Goal: Information Seeking & Learning: Learn about a topic

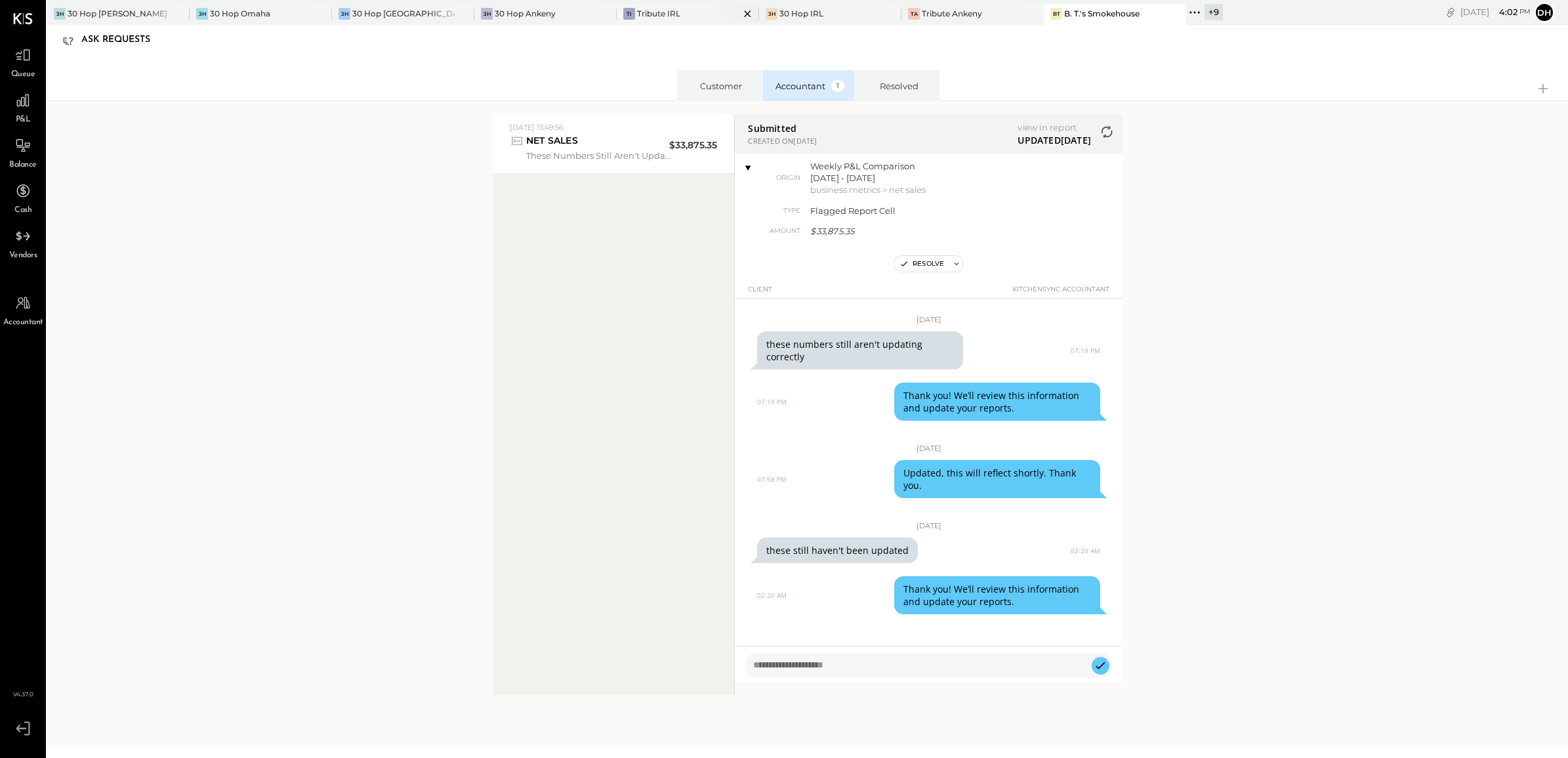
click at [640, 14] on div "Tribute IRL" at bounding box center [658, 13] width 44 height 11
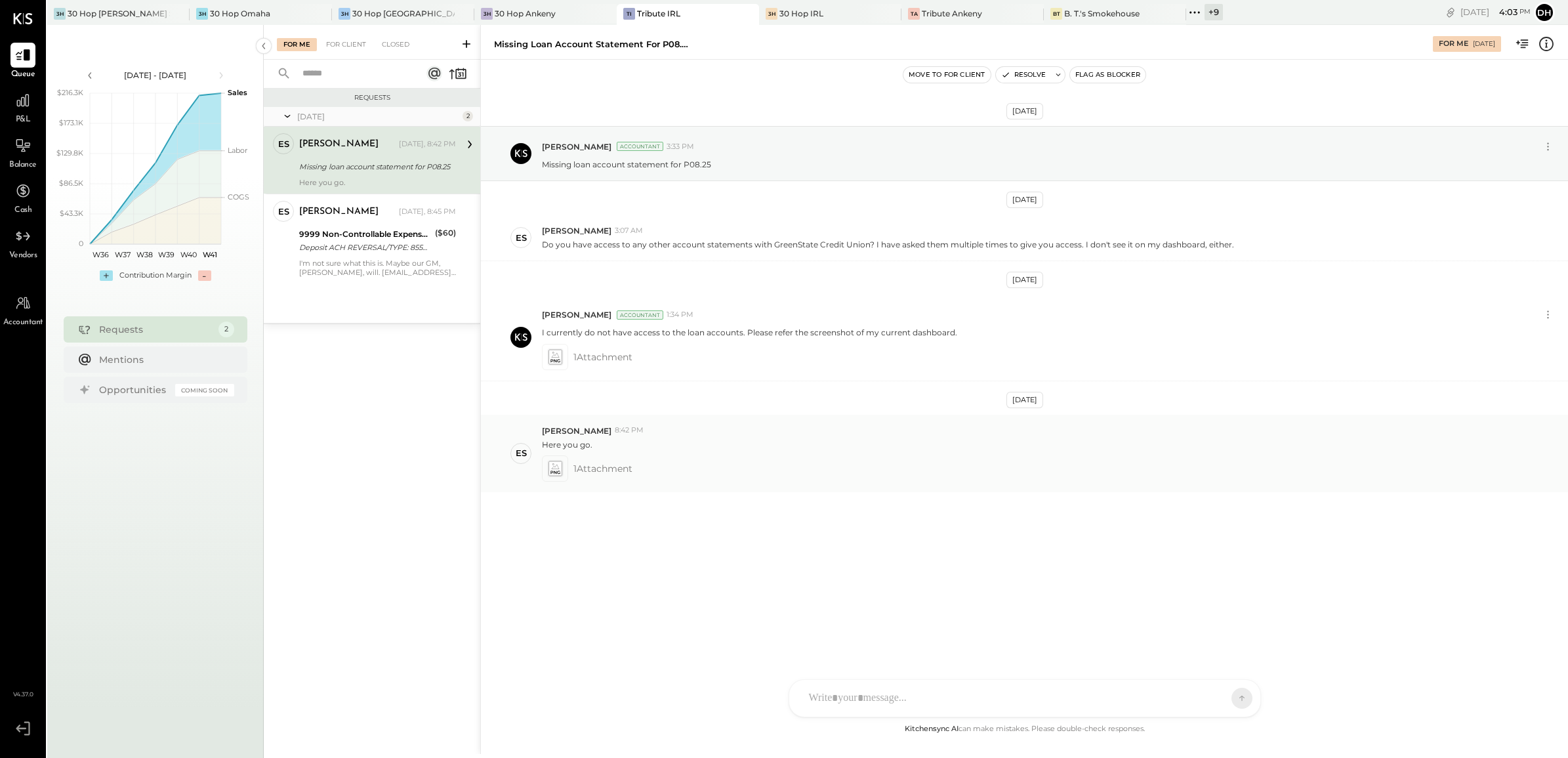
click at [556, 470] on icon at bounding box center [554, 468] width 14 height 15
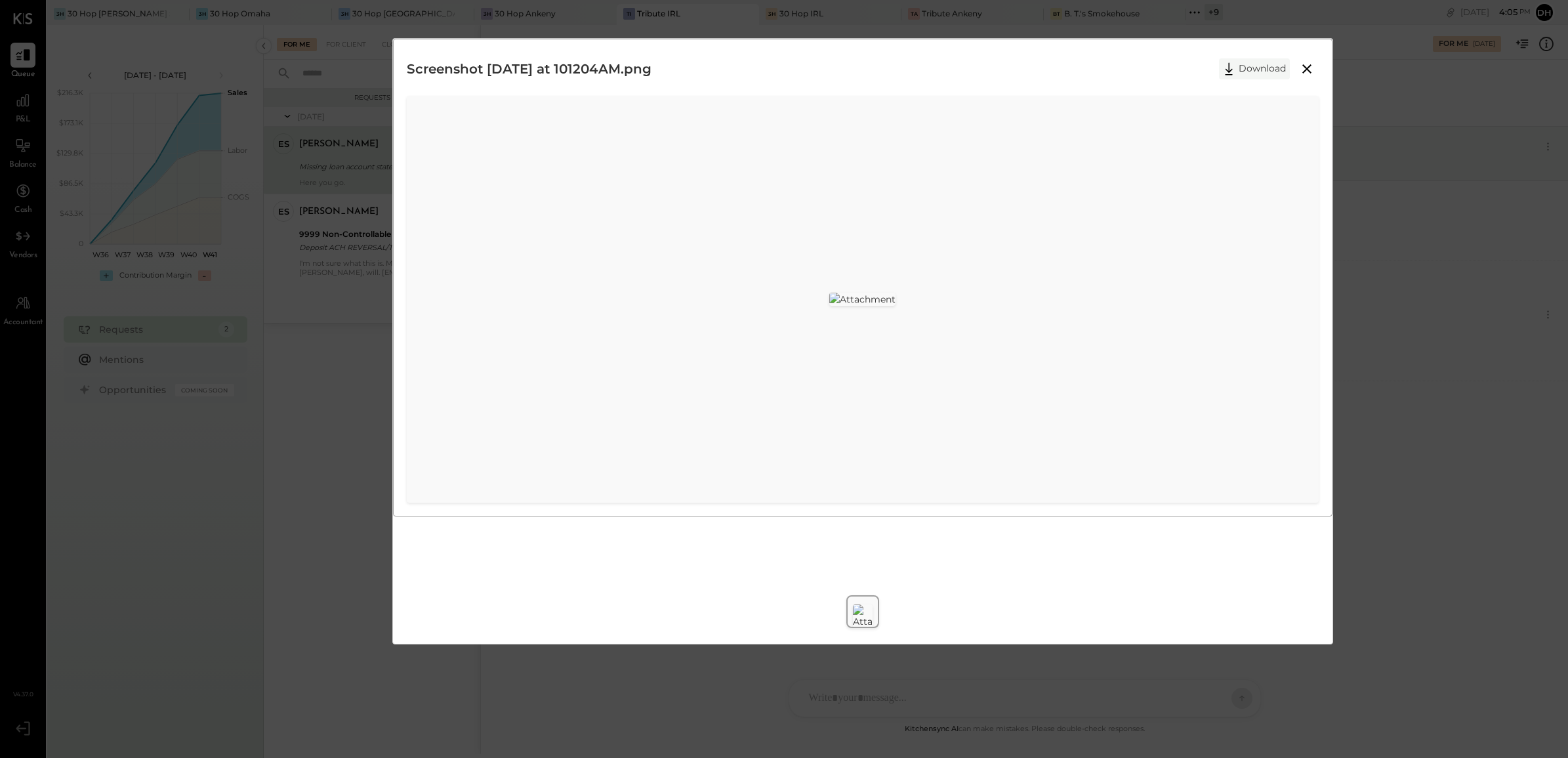
click at [1260, 74] on button "Download" at bounding box center [1254, 68] width 71 height 21
click at [1449, 443] on div "Screenshot 2025-10-06 at 101204AM.png Download" at bounding box center [784, 379] width 1568 height 758
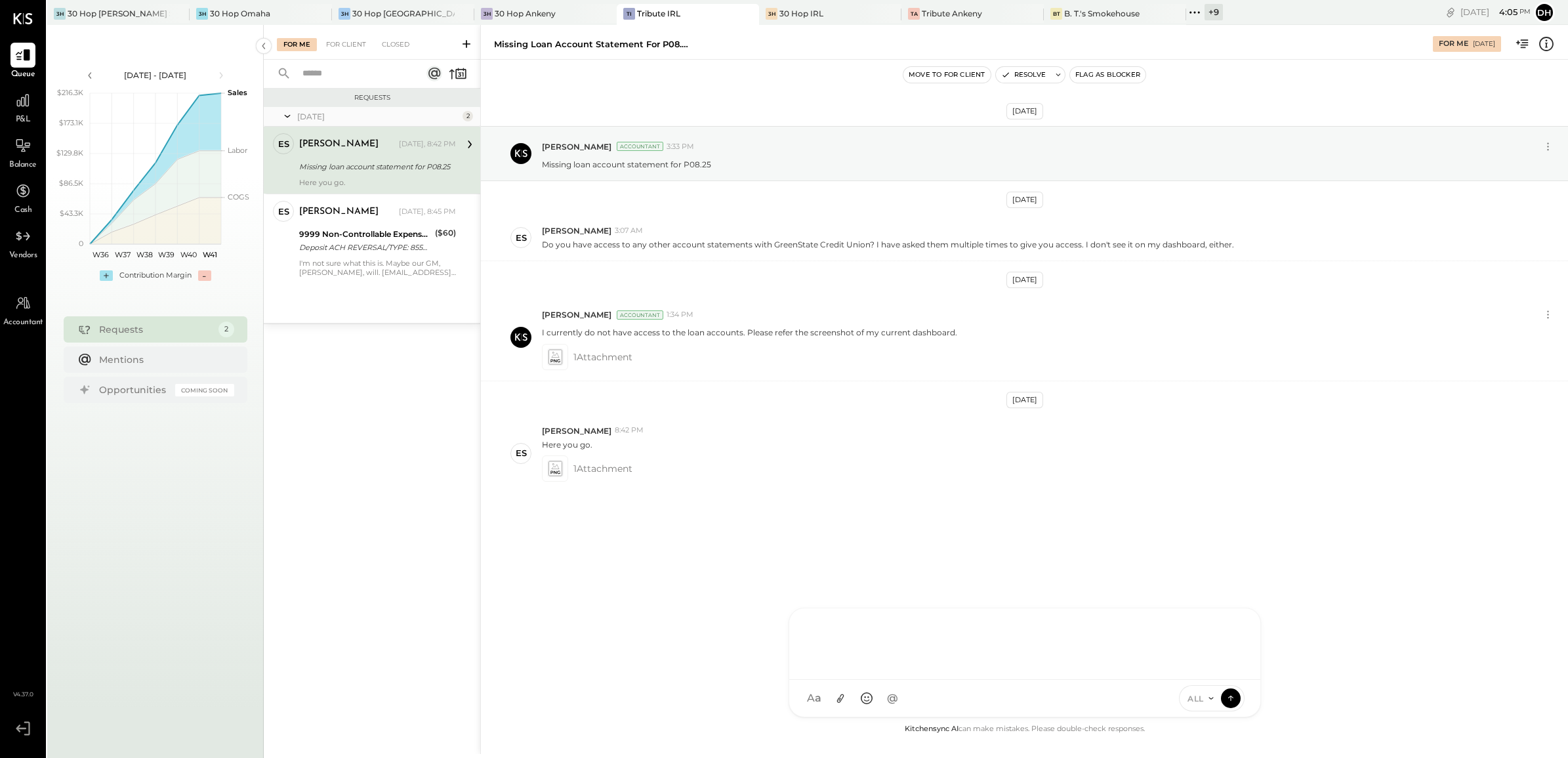
click at [860, 694] on div "AM Ali Mehdi MS Matt Swift DB Darin Blum ES Erik Shewmaker BF Brian Flynn TH To…" at bounding box center [1024, 662] width 473 height 109
click at [1232, 628] on icon at bounding box center [1232, 622] width 15 height 15
click at [1230, 683] on icon at bounding box center [1232, 678] width 15 height 15
click at [1227, 698] on icon at bounding box center [1231, 698] width 12 height 13
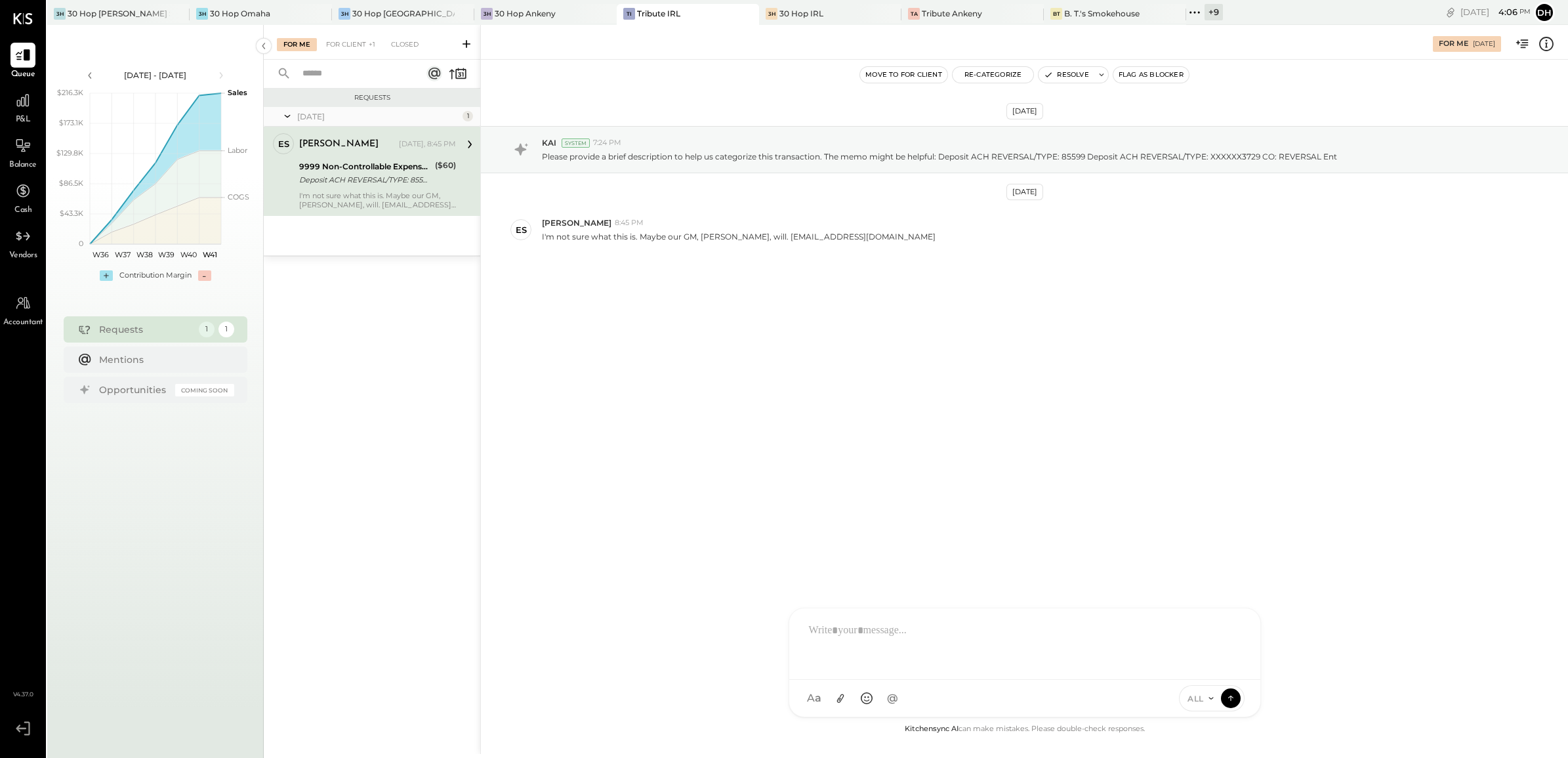
click at [367, 195] on div "I'm not sure what this is. Maybe our GM, Blake, will. management@tributebar.com" at bounding box center [377, 200] width 157 height 18
click at [860, 690] on div "AM Ali Mehdi MS Matt Swift DB Darin Blum ES Erik Shewmaker BF Brian Flynn TH To…" at bounding box center [1024, 651] width 473 height 133
click at [1228, 702] on icon at bounding box center [1231, 698] width 12 height 13
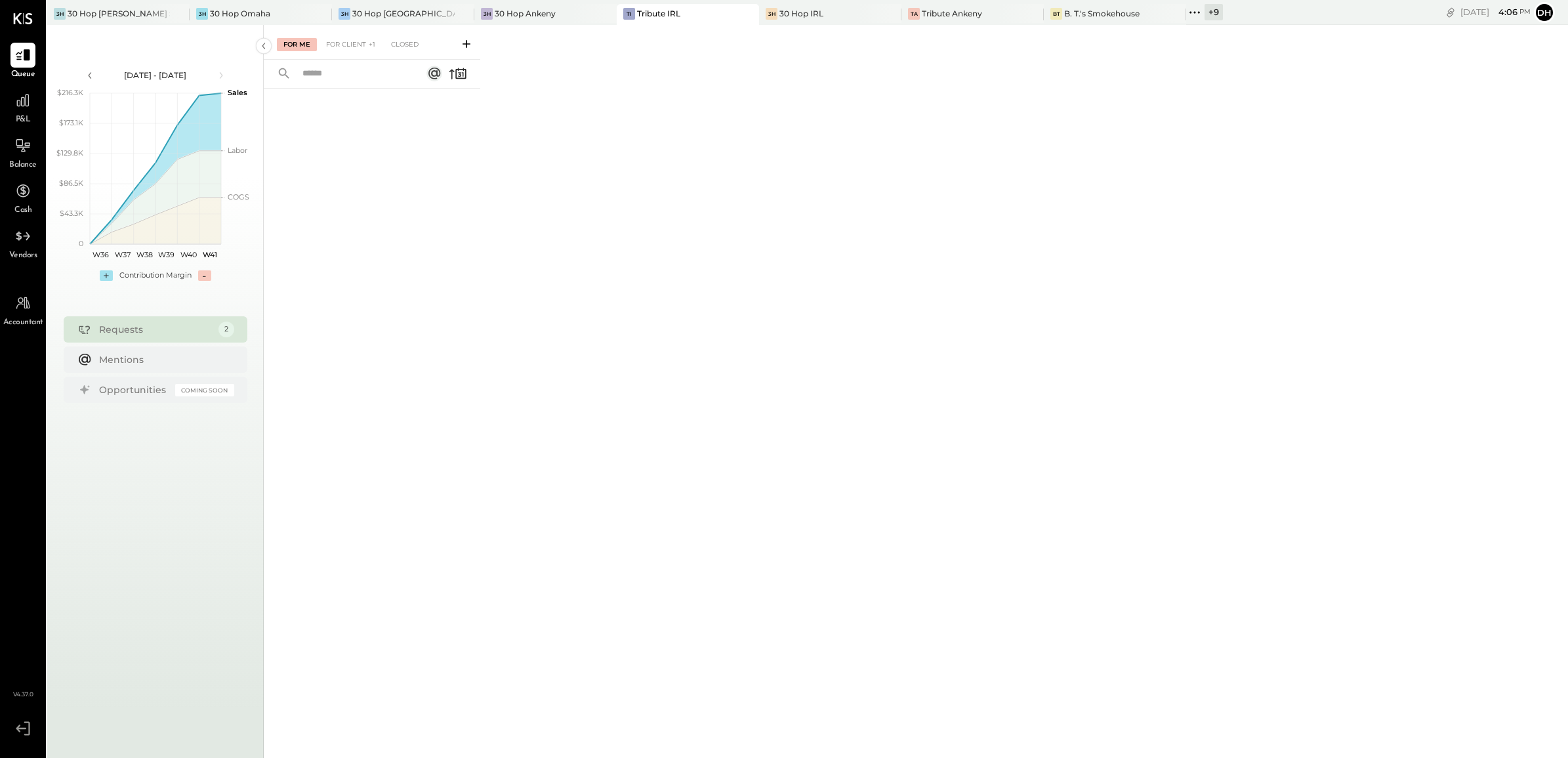
click at [467, 38] on icon at bounding box center [467, 44] width 13 height 13
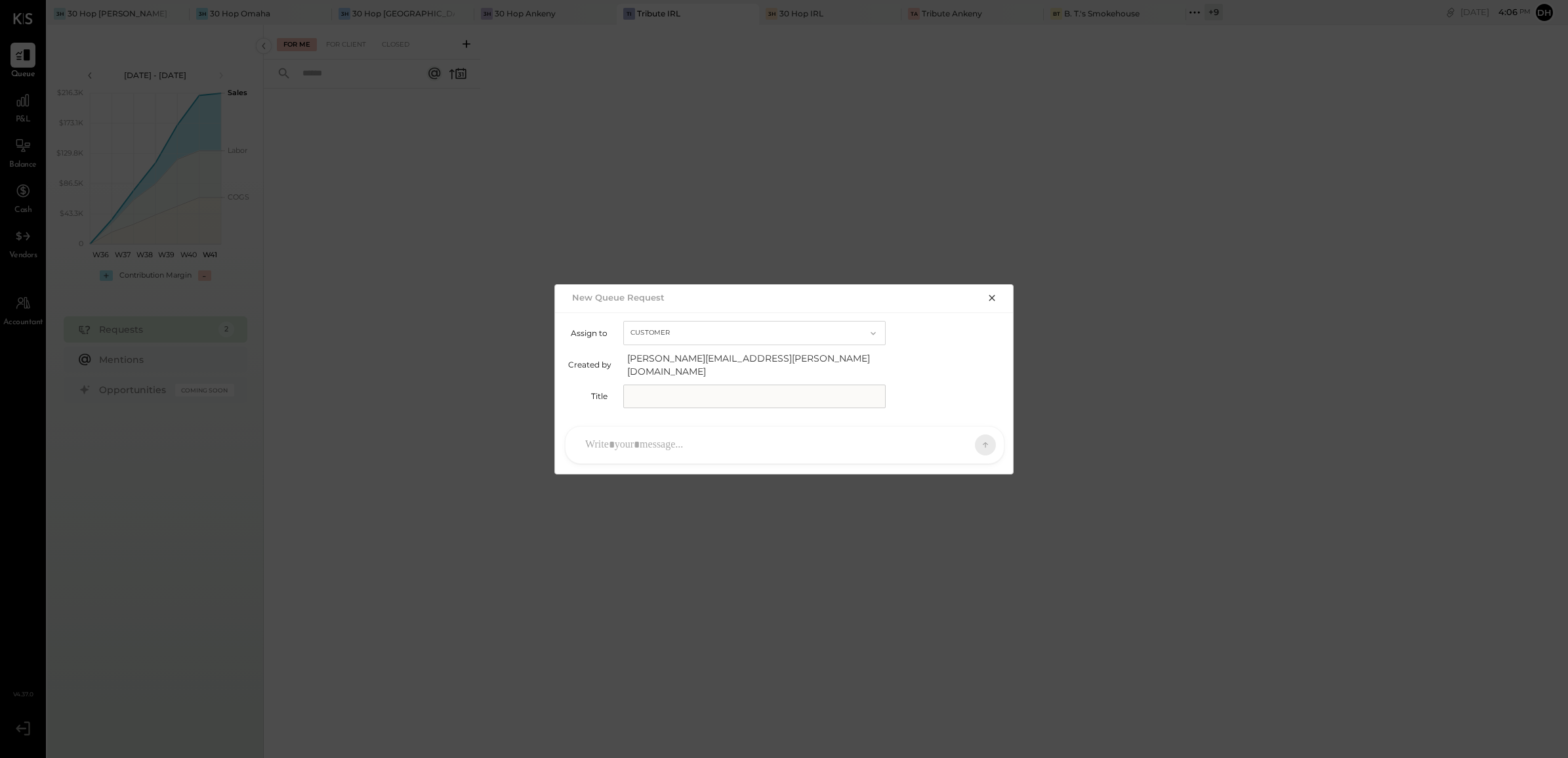
click at [711, 388] on input "text" at bounding box center [754, 396] width 262 height 23
type input "**********"
click at [719, 433] on div at bounding box center [772, 445] width 388 height 29
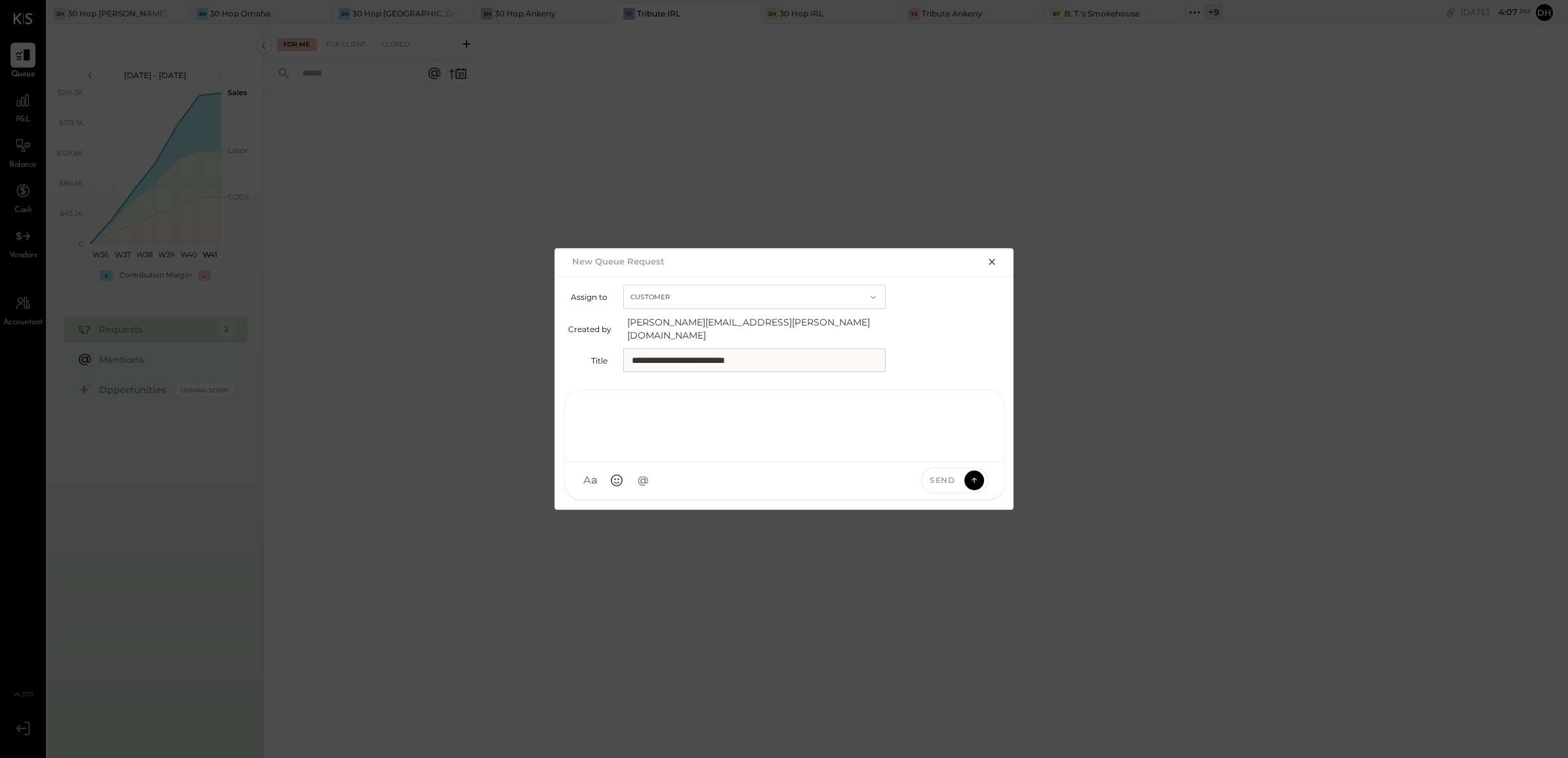
paste div
click at [973, 474] on icon at bounding box center [975, 480] width 12 height 13
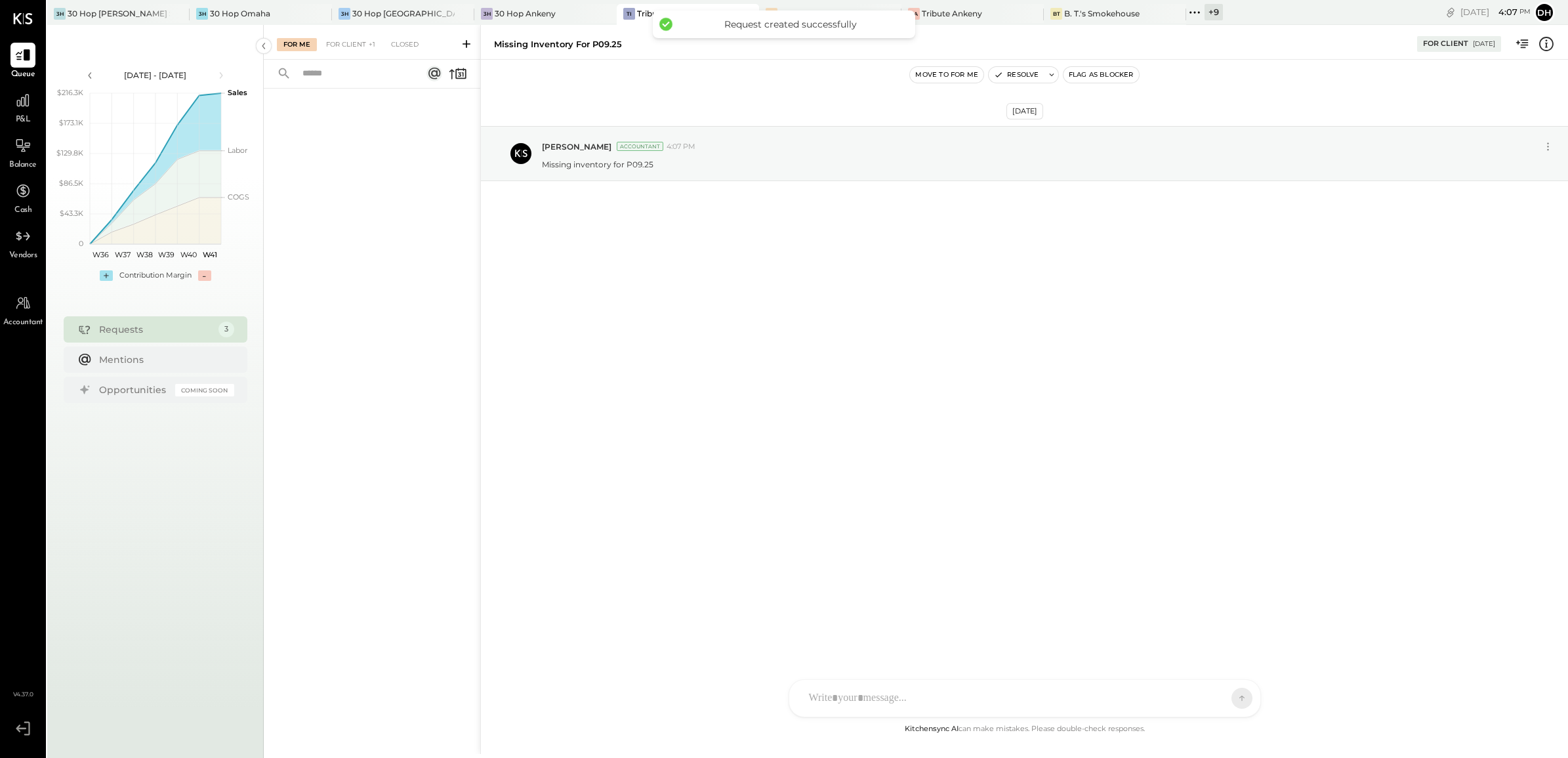
click at [471, 43] on icon at bounding box center [467, 44] width 13 height 13
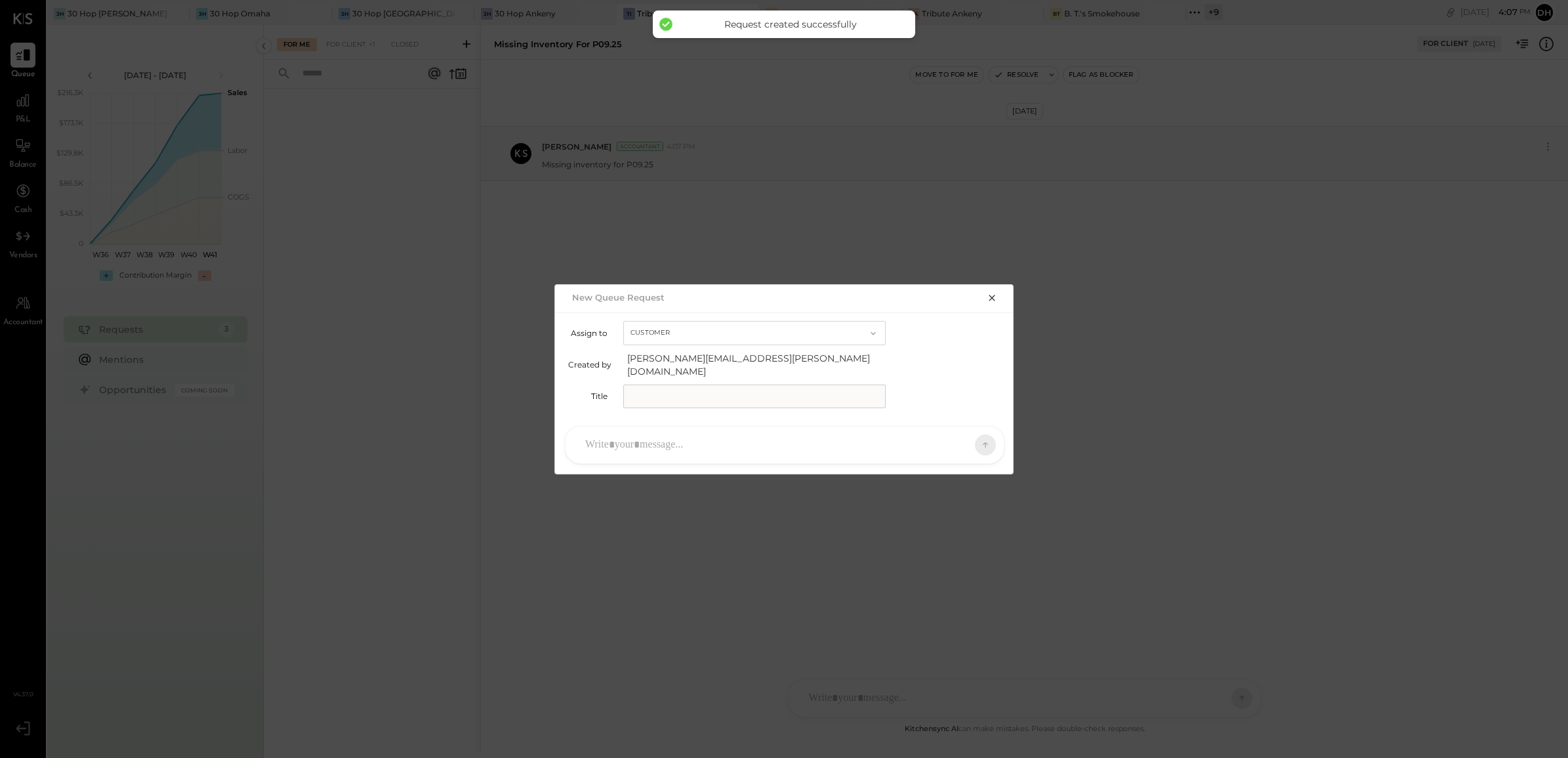
click at [688, 392] on input "text" at bounding box center [754, 396] width 262 height 23
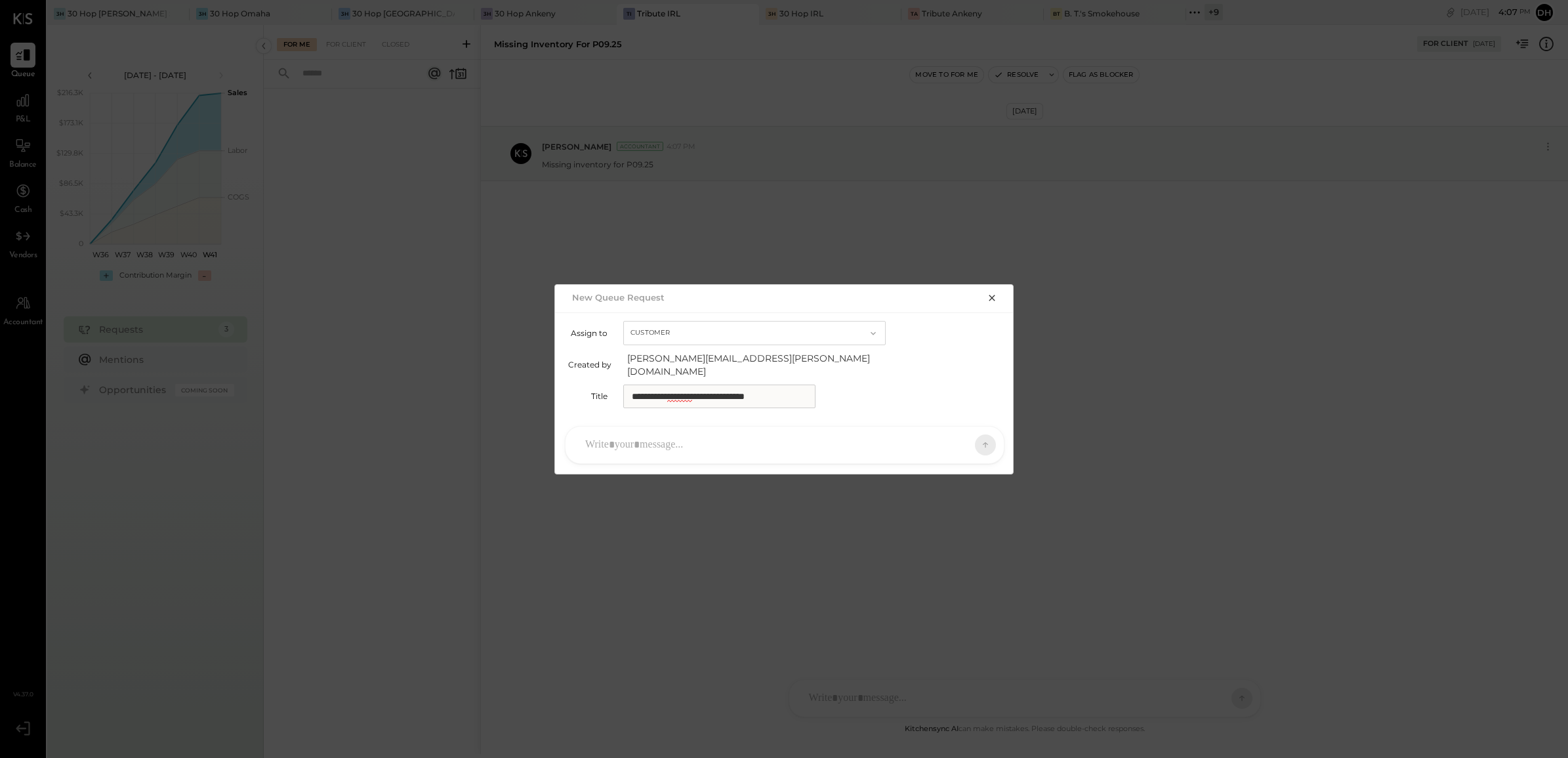
type input "**********"
click at [699, 434] on div at bounding box center [772, 445] width 388 height 29
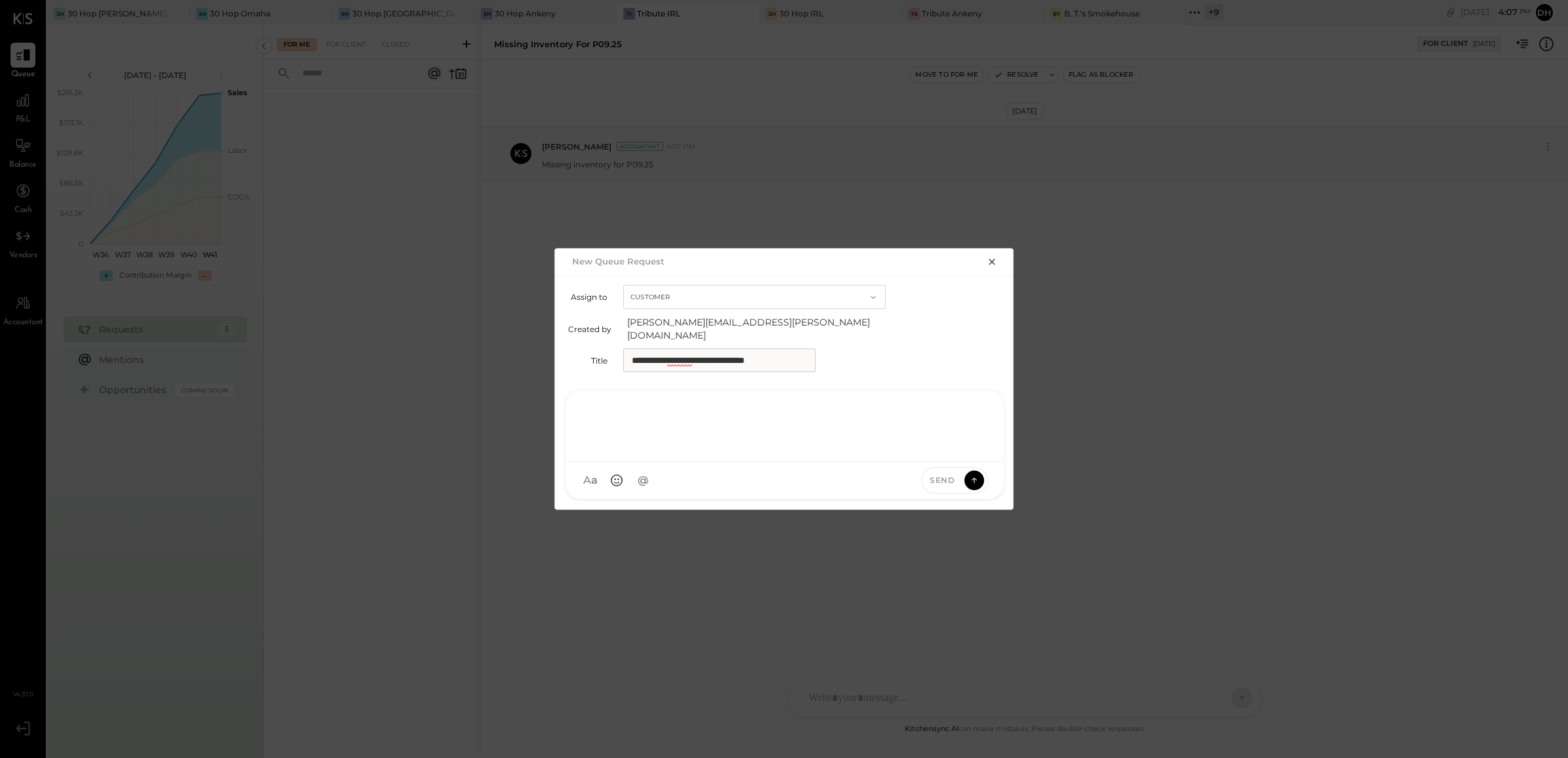
paste div
click at [973, 475] on icon at bounding box center [975, 480] width 12 height 13
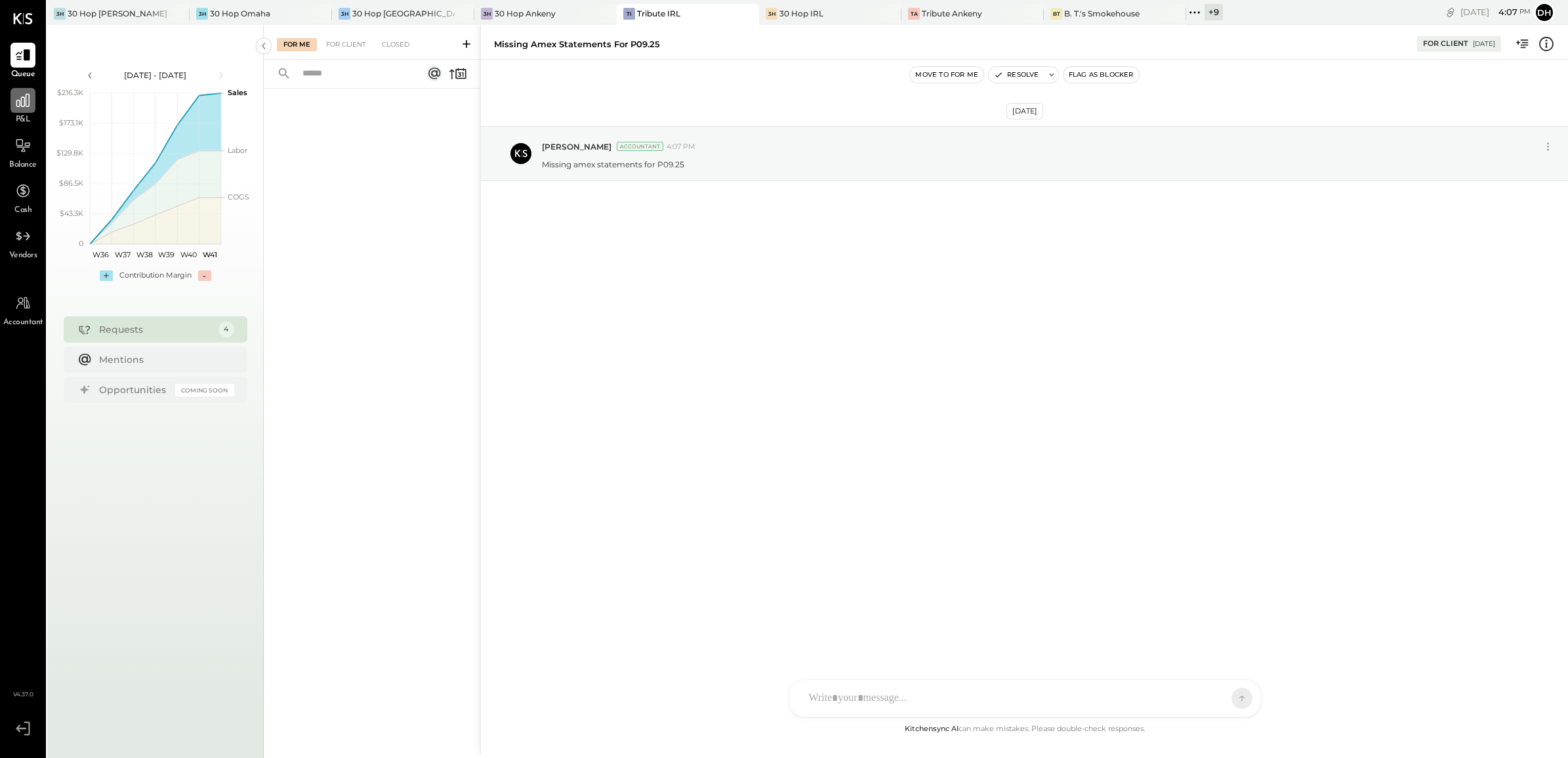
click at [21, 105] on icon at bounding box center [23, 101] width 13 height 13
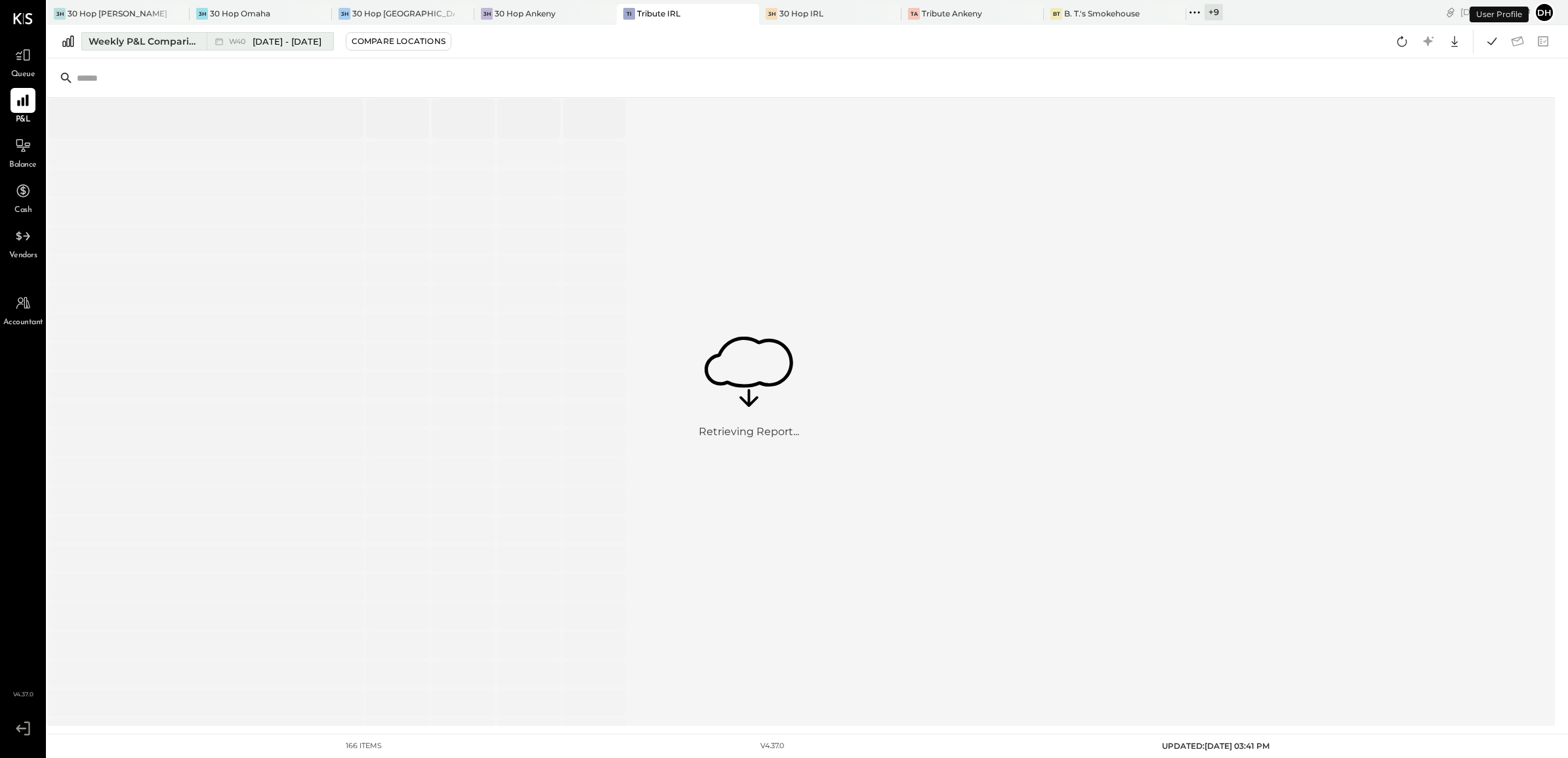
click at [125, 38] on div "Weekly P&L Comparison" at bounding box center [143, 42] width 110 height 13
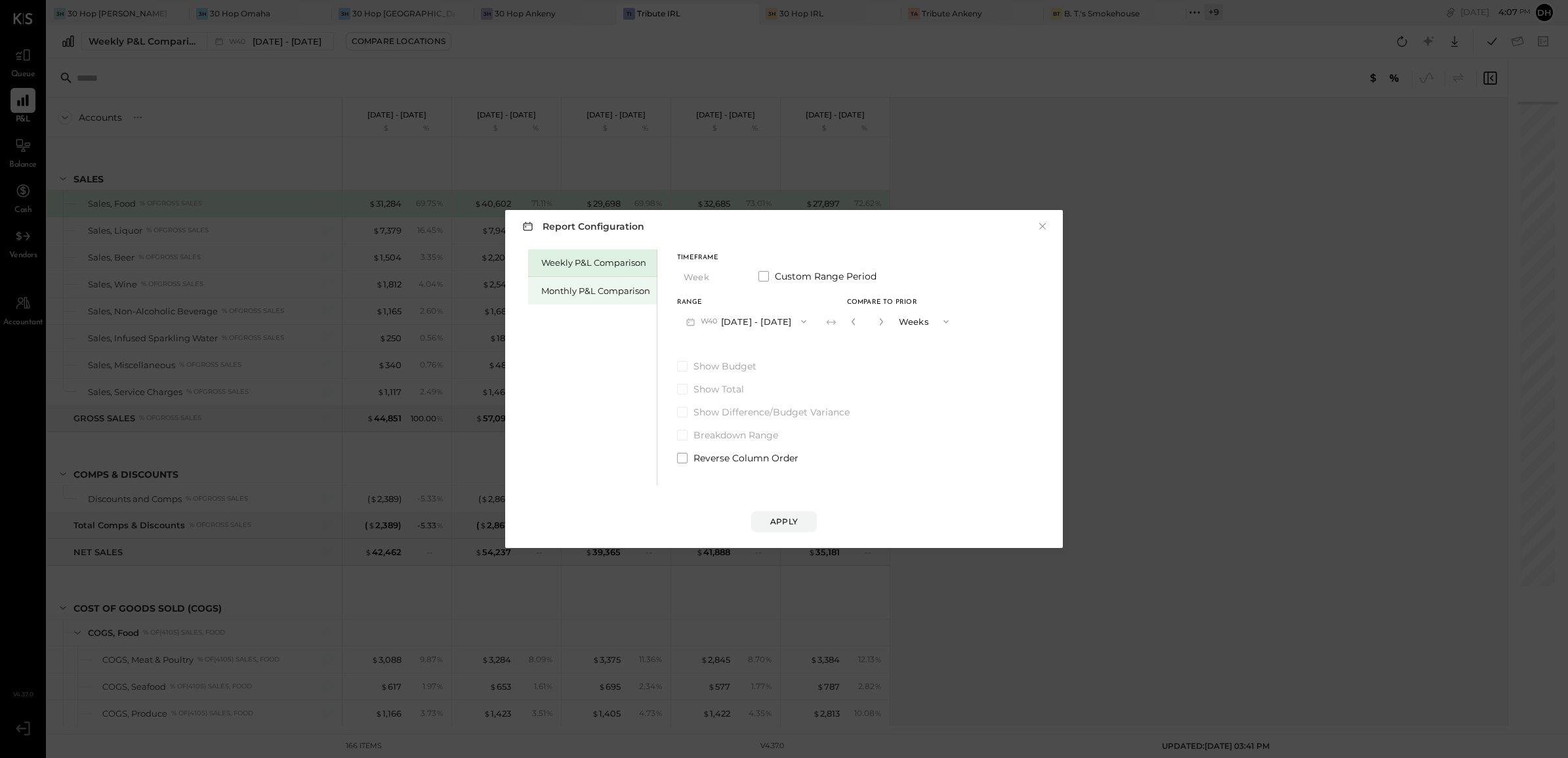
click at [588, 295] on div "Monthly P&L Comparison" at bounding box center [595, 291] width 109 height 13
click at [722, 322] on button "M10 [DATE] - [DATE]" at bounding box center [745, 321] width 137 height 24
click at [738, 354] on span "[DATE] - [DATE]" at bounding box center [741, 351] width 62 height 11
click at [861, 323] on div "Compare" at bounding box center [857, 324] width 43 height 11
click at [877, 320] on button "button" at bounding box center [882, 322] width 11 height 15
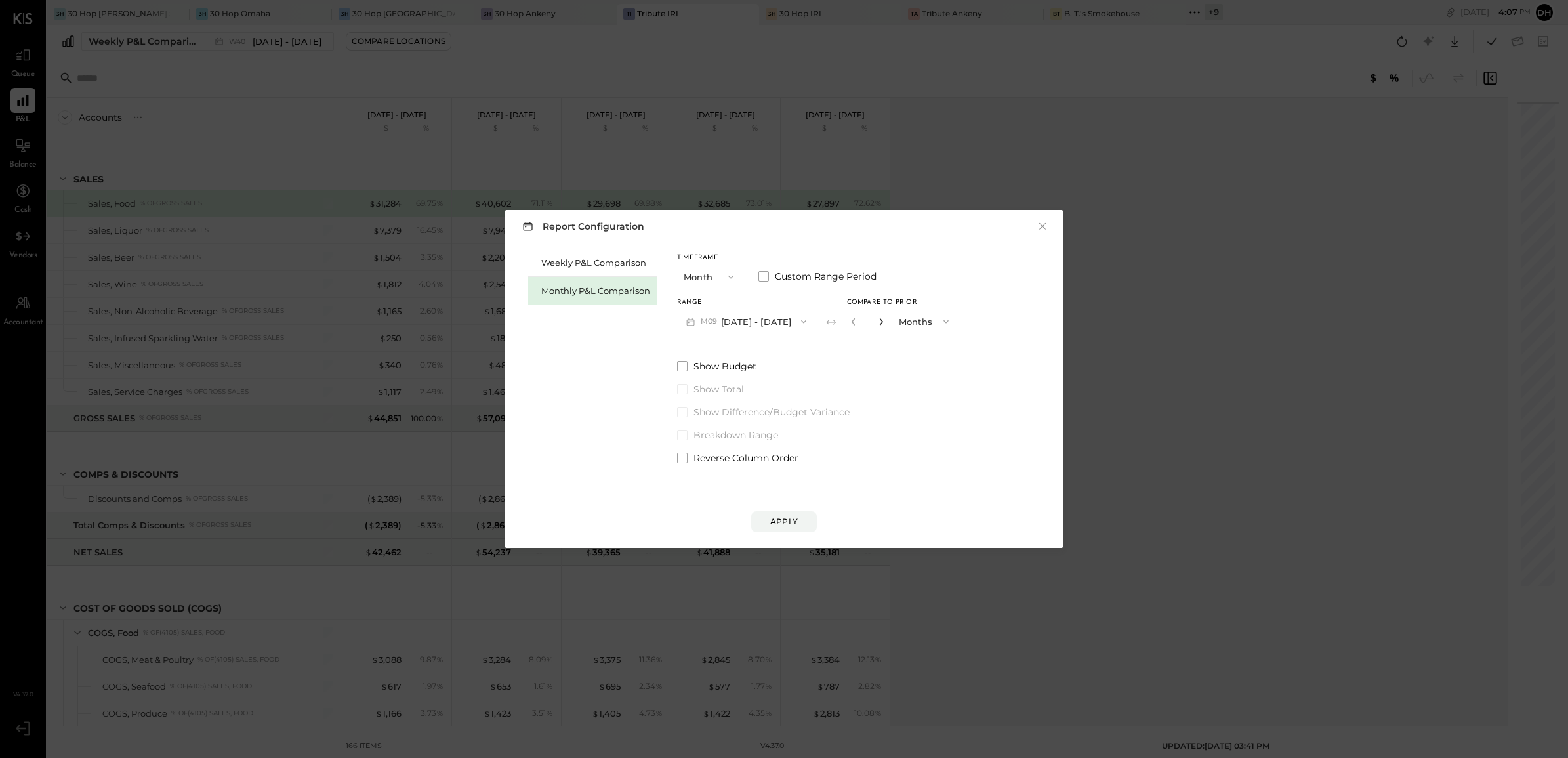
click at [877, 321] on icon "button" at bounding box center [881, 322] width 8 height 8
type input "*"
click at [779, 526] on div "Apply" at bounding box center [784, 521] width 27 height 11
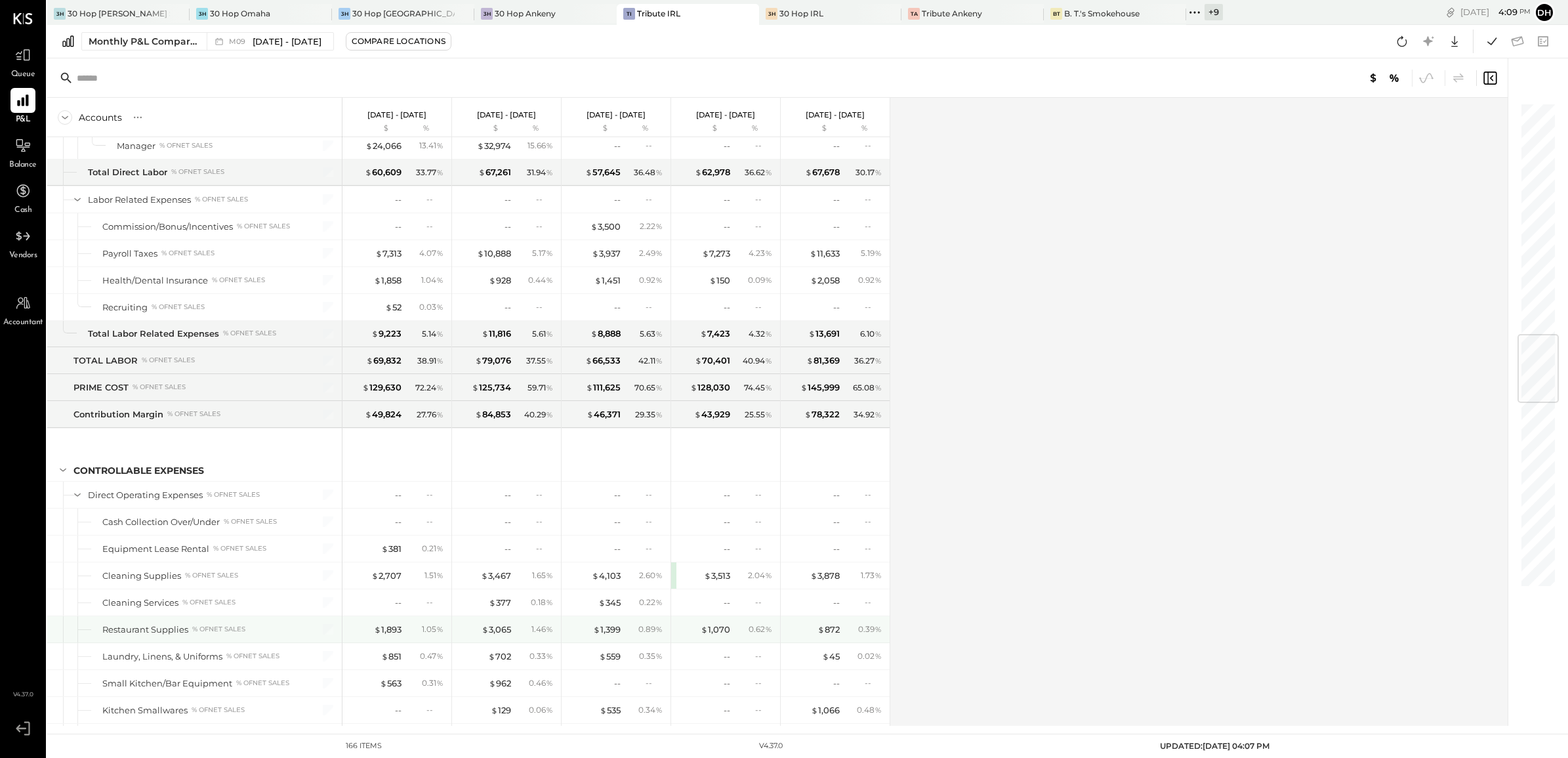
scroll to position [1969, 0]
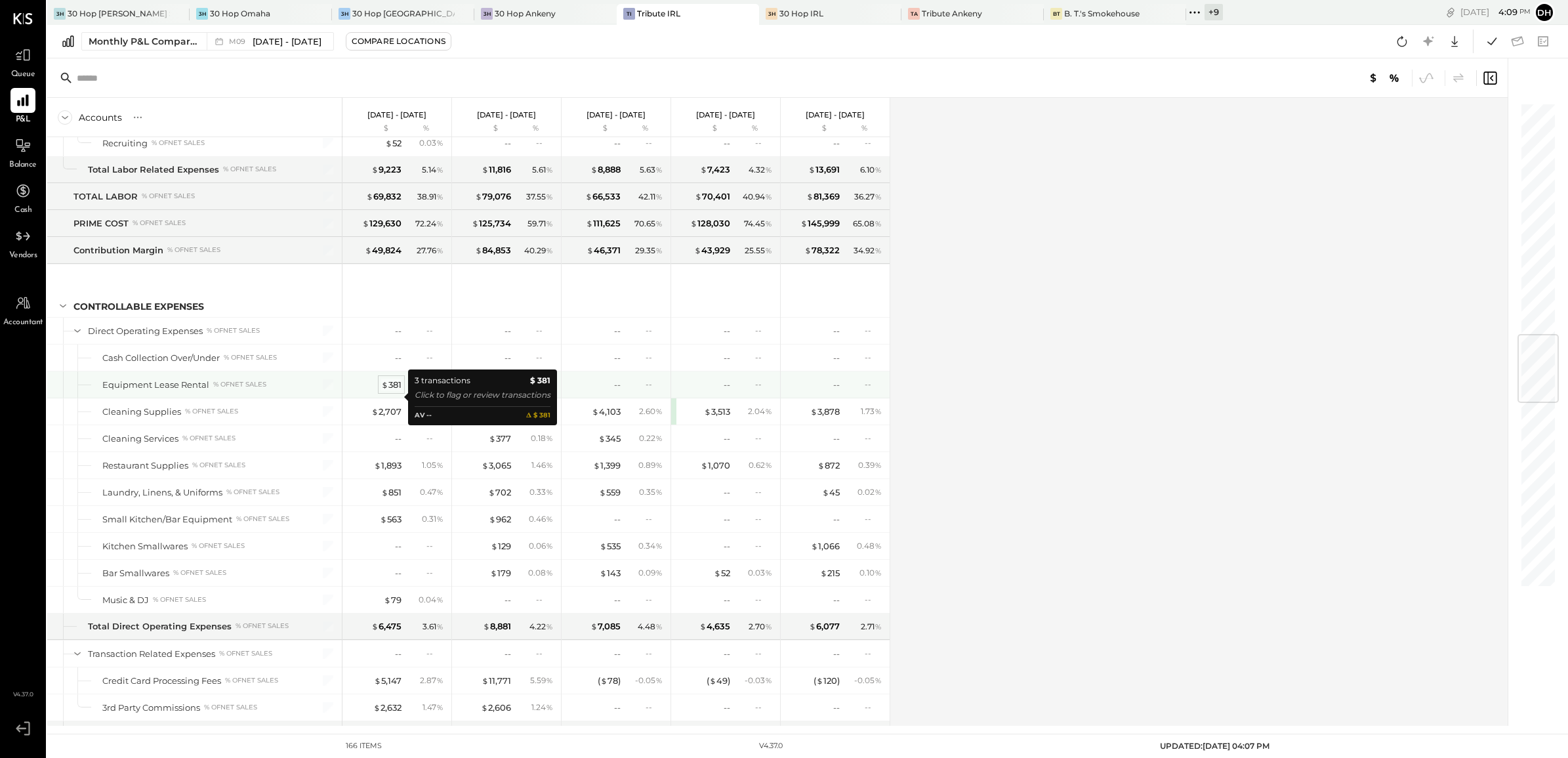
click at [385, 390] on span "$" at bounding box center [385, 385] width 7 height 11
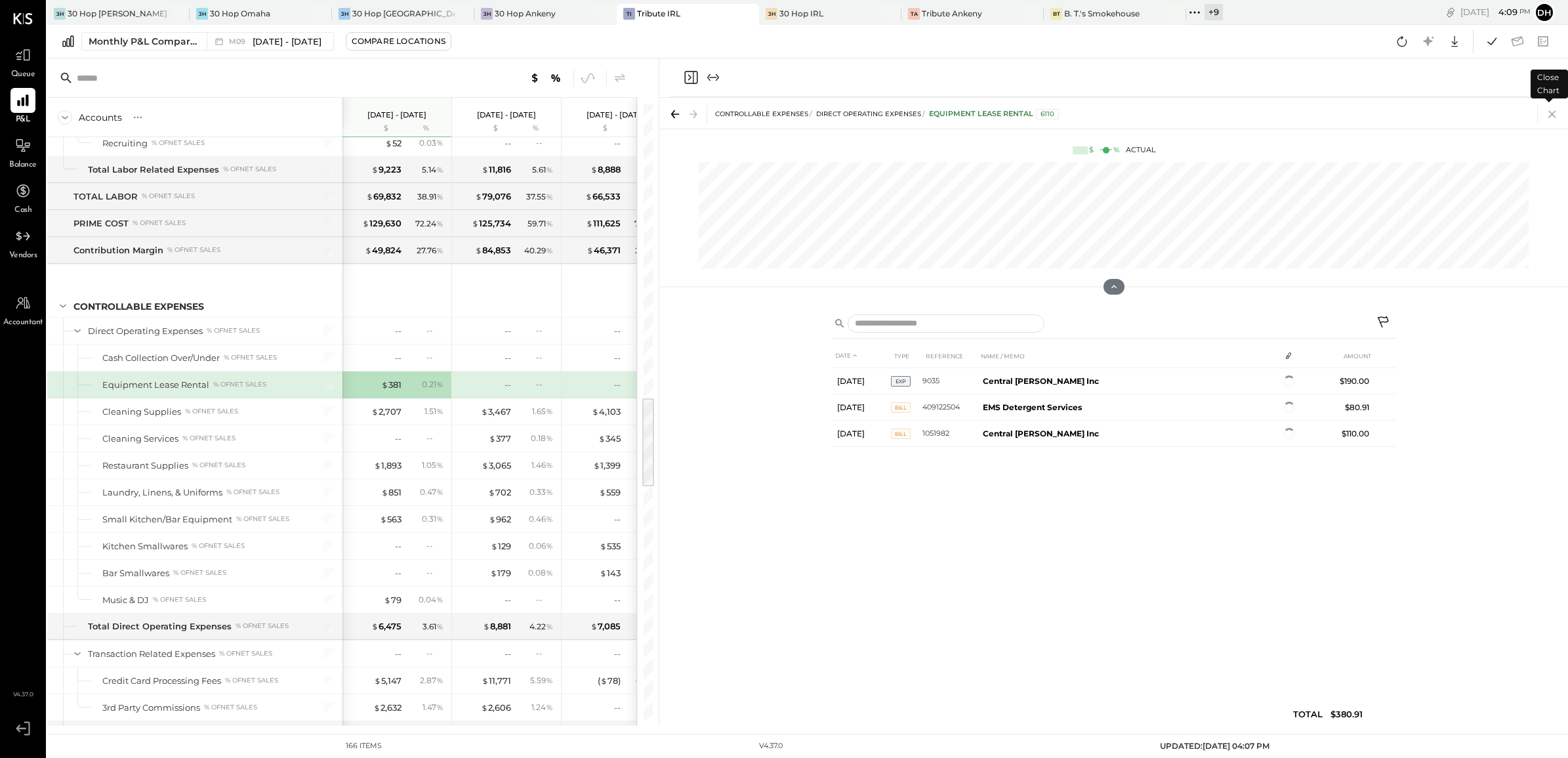
click at [1551, 113] on icon at bounding box center [1552, 114] width 7 height 7
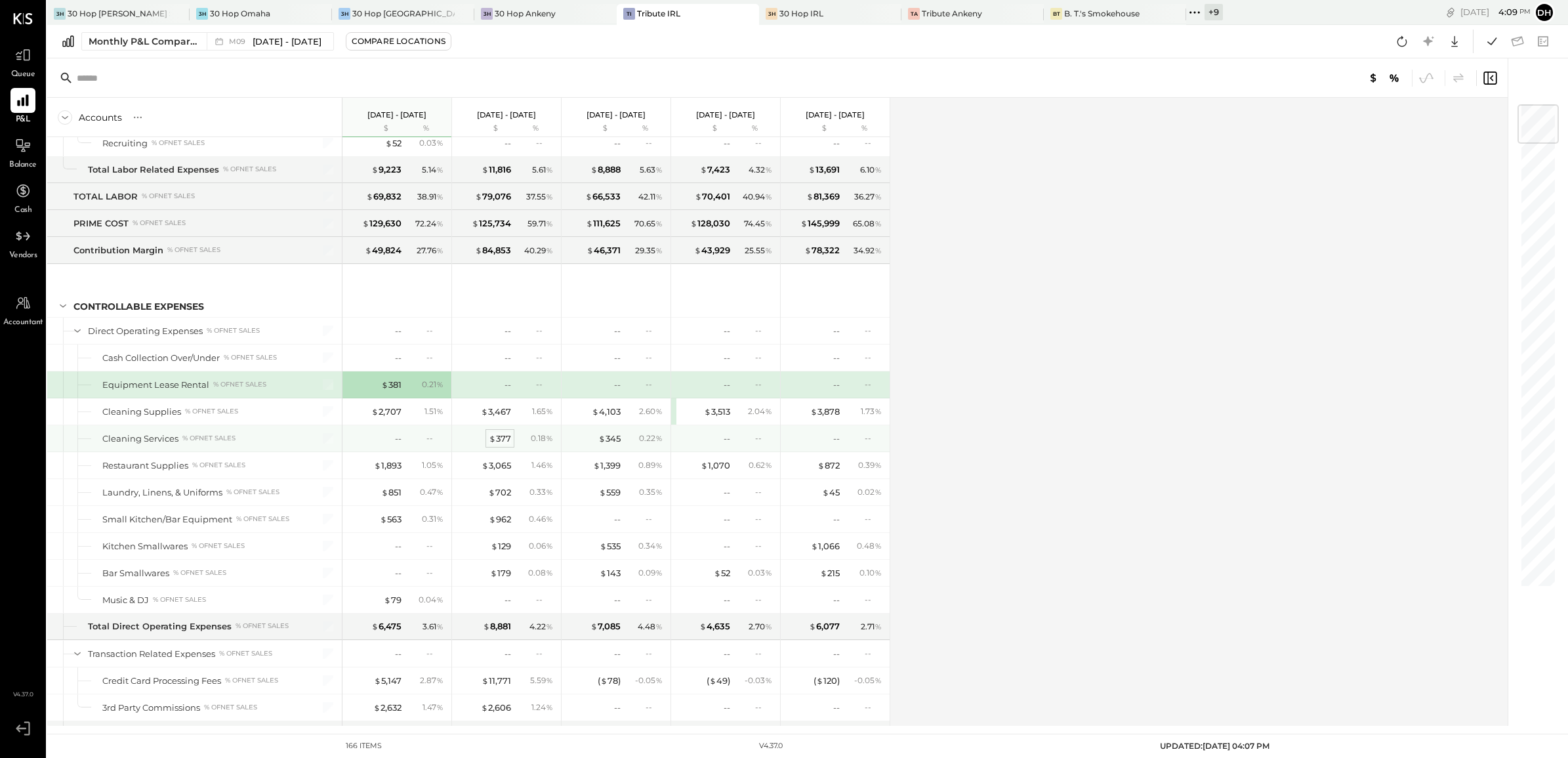
click at [500, 445] on div "$ 377" at bounding box center [499, 439] width 22 height 13
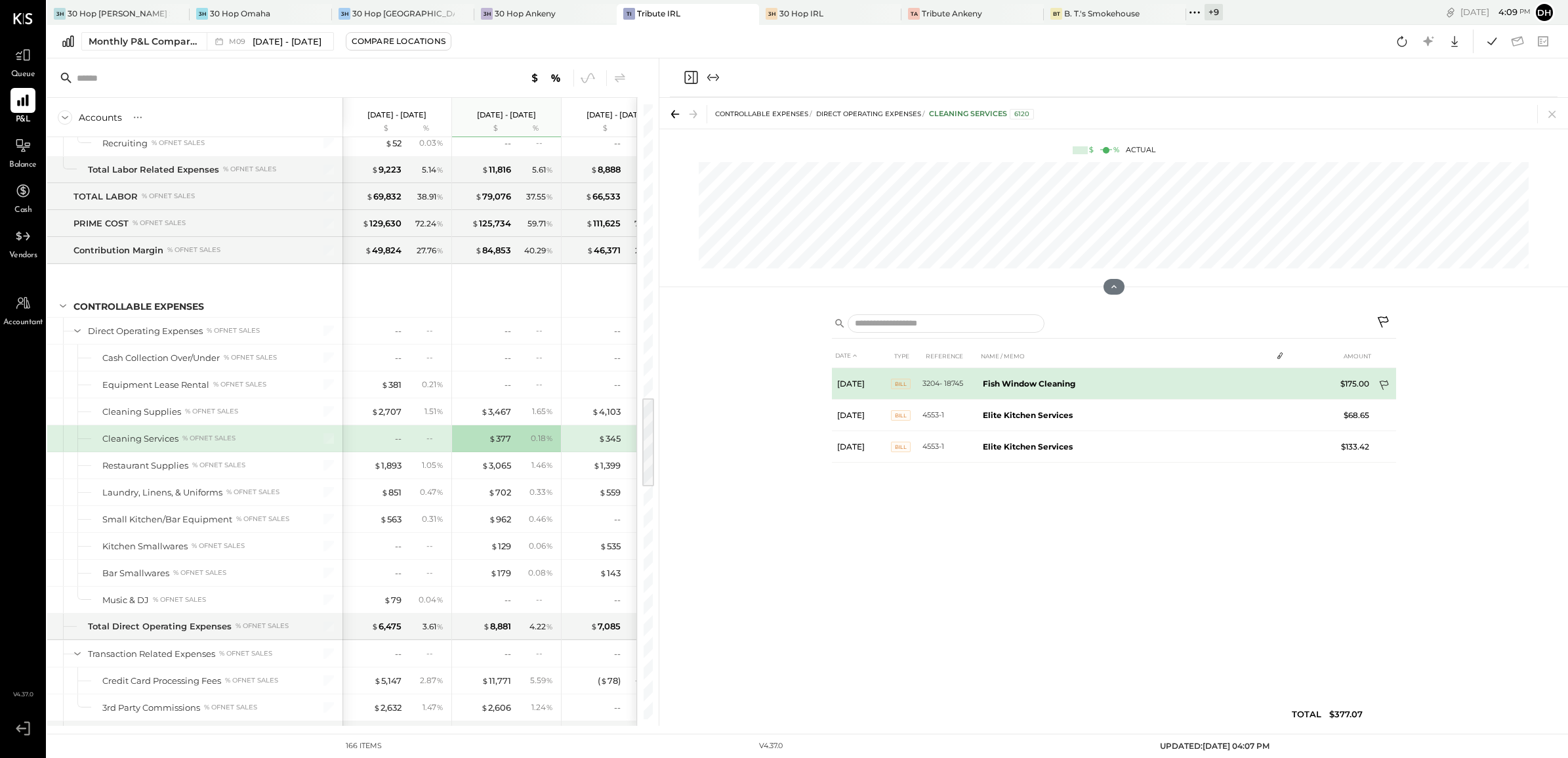
click at [1385, 382] on icon at bounding box center [1384, 386] width 9 height 10
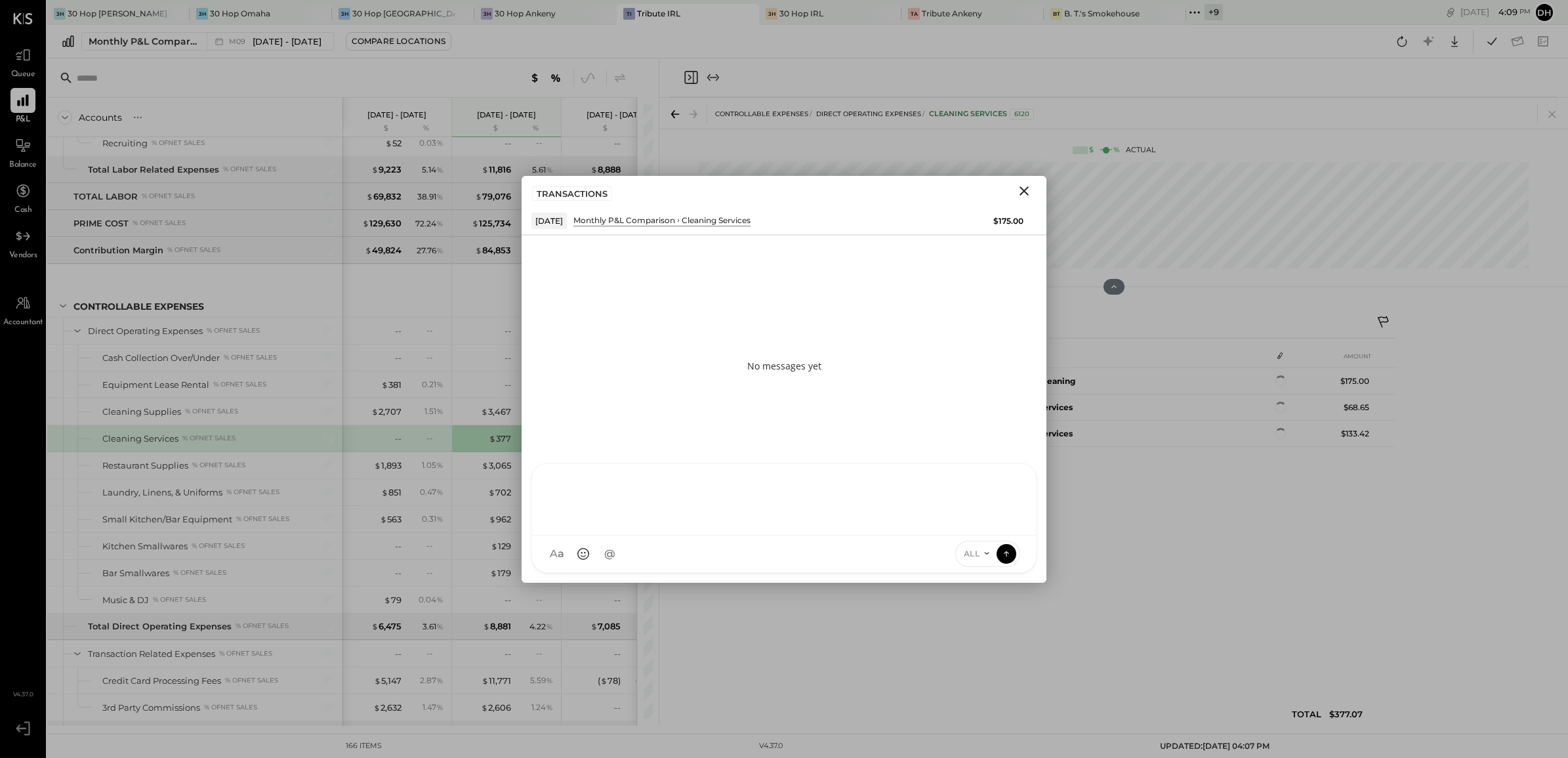
click at [633, 536] on div at bounding box center [784, 500] width 504 height 72
click at [1011, 483] on icon at bounding box center [1008, 478] width 15 height 15
click at [1010, 530] on icon at bounding box center [1008, 533] width 15 height 15
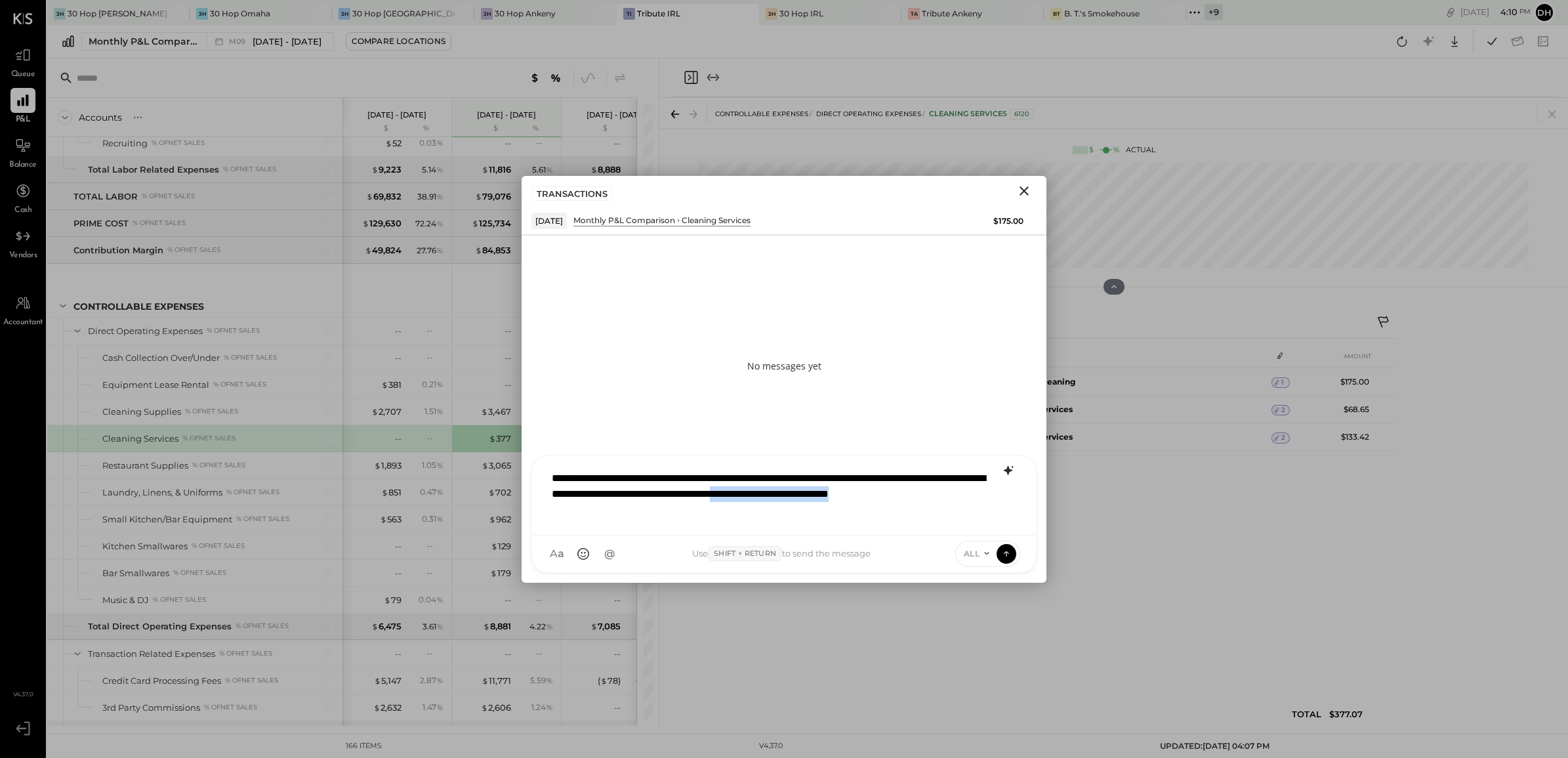
drag, startPoint x: 924, startPoint y: 493, endPoint x: 999, endPoint y: 519, distance: 79.4
click at [999, 519] on div "**********" at bounding box center [784, 494] width 477 height 60
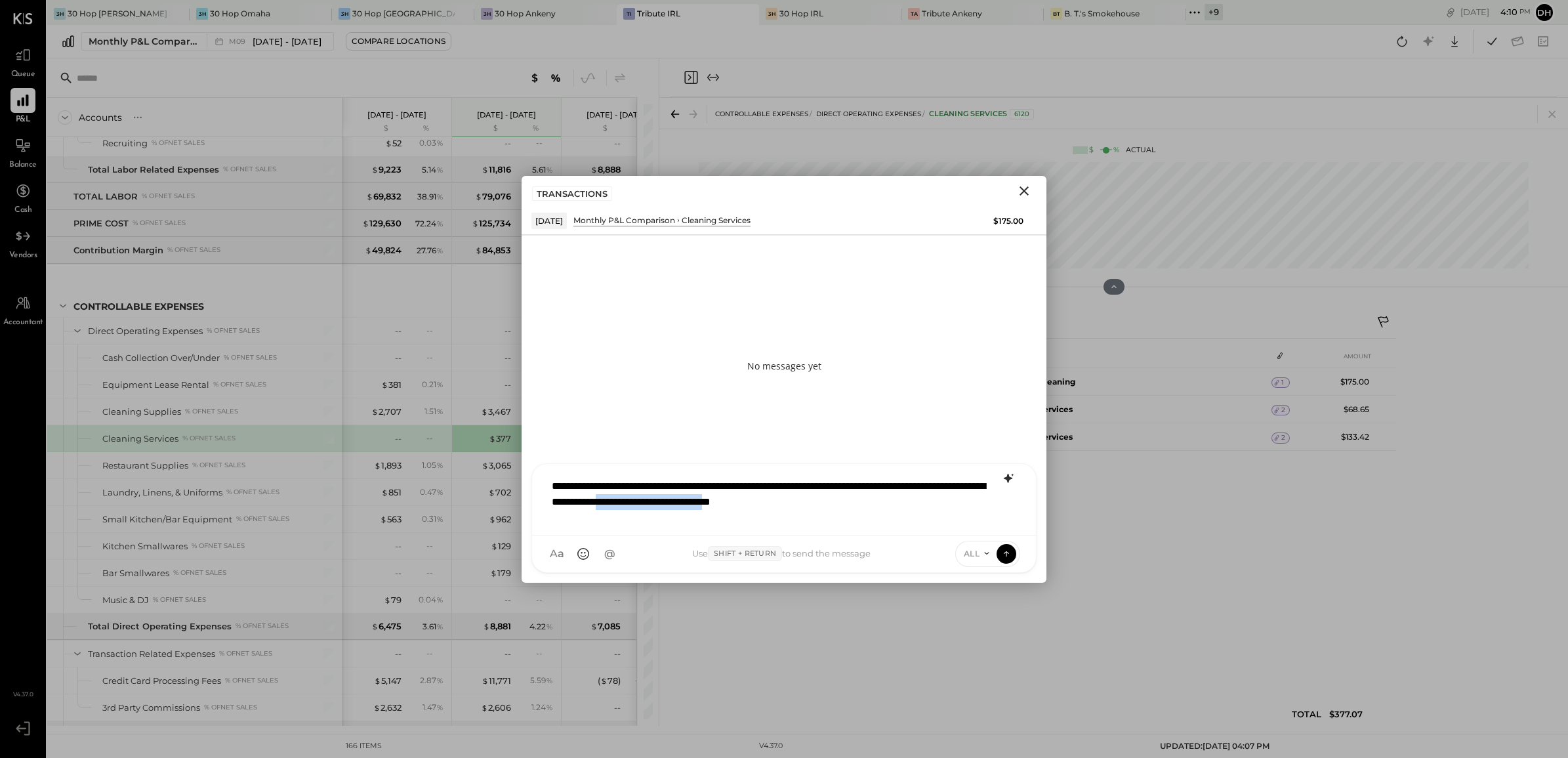
drag, startPoint x: 760, startPoint y: 499, endPoint x: 913, endPoint y: 497, distance: 153.0
click at [913, 497] on div "**********" at bounding box center [784, 498] width 477 height 52
click at [1012, 553] on icon at bounding box center [1006, 553] width 12 height 13
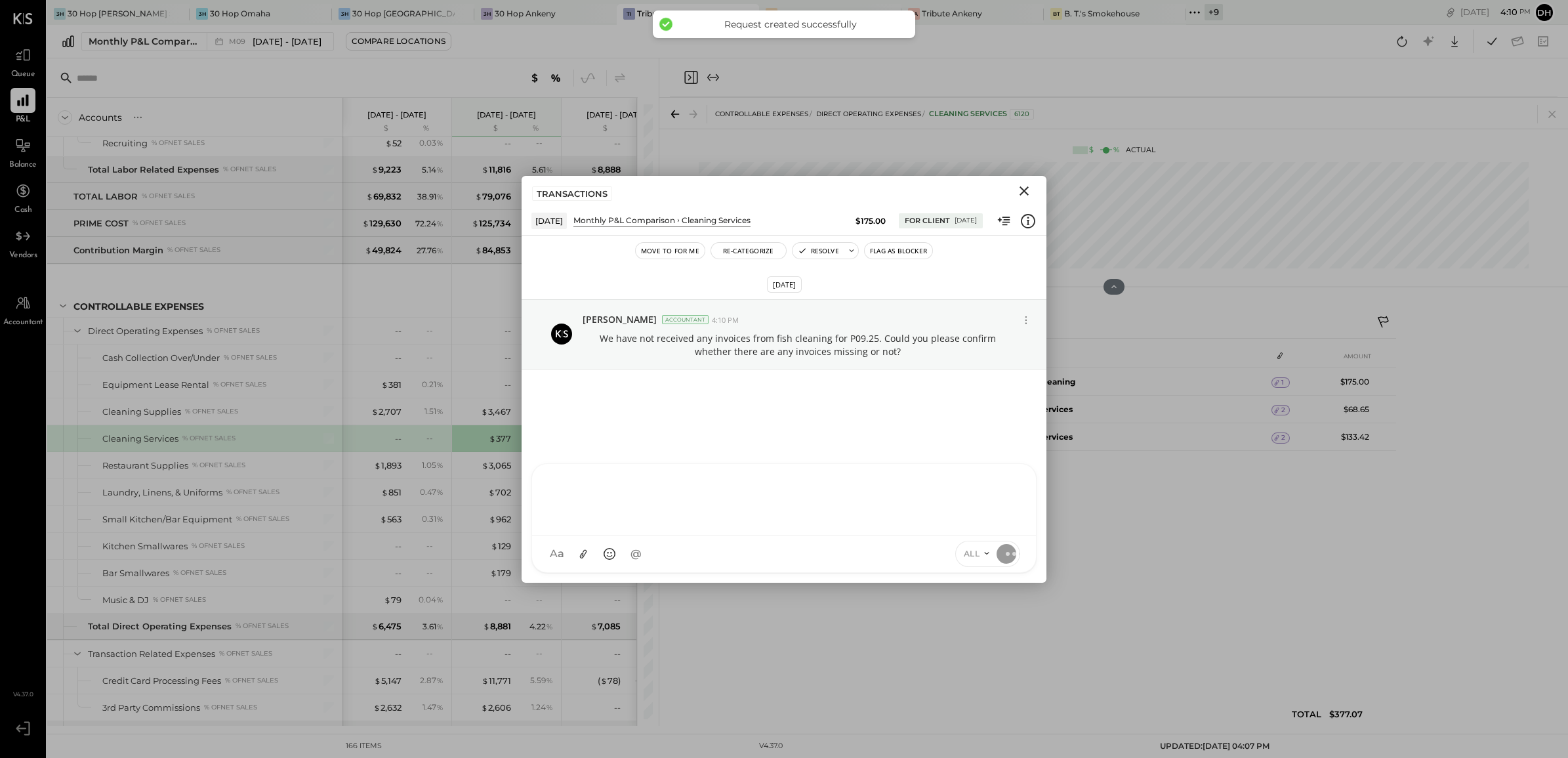
click at [1030, 185] on icon "Close" at bounding box center [1024, 191] width 15 height 15
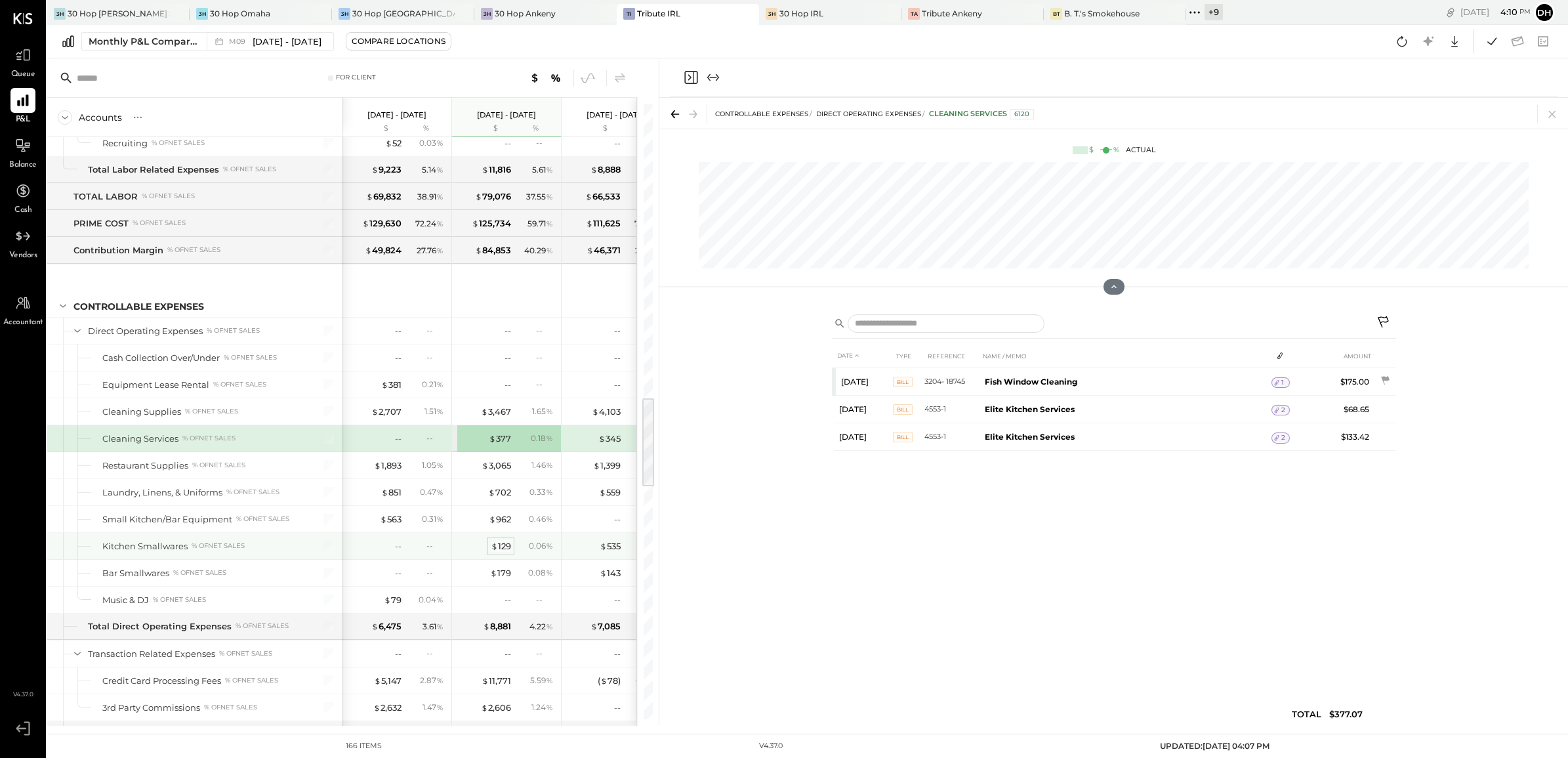
click at [503, 553] on div "$ 129" at bounding box center [501, 546] width 20 height 13
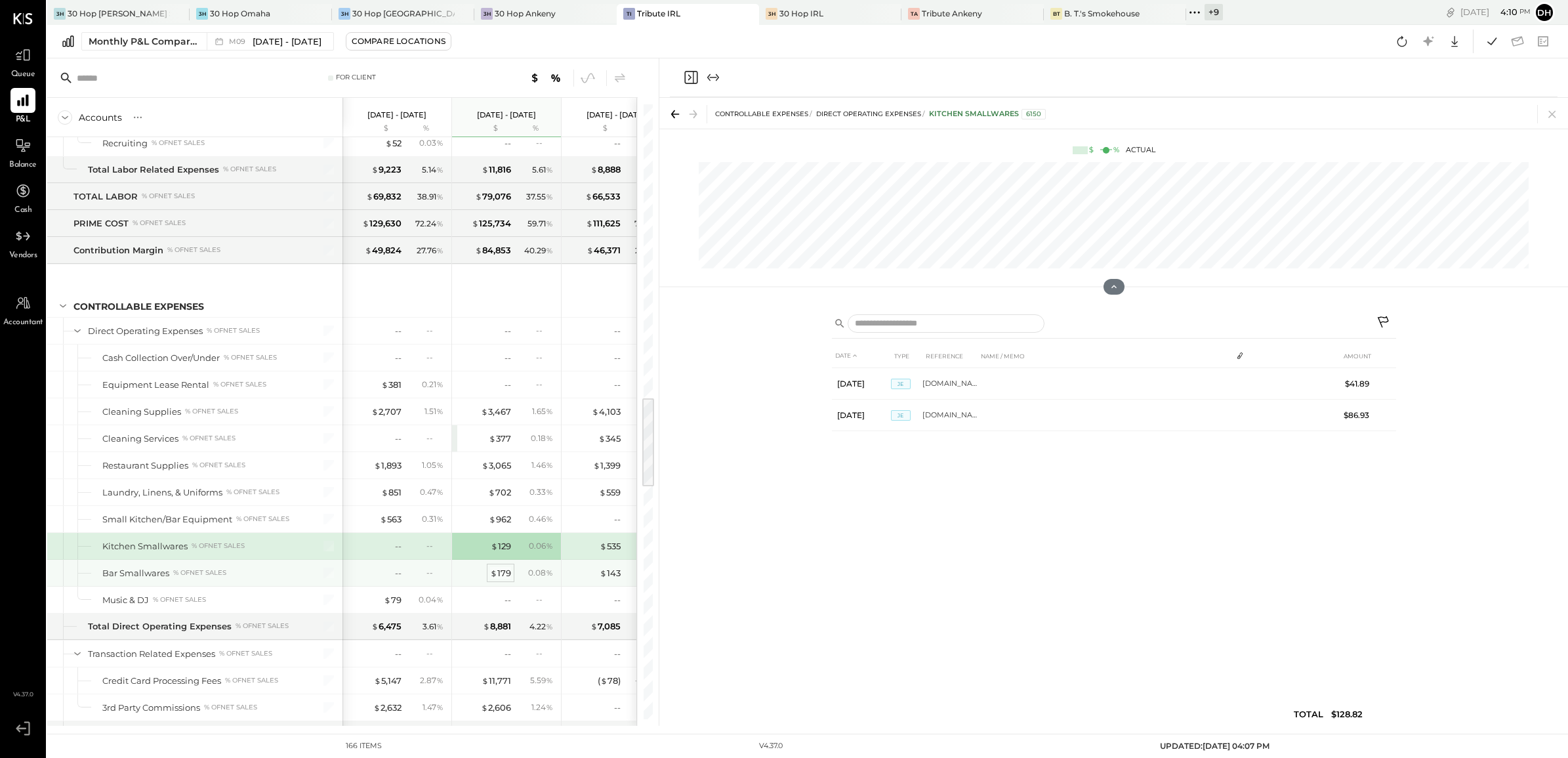
click at [507, 580] on div "$ 179" at bounding box center [500, 574] width 21 height 13
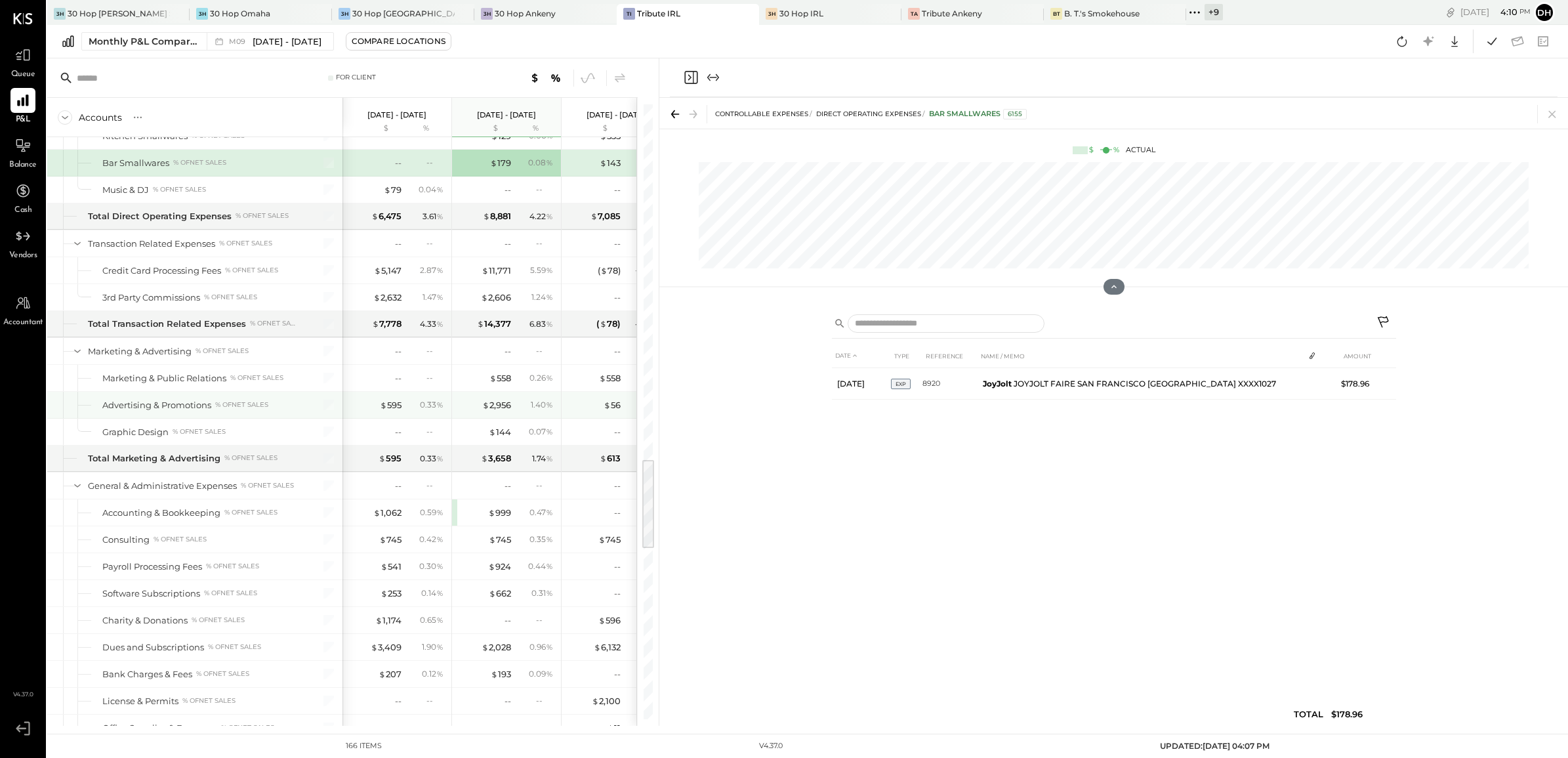
scroll to position [2462, 0]
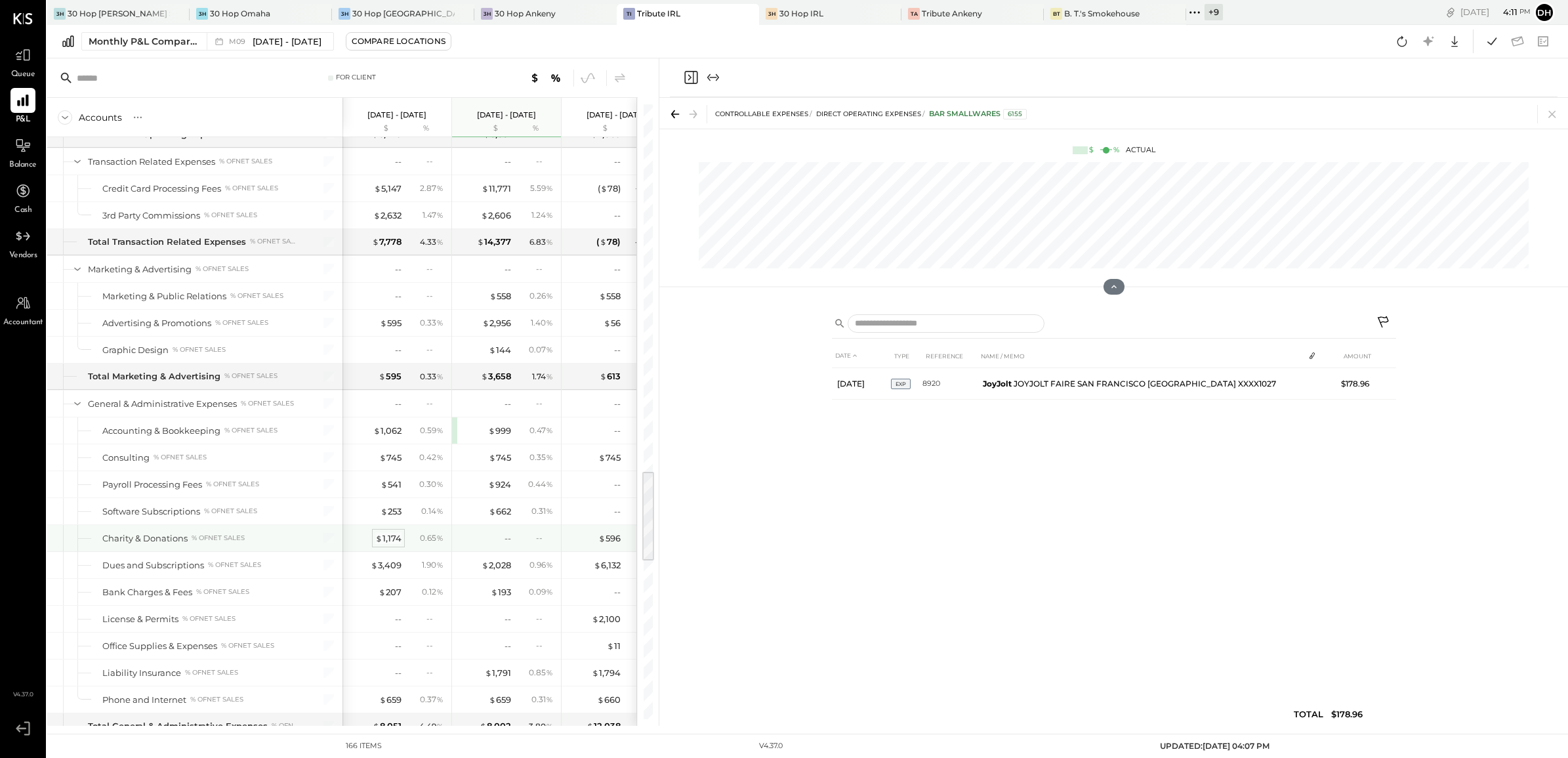
click at [391, 545] on div "$ 1,174" at bounding box center [388, 539] width 26 height 13
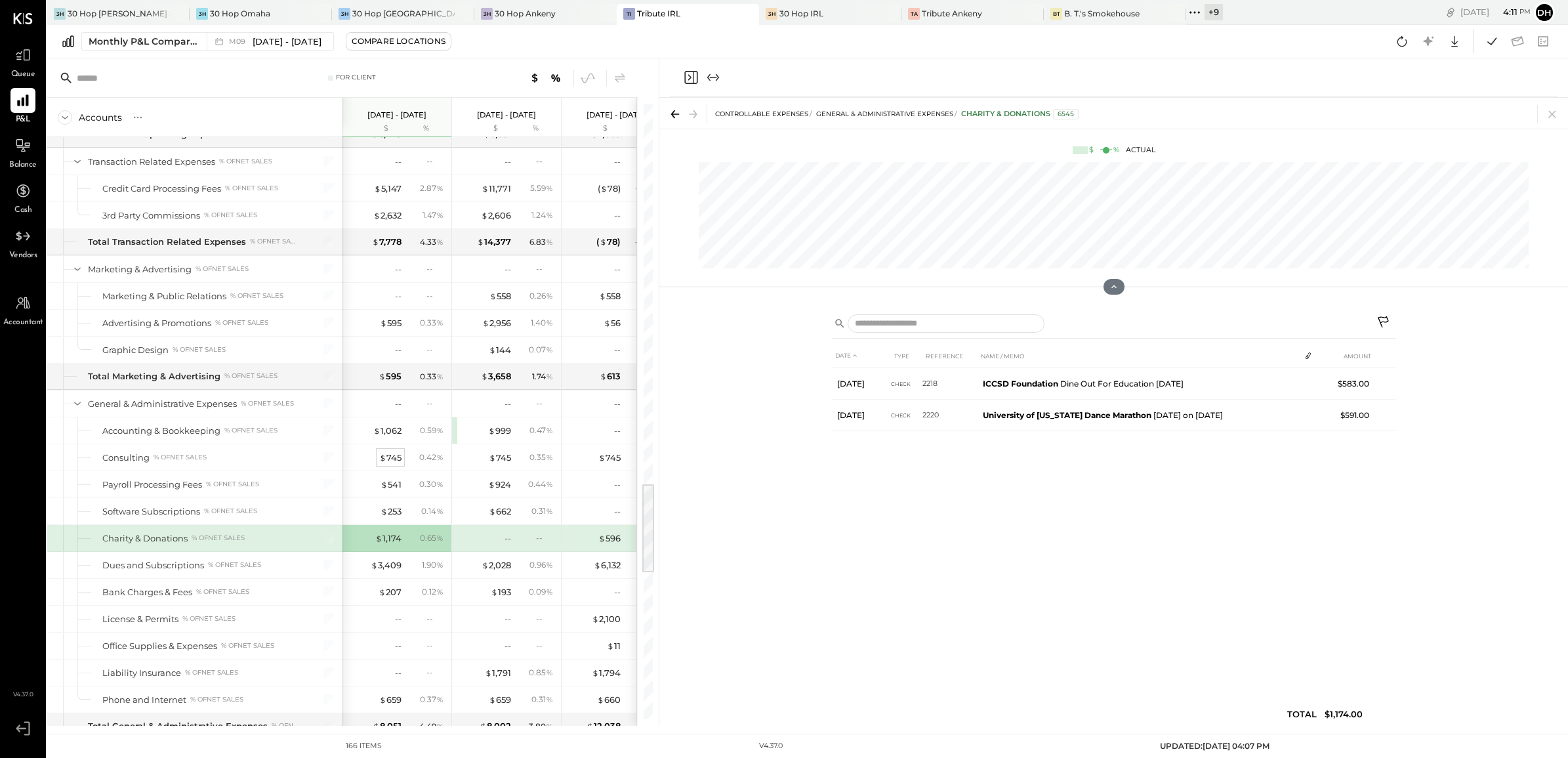
scroll to position [2626, 0]
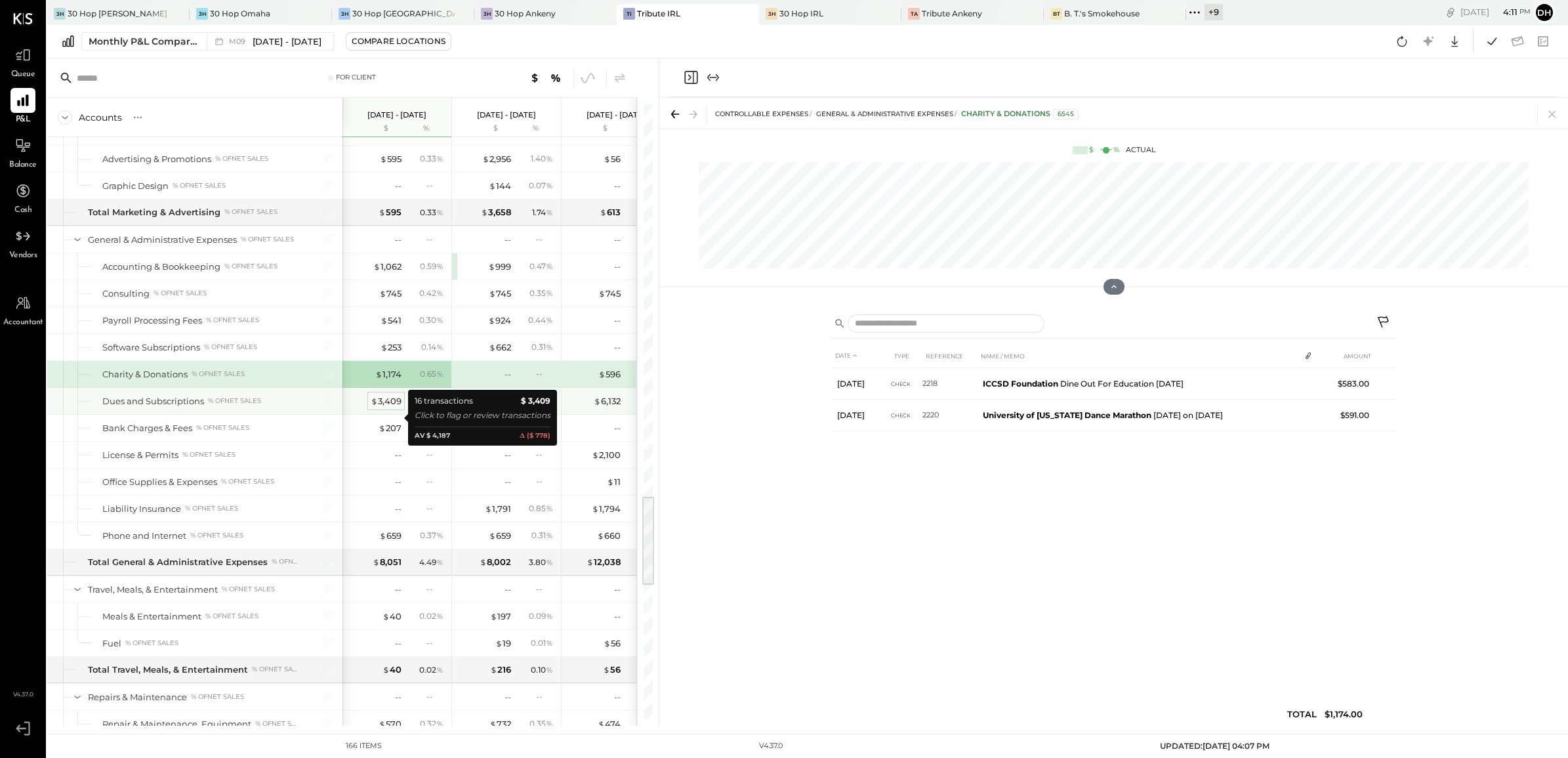
click at [391, 408] on div "$ 3,409" at bounding box center [386, 401] width 31 height 13
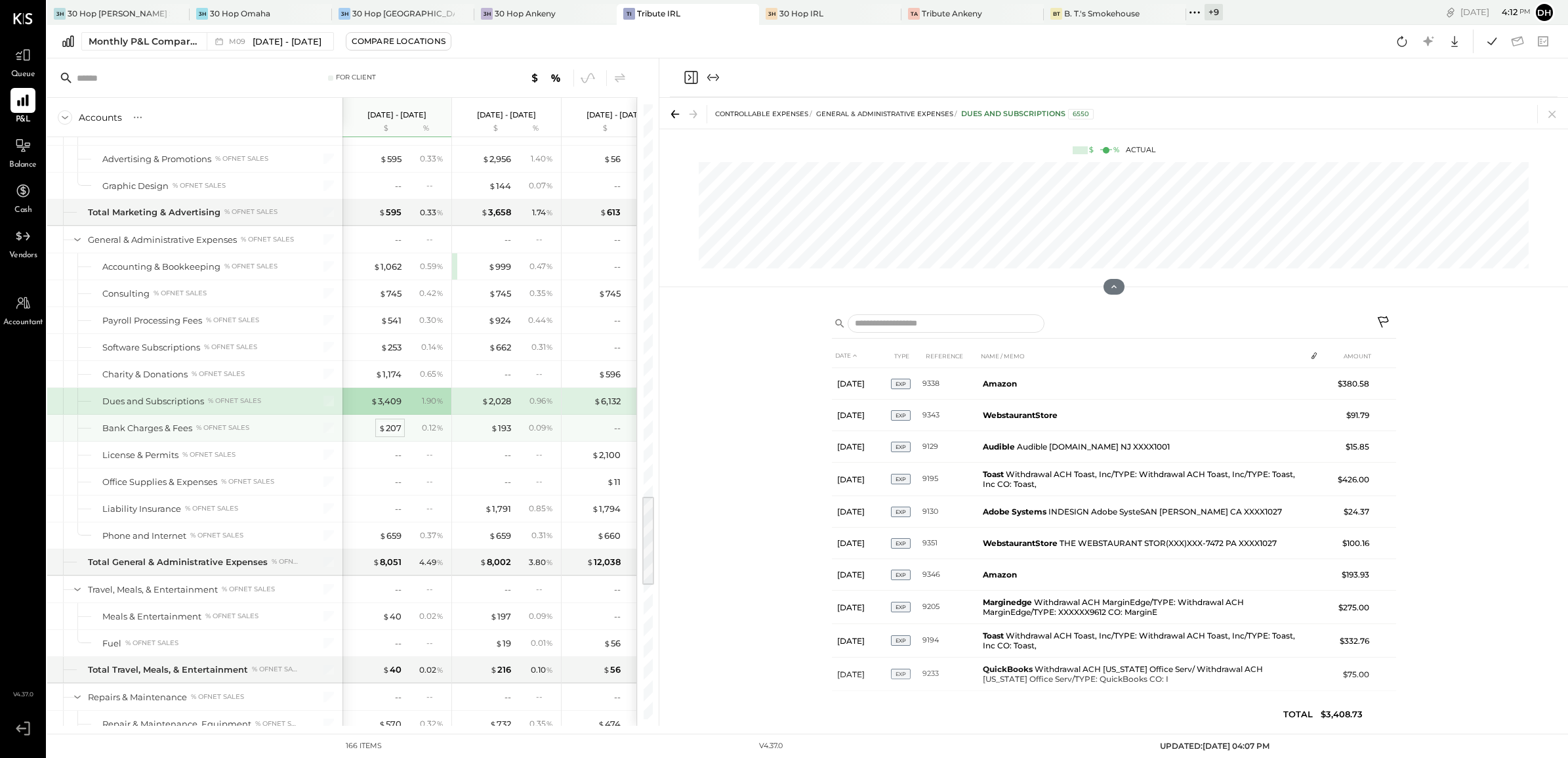
click at [390, 435] on div "$ 207" at bounding box center [390, 428] width 23 height 13
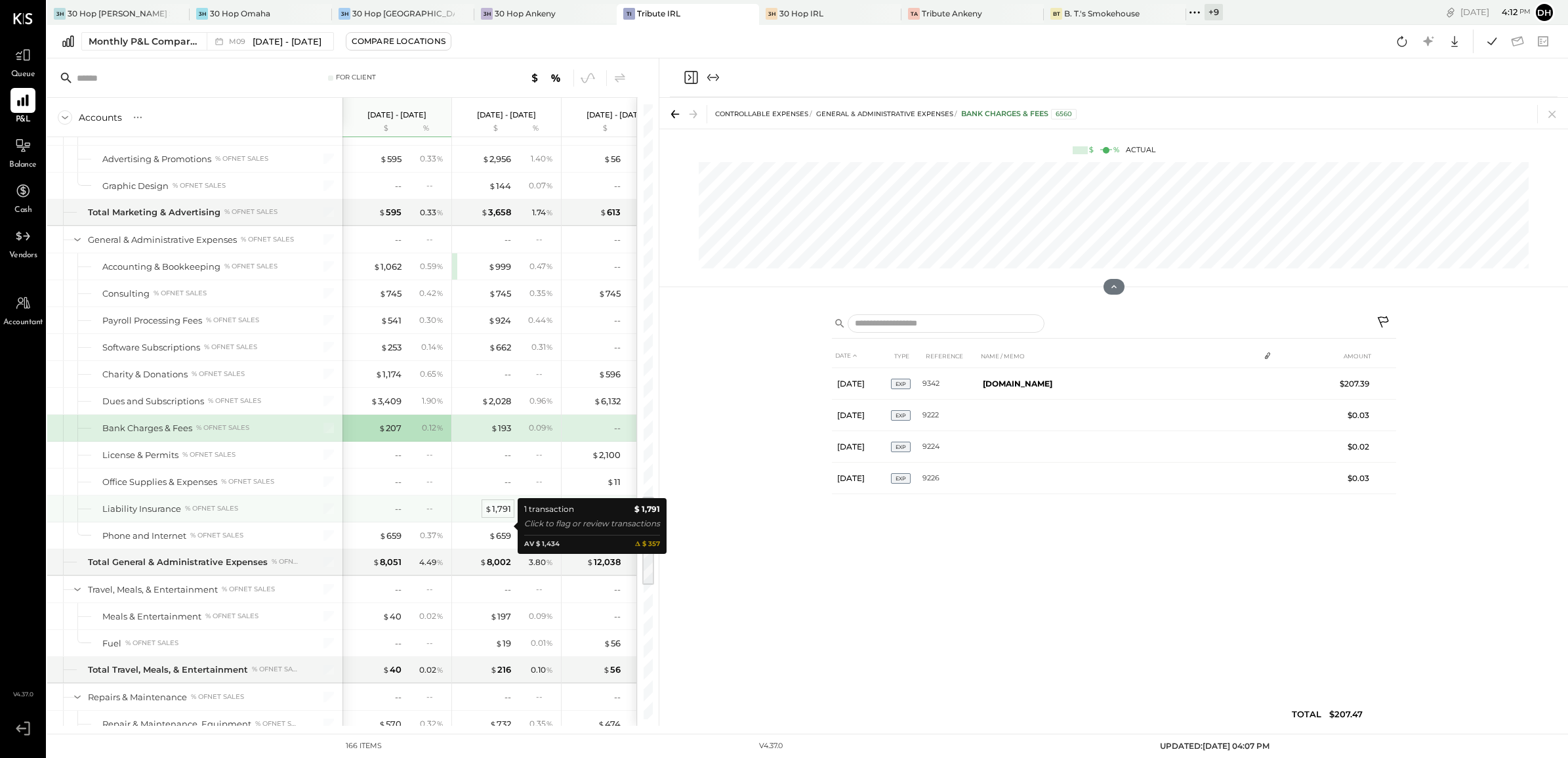
click at [499, 515] on div "$ 1,791" at bounding box center [497, 509] width 26 height 13
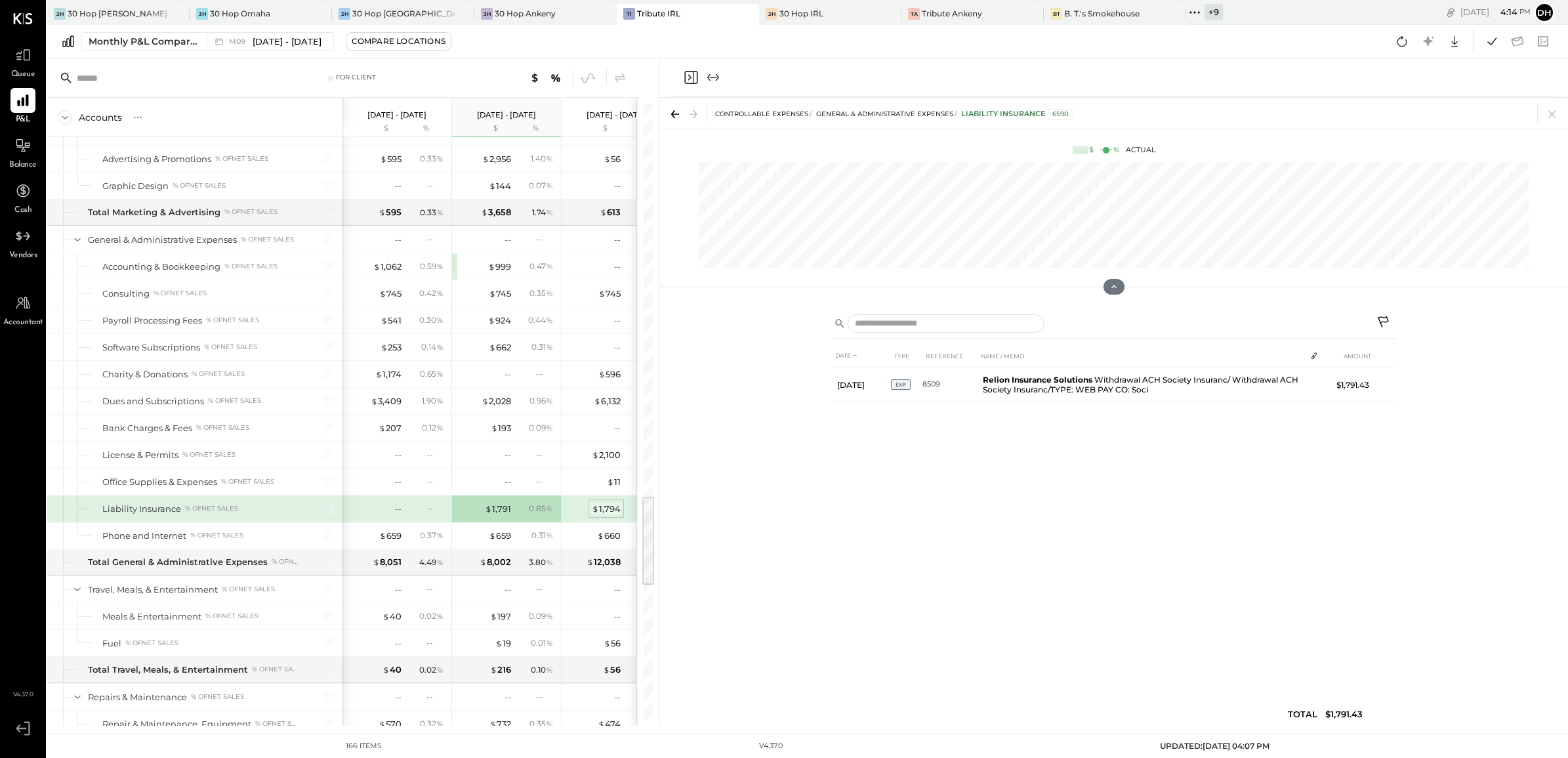
click at [614, 515] on div "$ 1,794" at bounding box center [606, 509] width 29 height 13
click at [483, 515] on div "$ 1,791" at bounding box center [485, 509] width 52 height 13
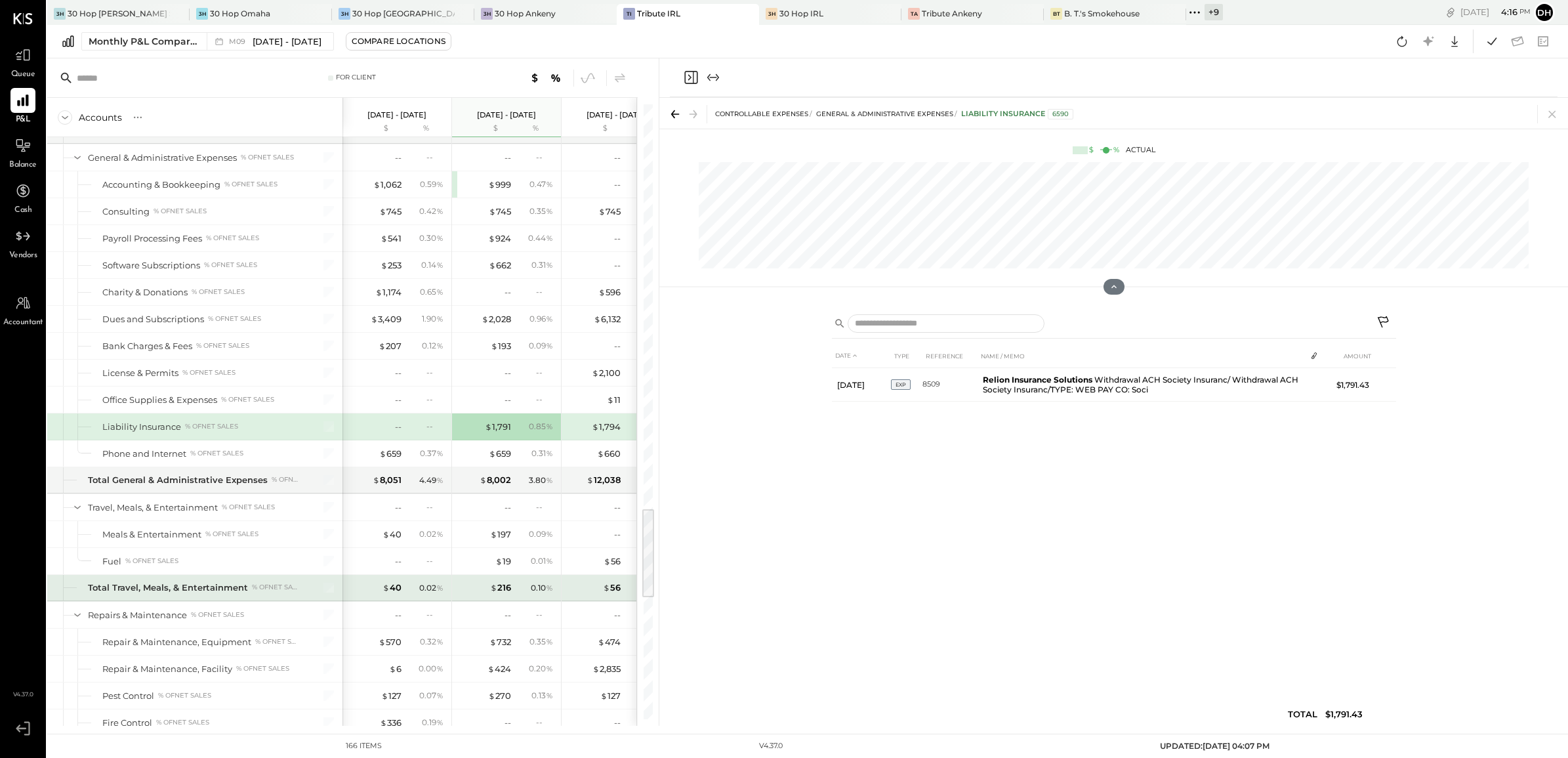
scroll to position [2872, 0]
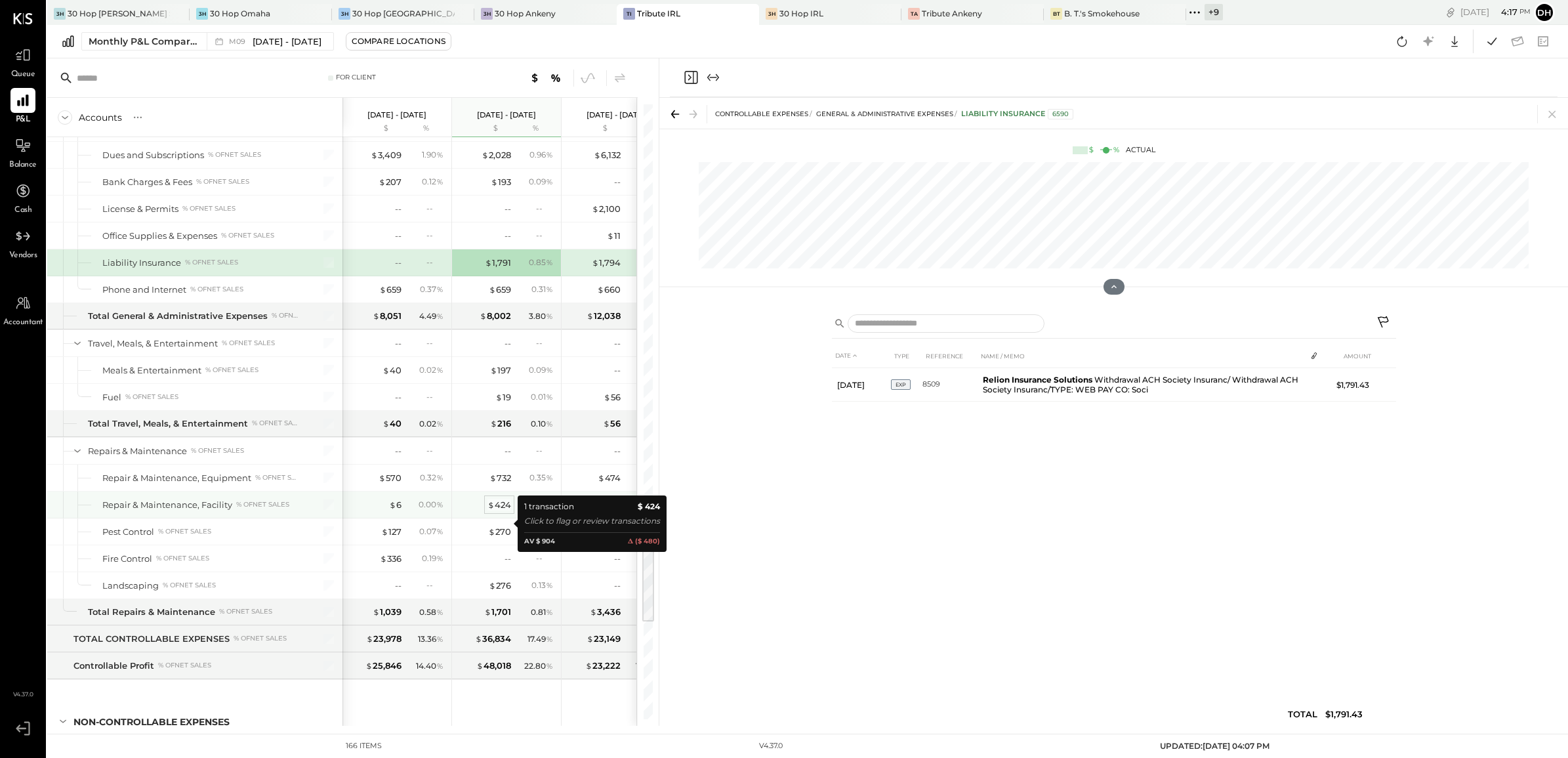
click at [503, 511] on div "$ 424" at bounding box center [499, 505] width 23 height 13
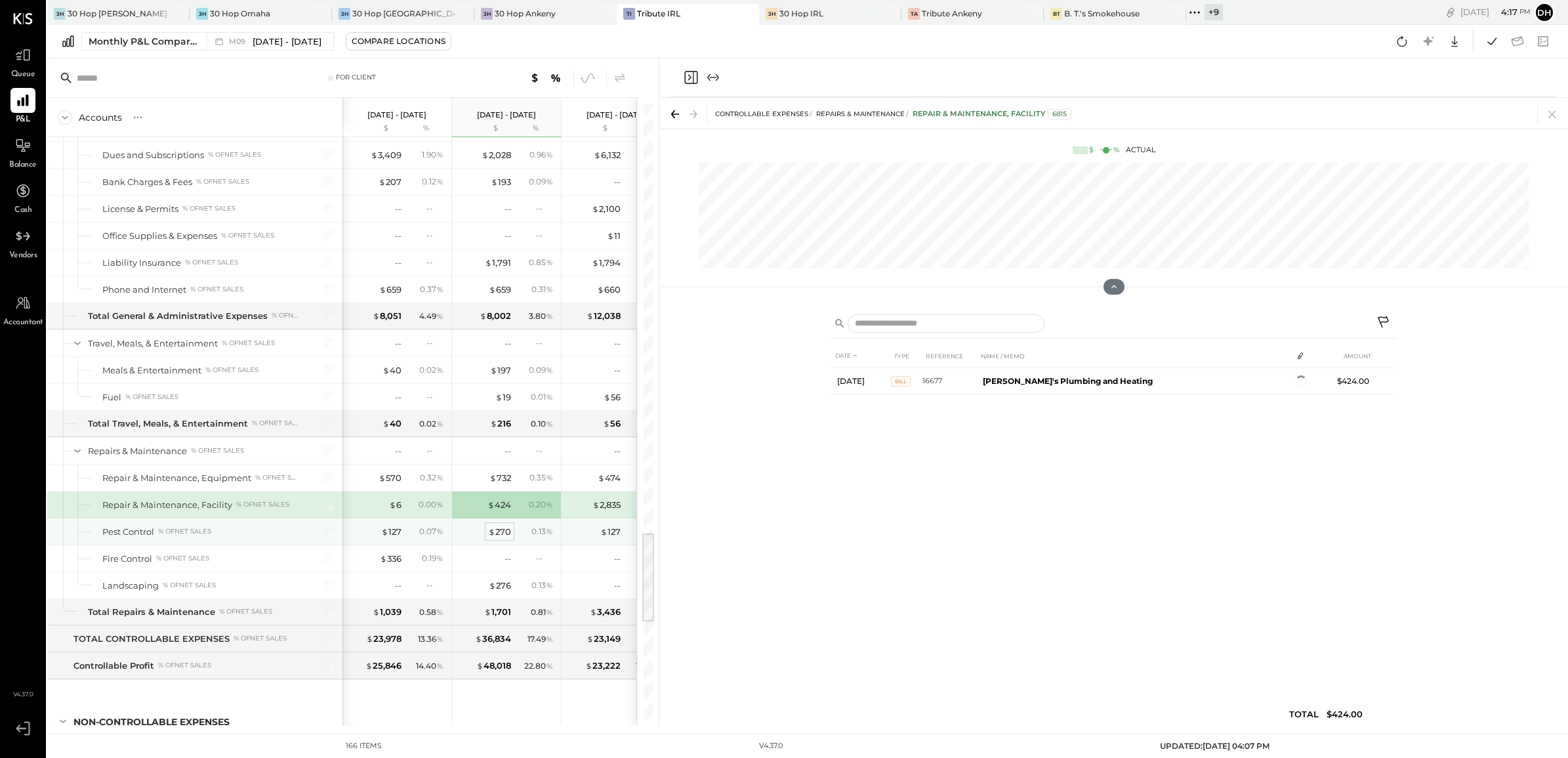
click at [493, 537] on span "$" at bounding box center [491, 532] width 7 height 11
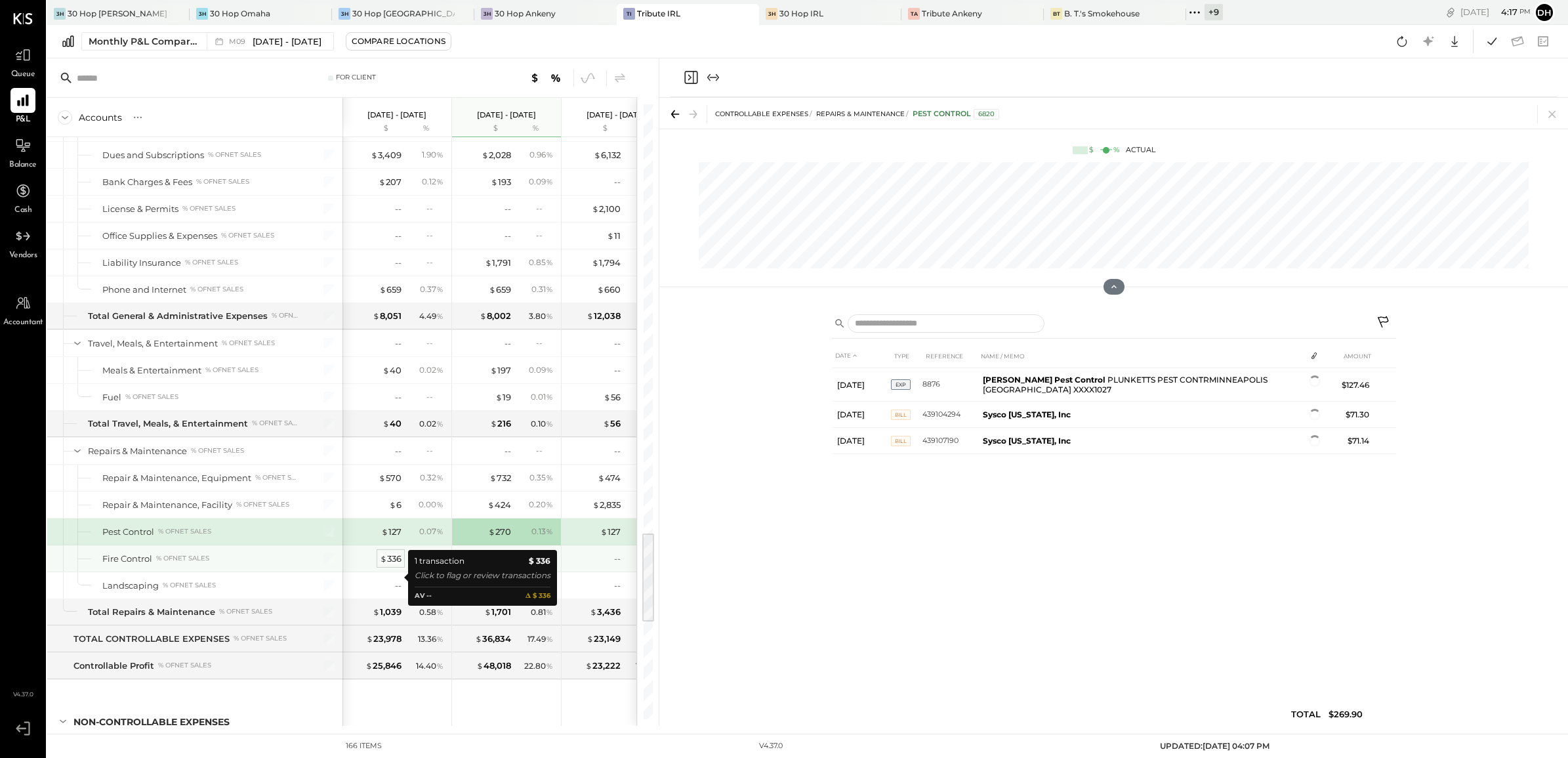
click at [385, 564] on span "$" at bounding box center [383, 559] width 7 height 11
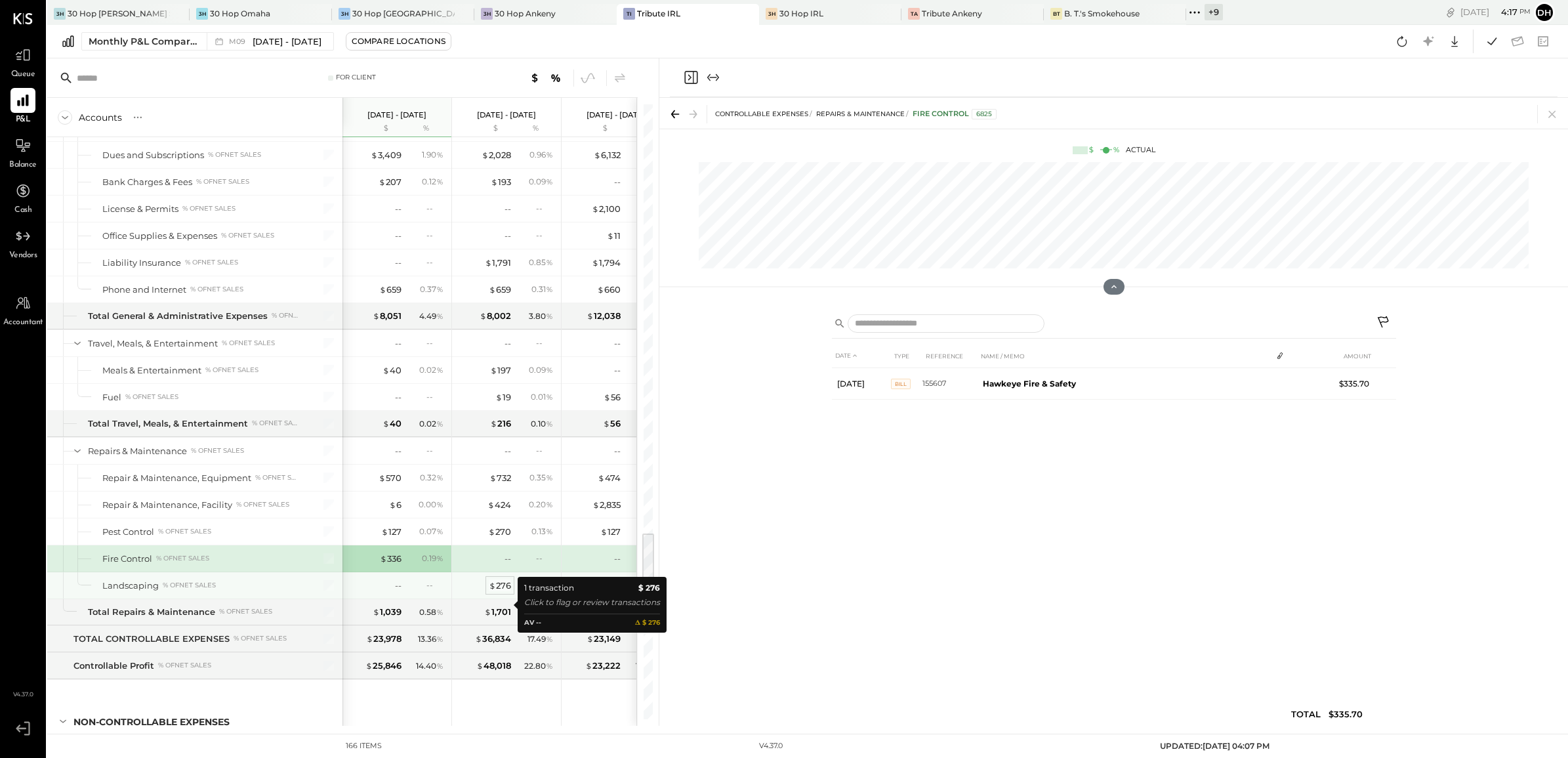
click at [503, 592] on div "$ 276" at bounding box center [499, 586] width 22 height 13
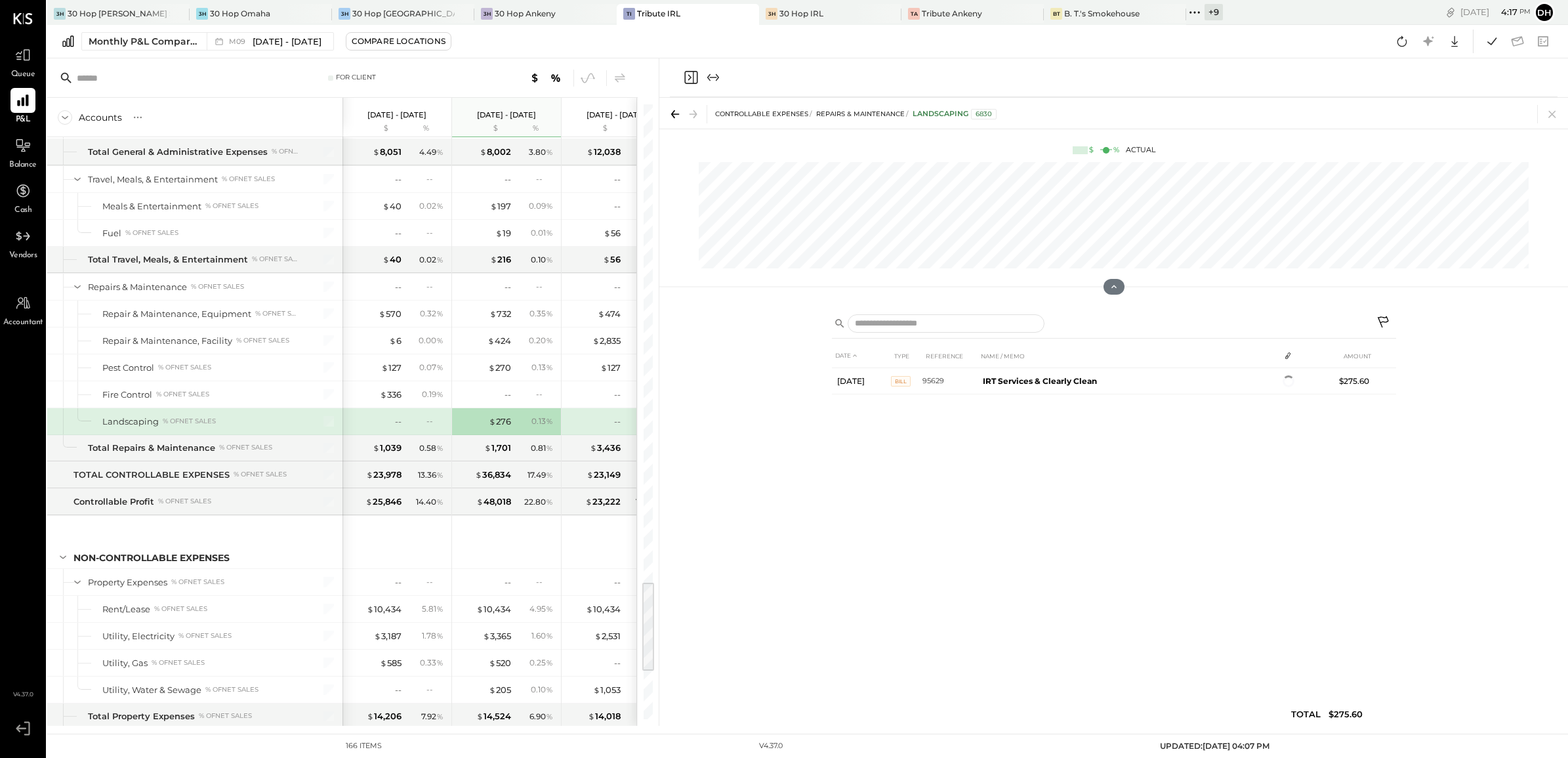
scroll to position [3200, 0]
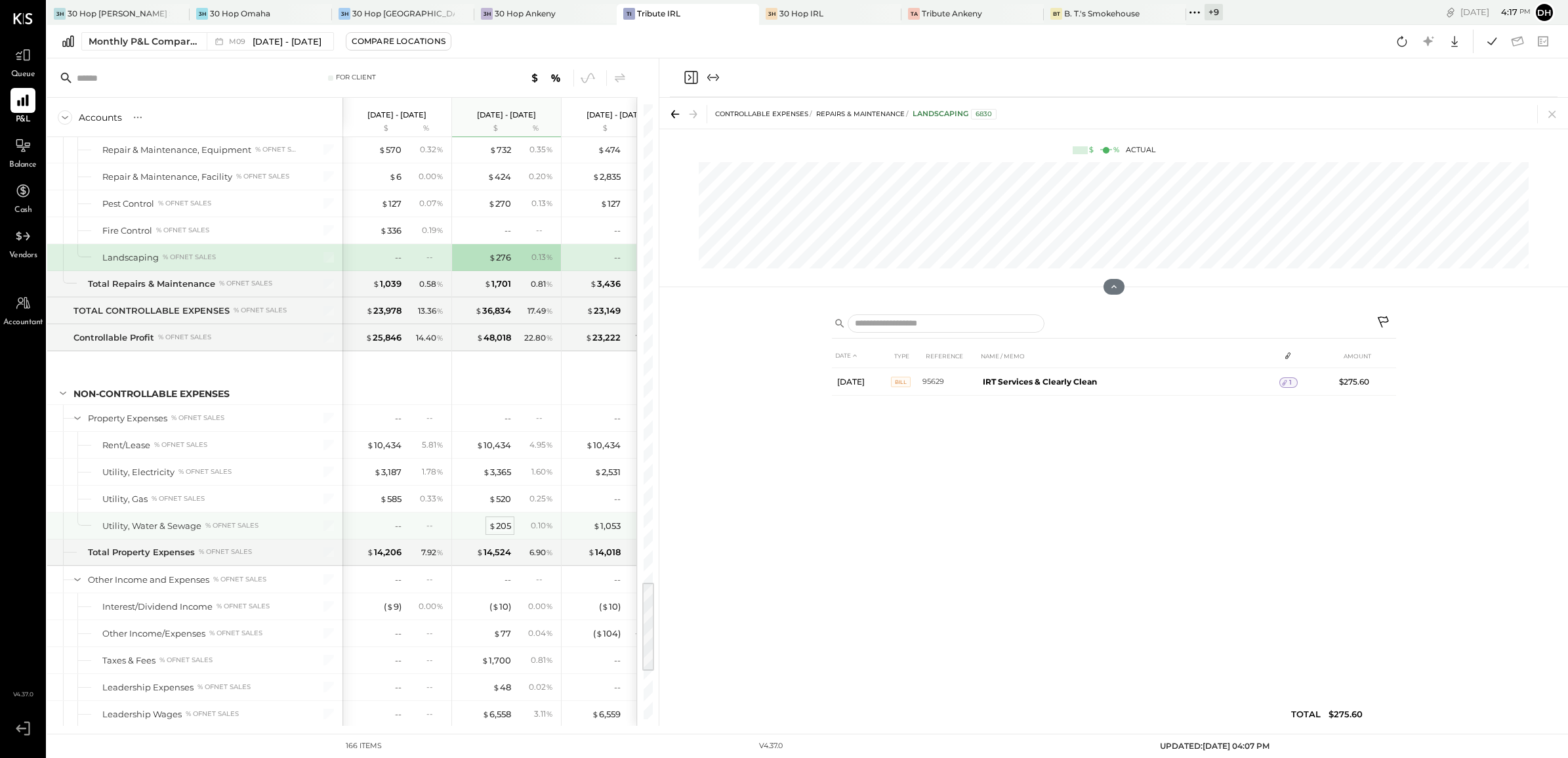
click at [507, 533] on div "$ 205" at bounding box center [499, 526] width 22 height 13
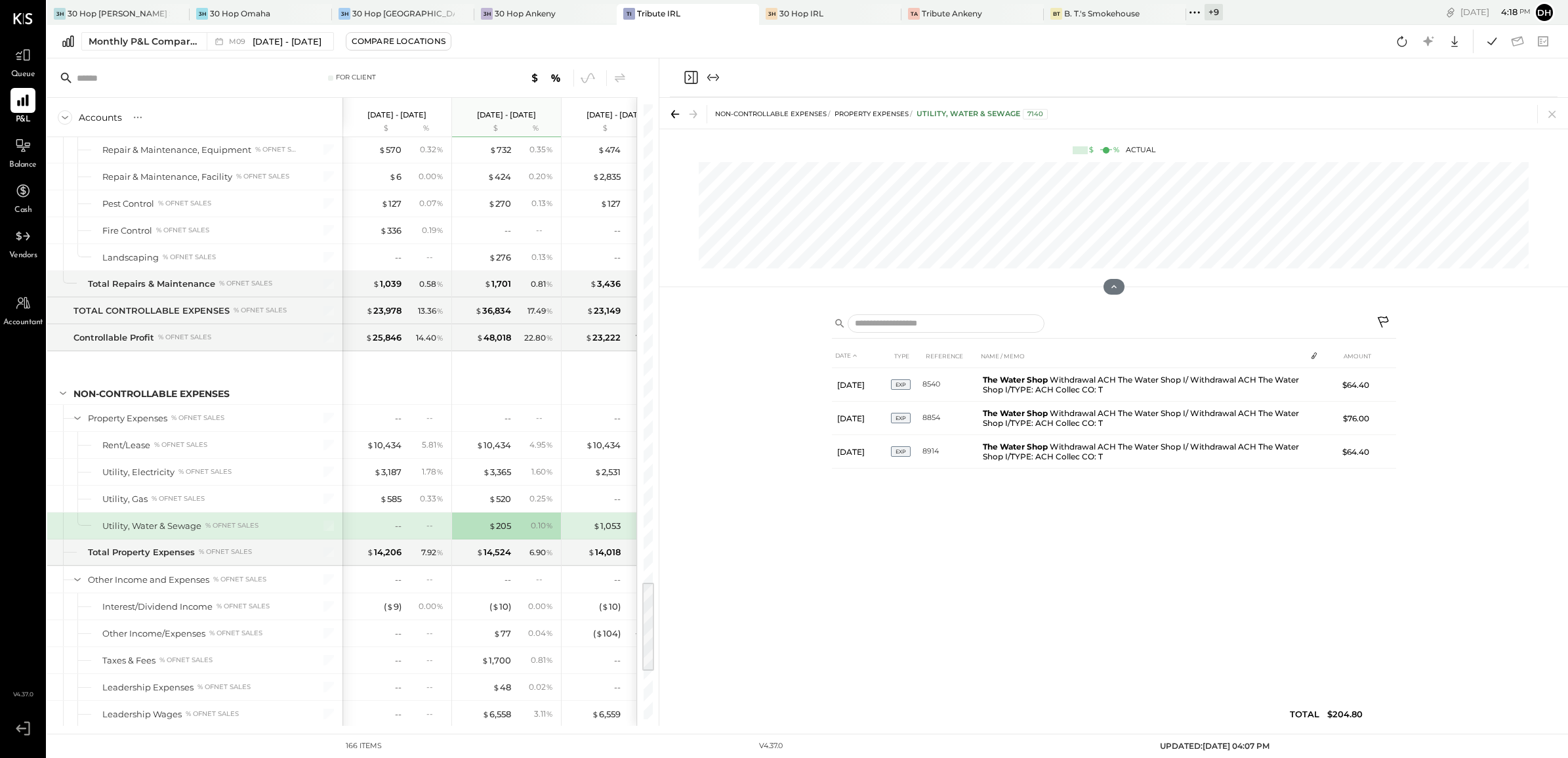
click at [751, 398] on div "DATE TYPE REFERENCE NAME / MEMO AMOUNT Aug 1, 25 EXP 8540 The Water Shop Withdr…" at bounding box center [1113, 515] width 908 height 421
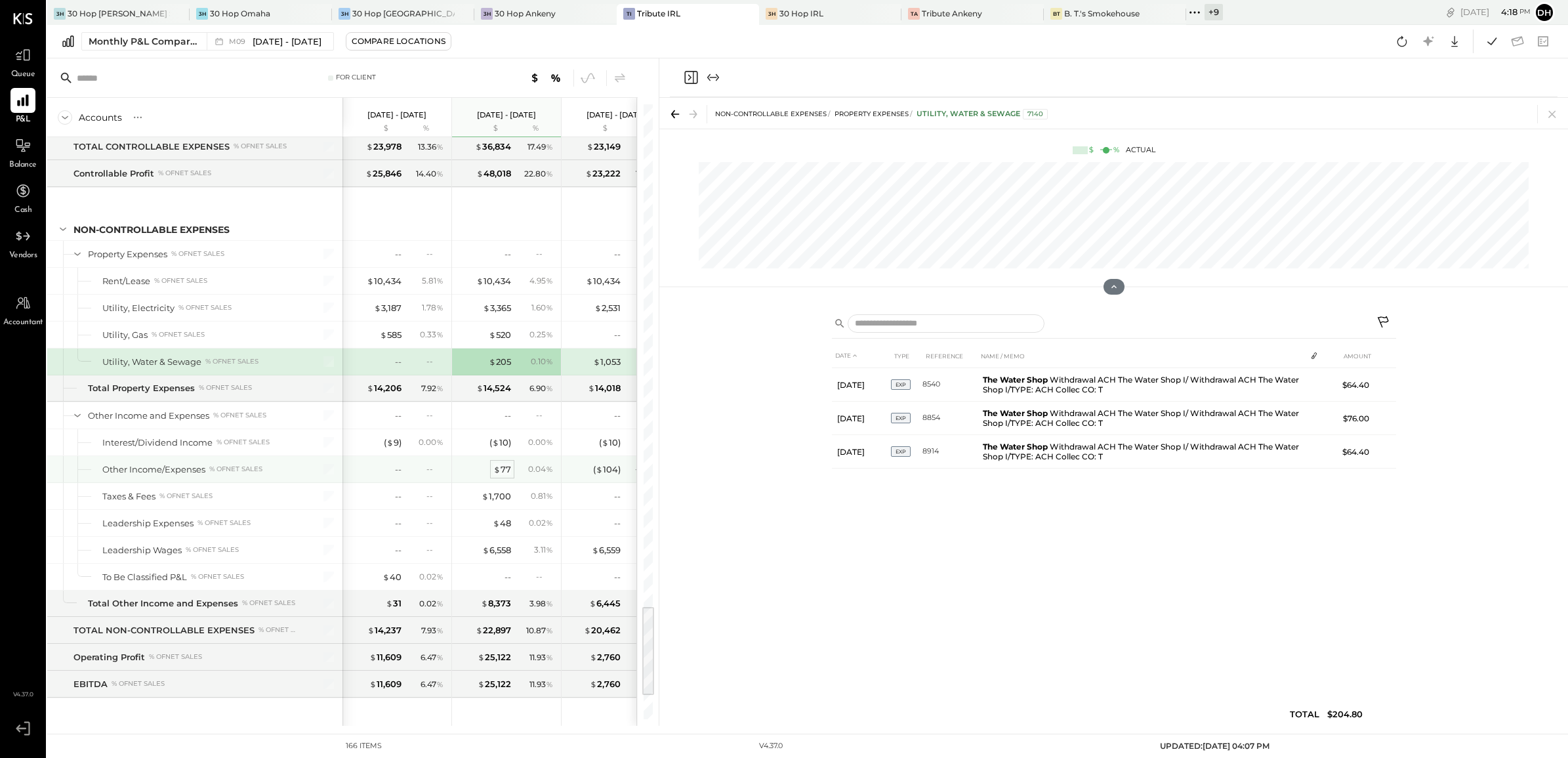
click at [503, 476] on div "$ 77" at bounding box center [502, 470] width 17 height 13
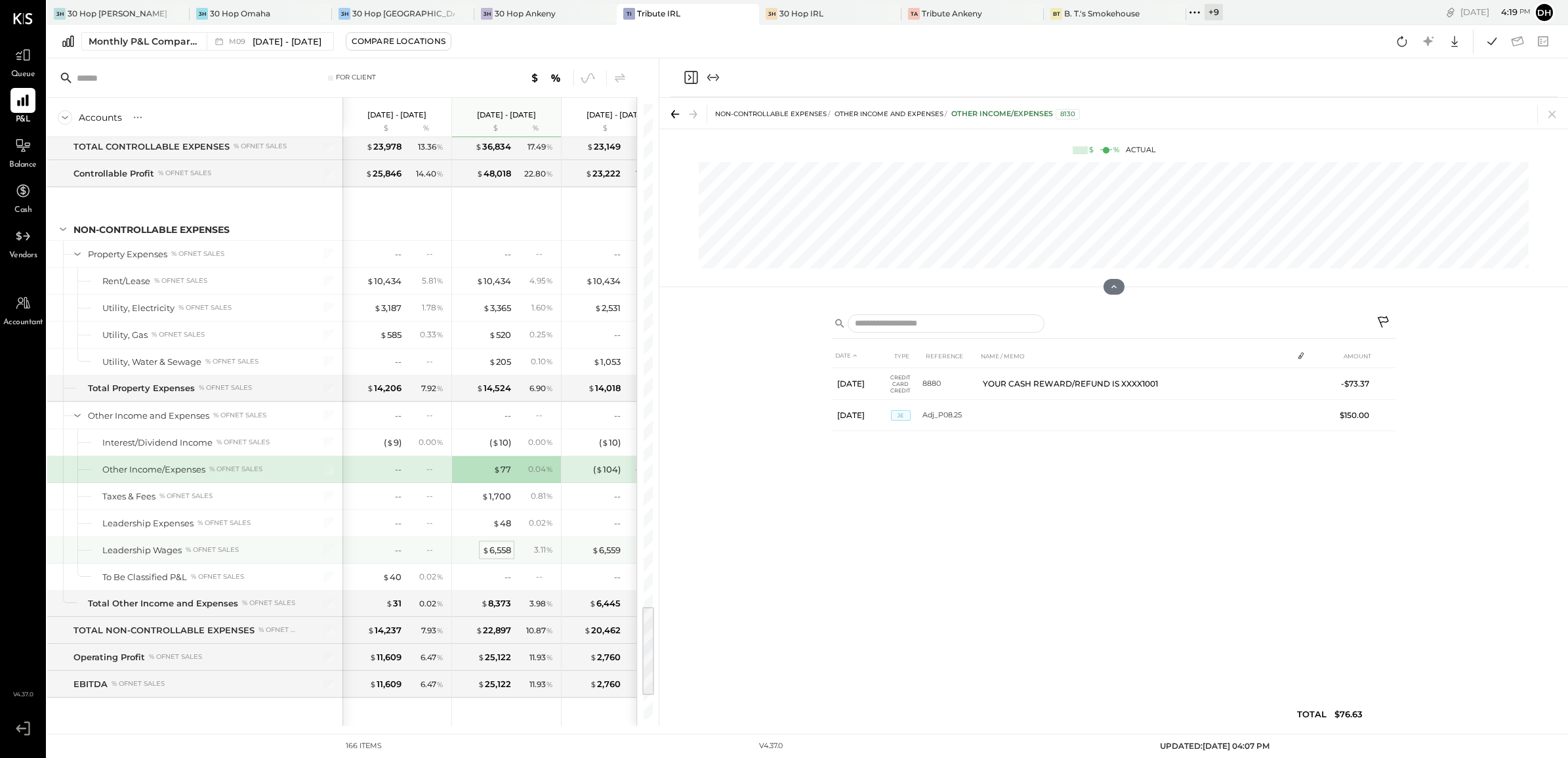
click at [495, 557] on div "$ 6,558" at bounding box center [496, 550] width 29 height 13
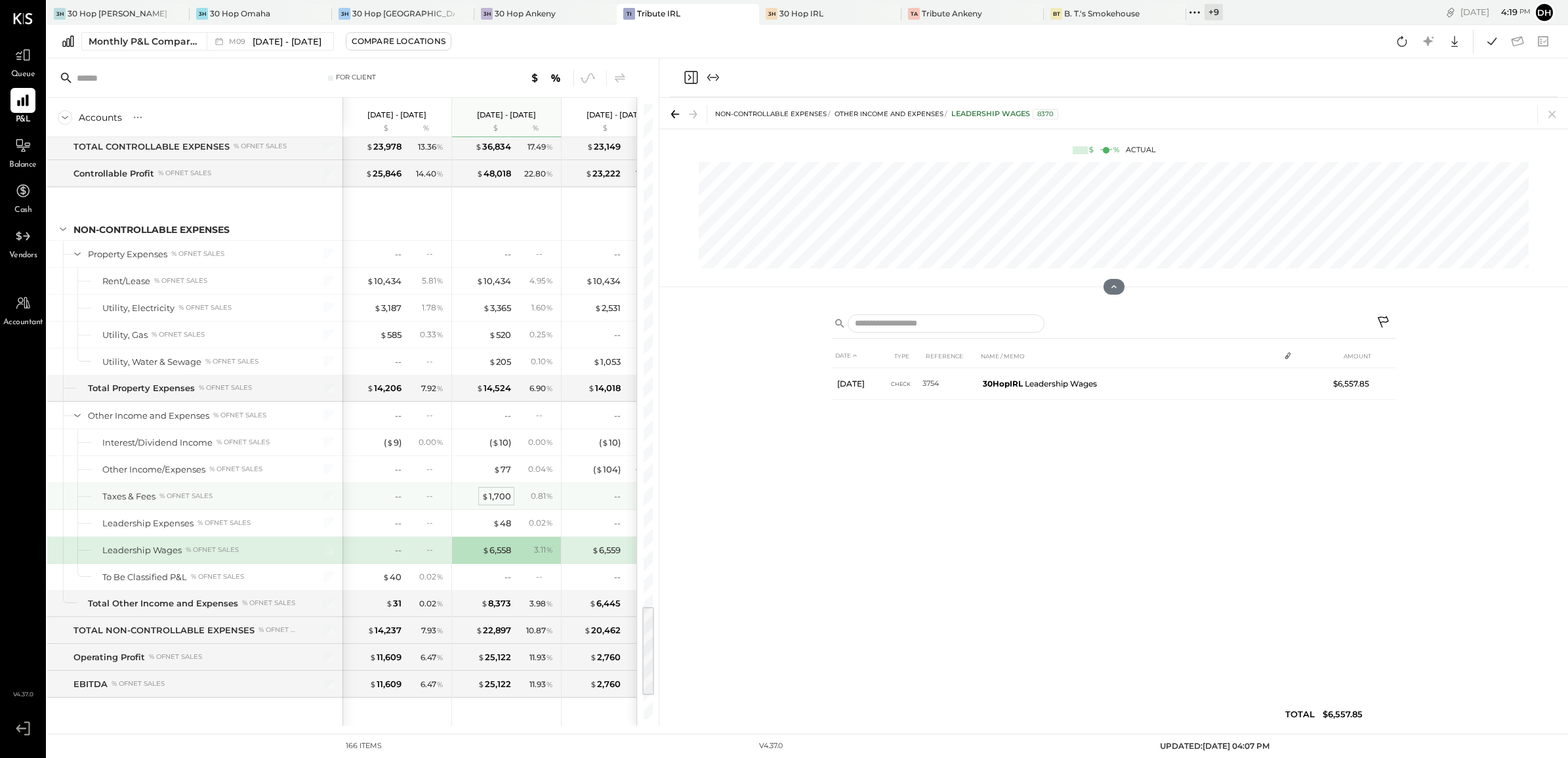
click at [506, 503] on div "$ 1,700" at bounding box center [496, 496] width 29 height 13
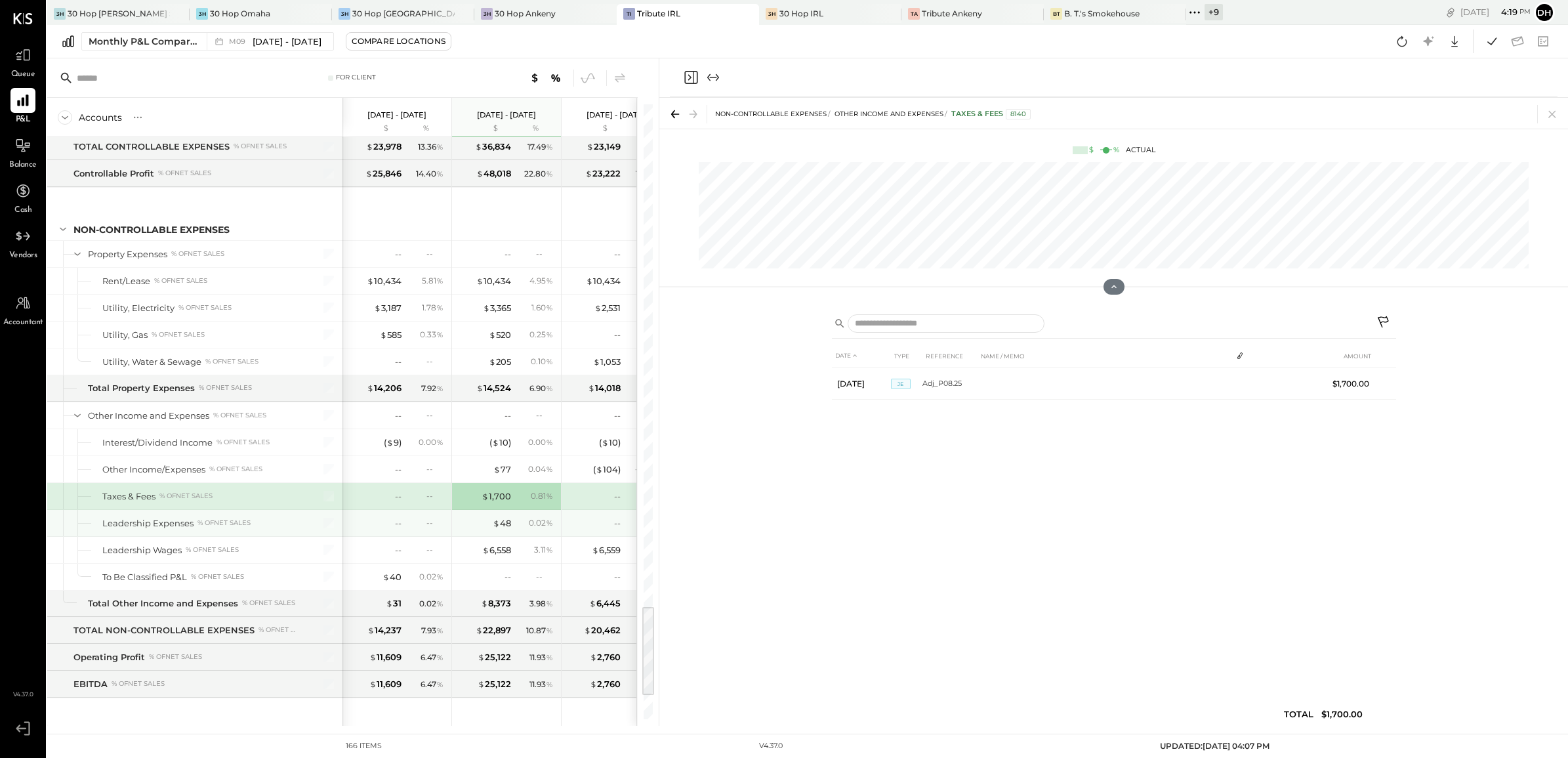
click at [505, 537] on div "$ 48 0.02 %" at bounding box center [507, 523] width 99 height 26
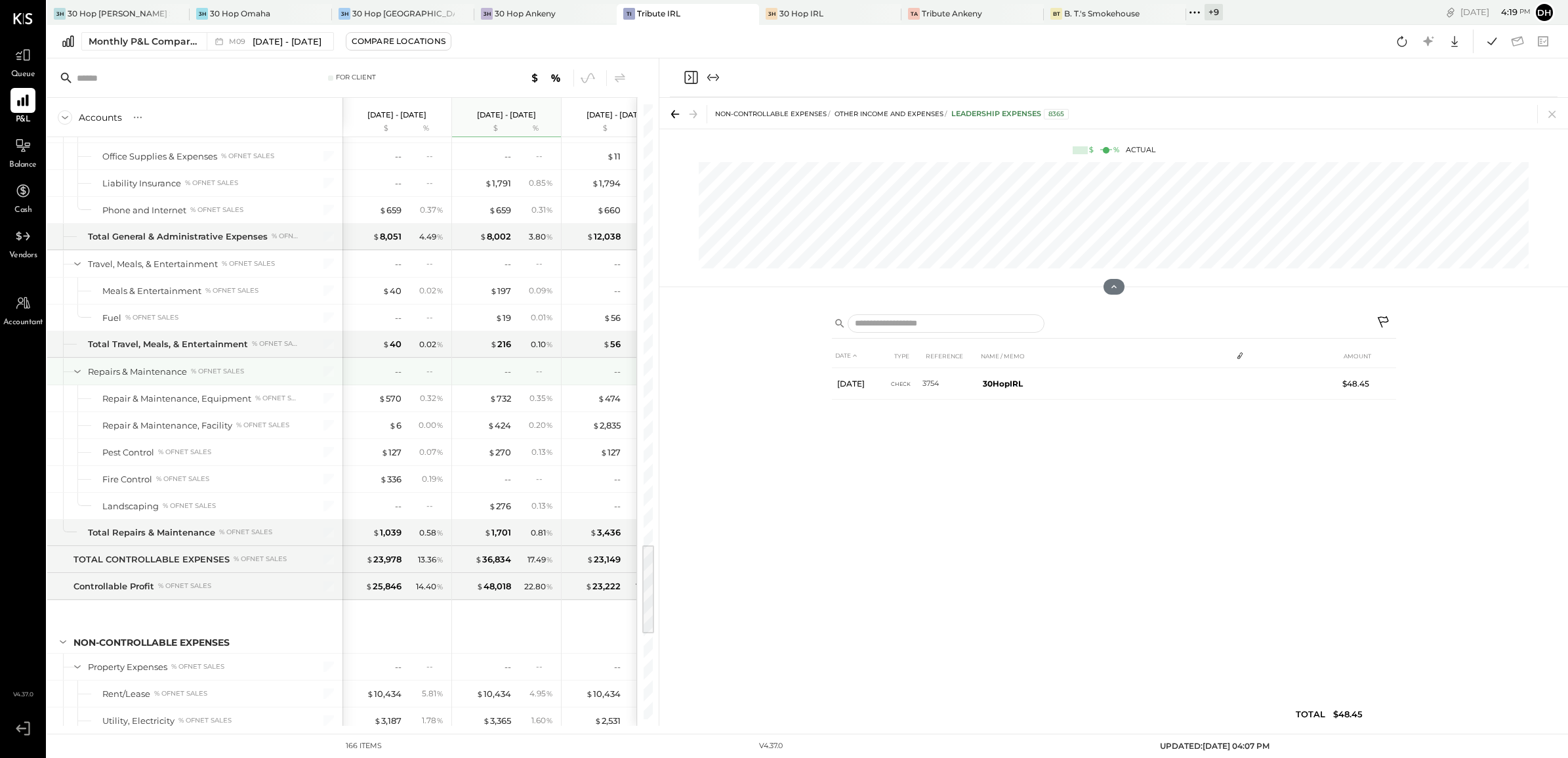
scroll to position [2870, 0]
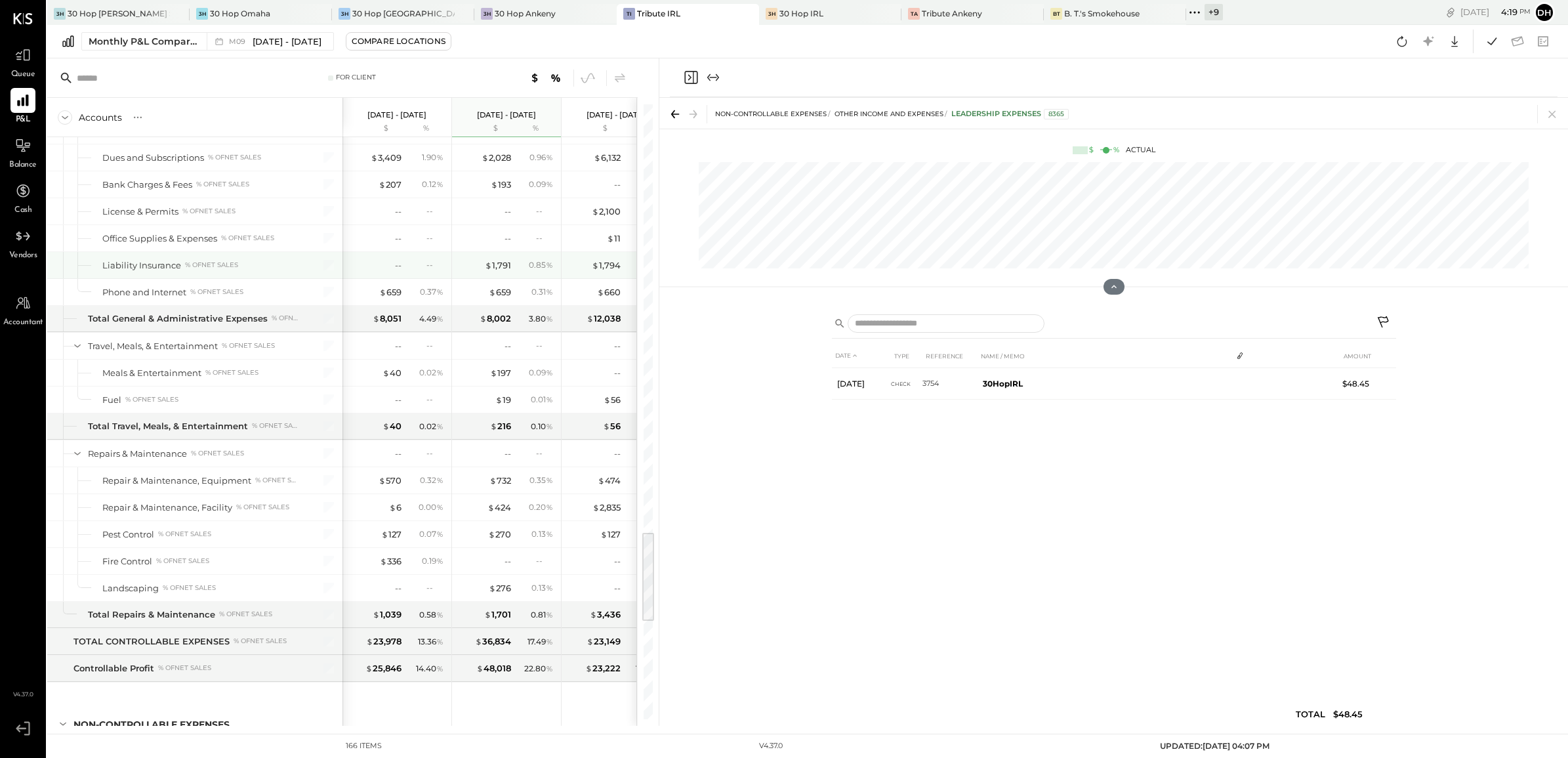
drag, startPoint x: 477, startPoint y: 283, endPoint x: 484, endPoint y: 284, distance: 7.1
click at [479, 272] on div "$ 1,791" at bounding box center [485, 266] width 52 height 13
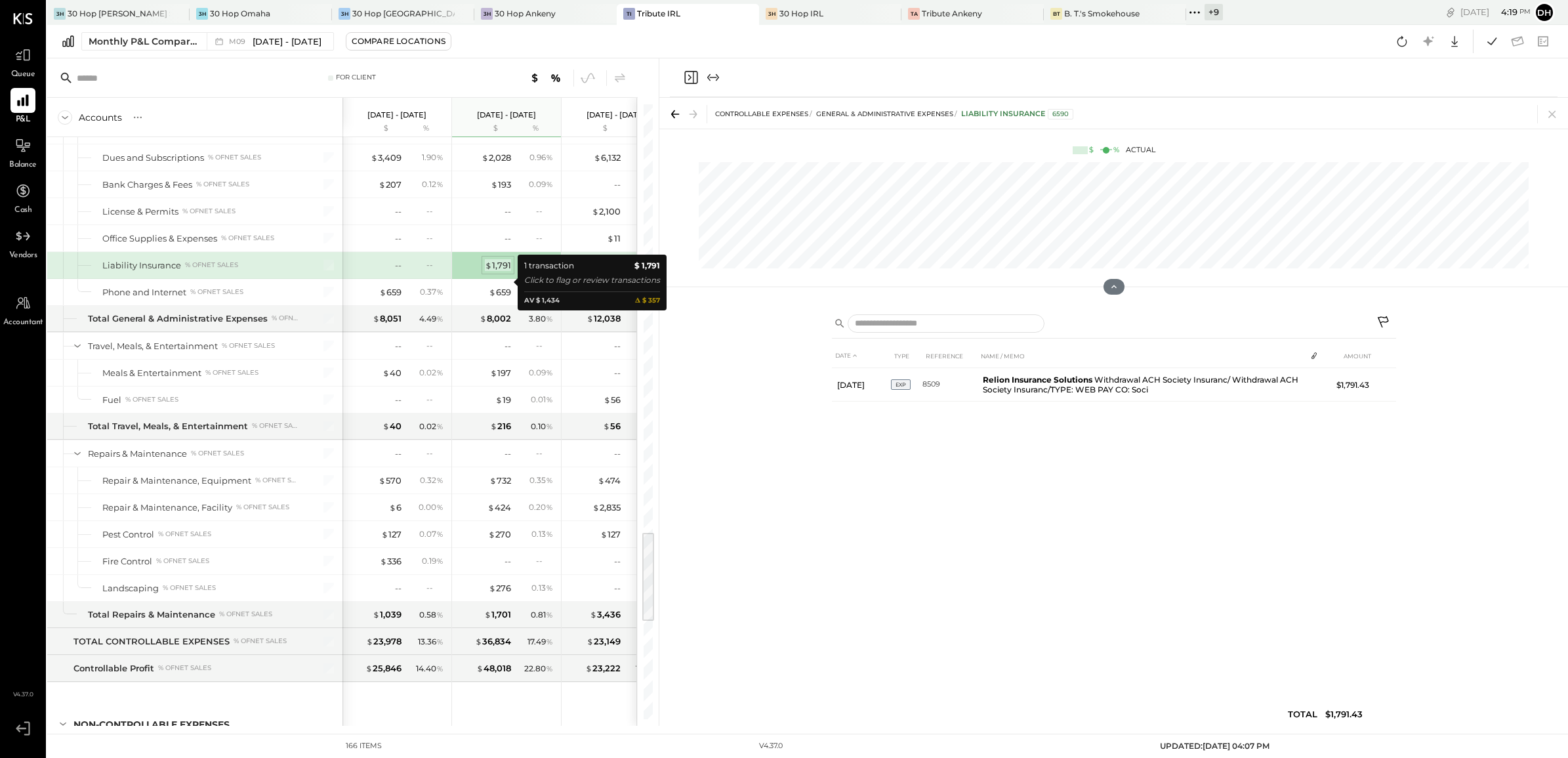
click at [495, 272] on div "$ 1,791" at bounding box center [497, 266] width 26 height 13
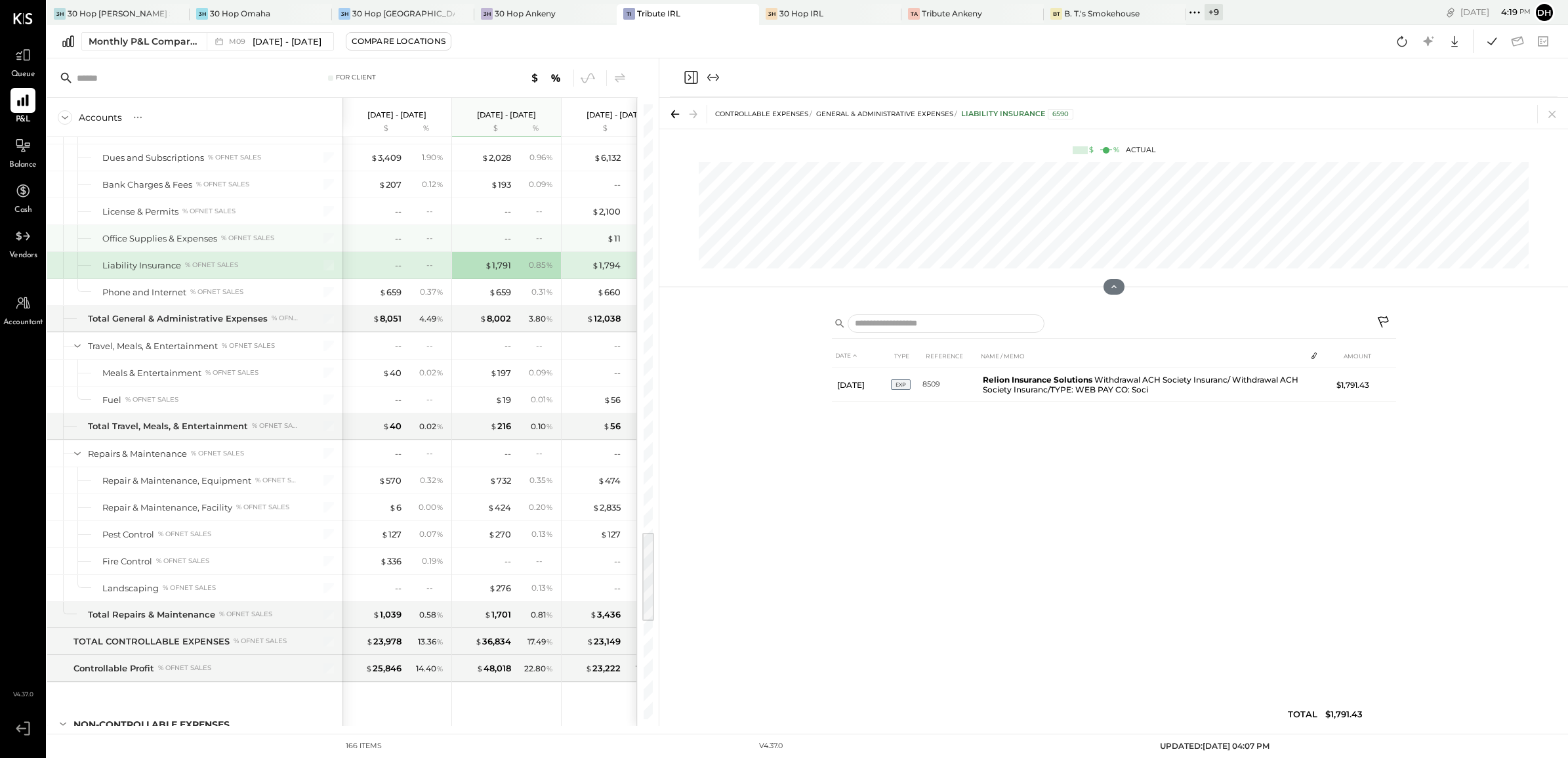
click at [411, 270] on div "--" at bounding box center [426, 265] width 43 height 11
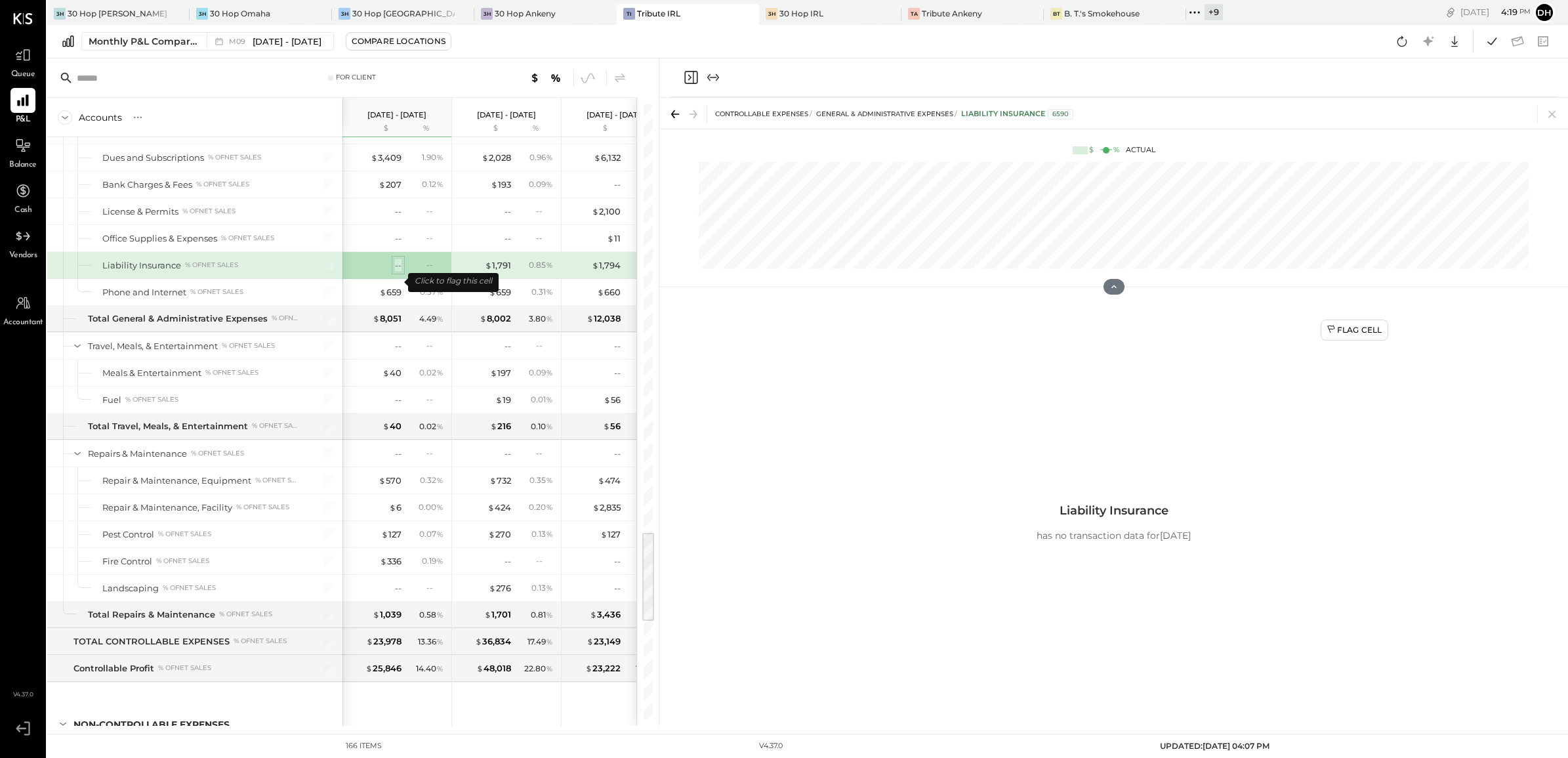
click at [396, 272] on div "--" at bounding box center [398, 266] width 7 height 13
click at [1337, 332] on div "Flag Cell" at bounding box center [1354, 329] width 56 height 11
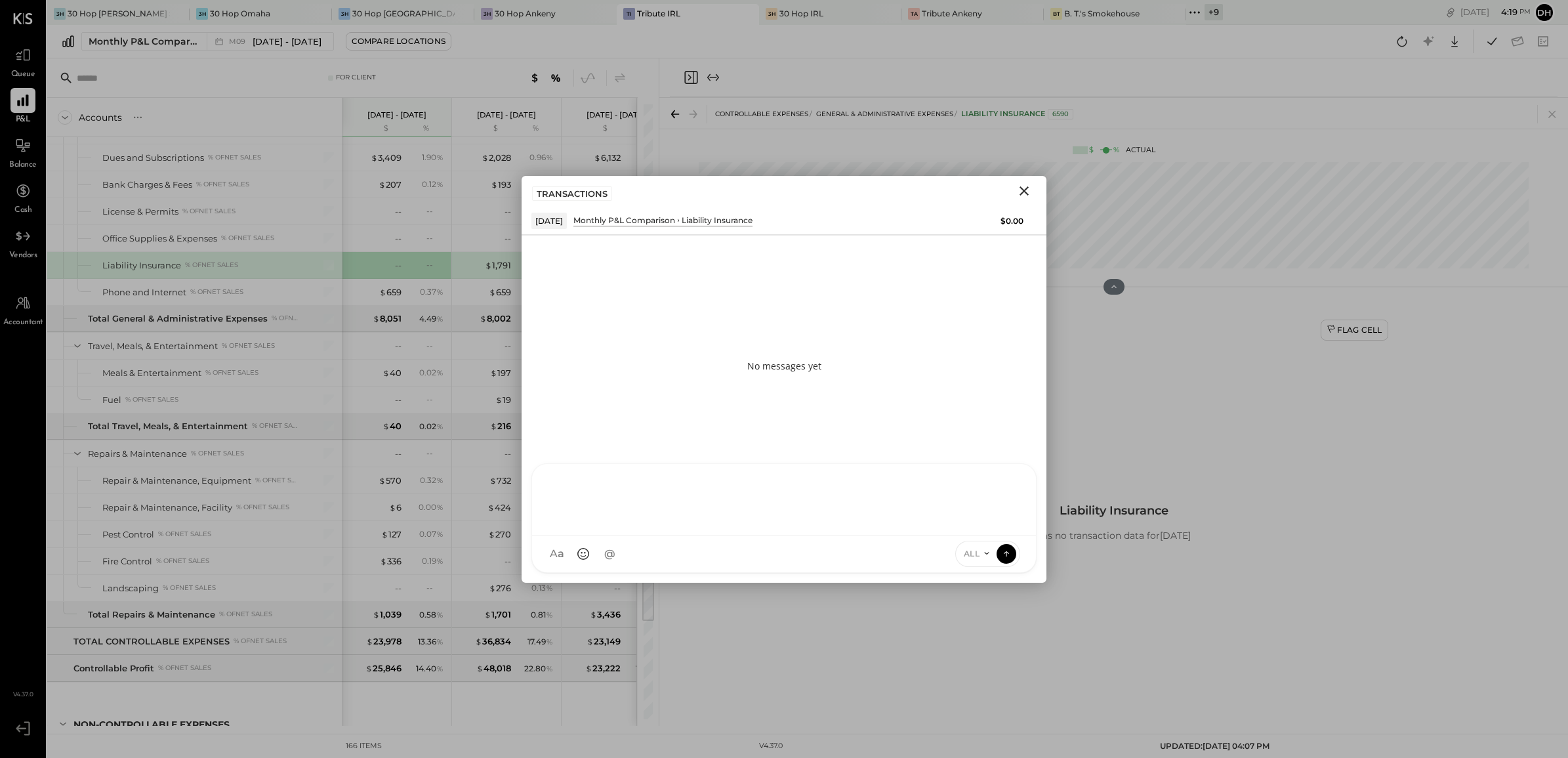
click at [650, 557] on div "AM Ali Mehdi MS Matt Swift DB Darin Blum ES Erik Shewmaker BF Brian Flynn TH To…" at bounding box center [784, 518] width 505 height 109
click at [936, 484] on div "**********" at bounding box center [784, 498] width 477 height 52
click at [1009, 479] on icon at bounding box center [1008, 478] width 9 height 9
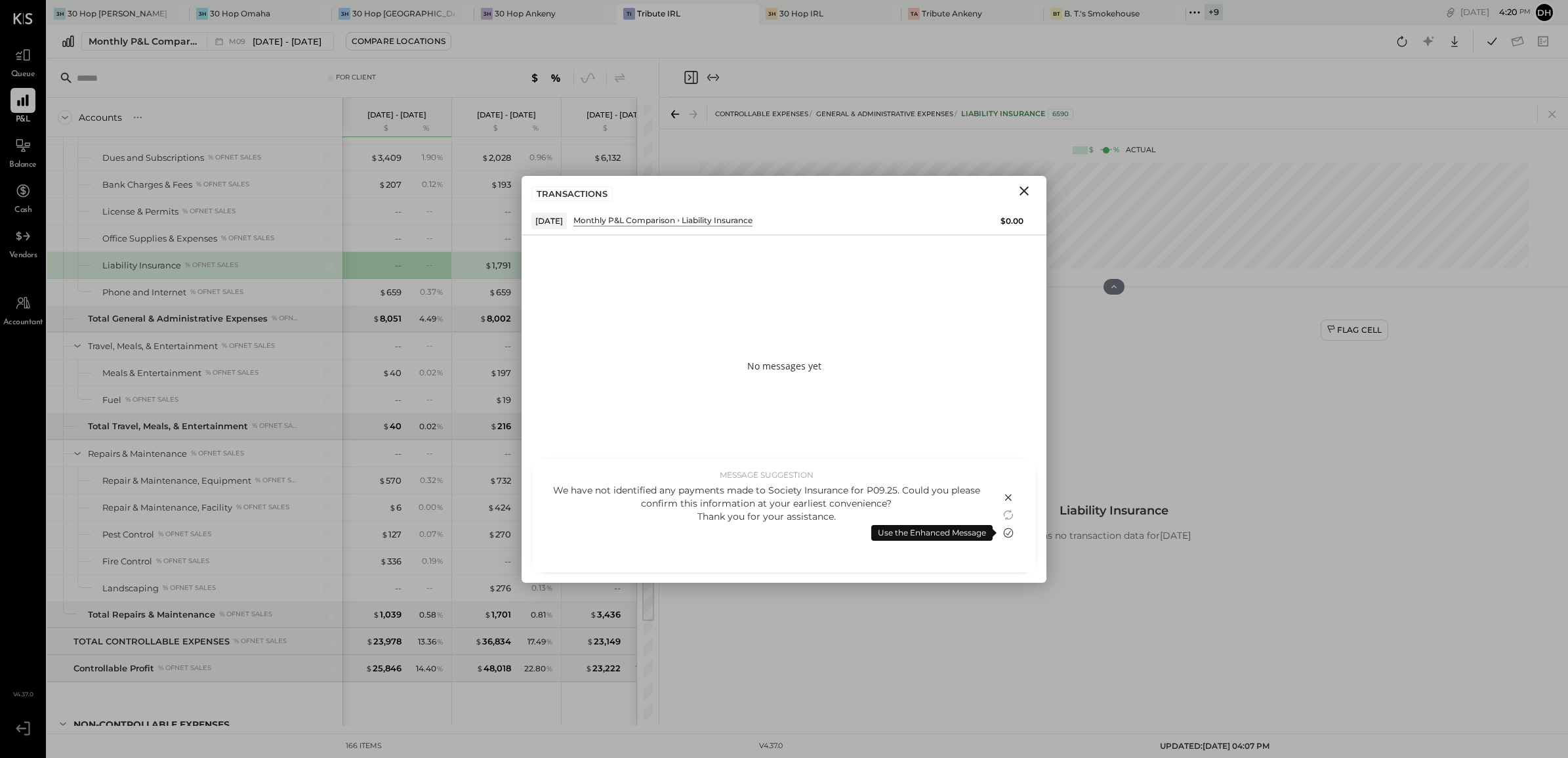
click at [1008, 533] on icon at bounding box center [1008, 533] width 15 height 15
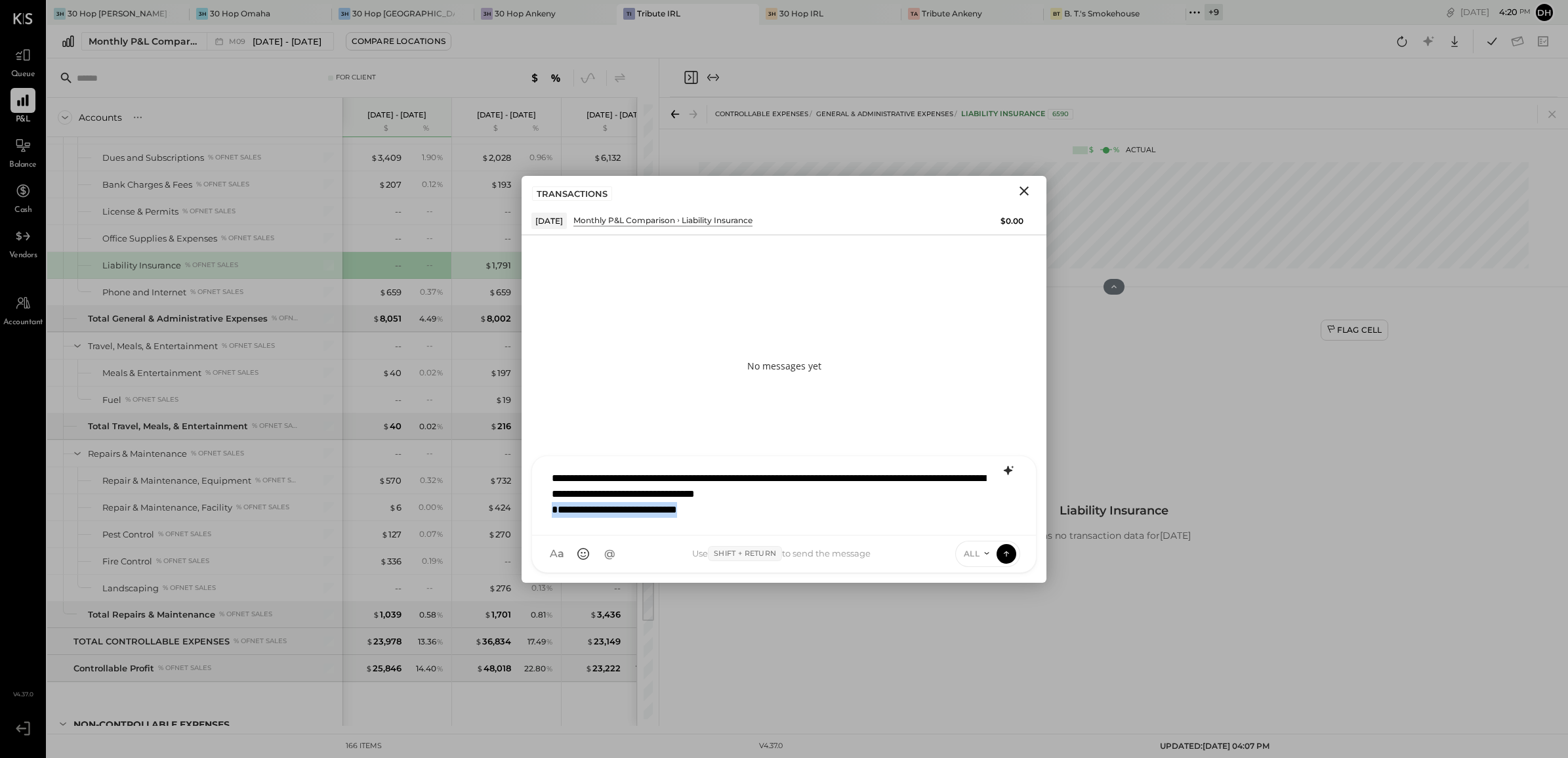
drag, startPoint x: 745, startPoint y: 517, endPoint x: 549, endPoint y: 515, distance: 196.0
click at [549, 515] on div "**********" at bounding box center [784, 494] width 477 height 60
click at [1008, 559] on button at bounding box center [1006, 553] width 19 height 19
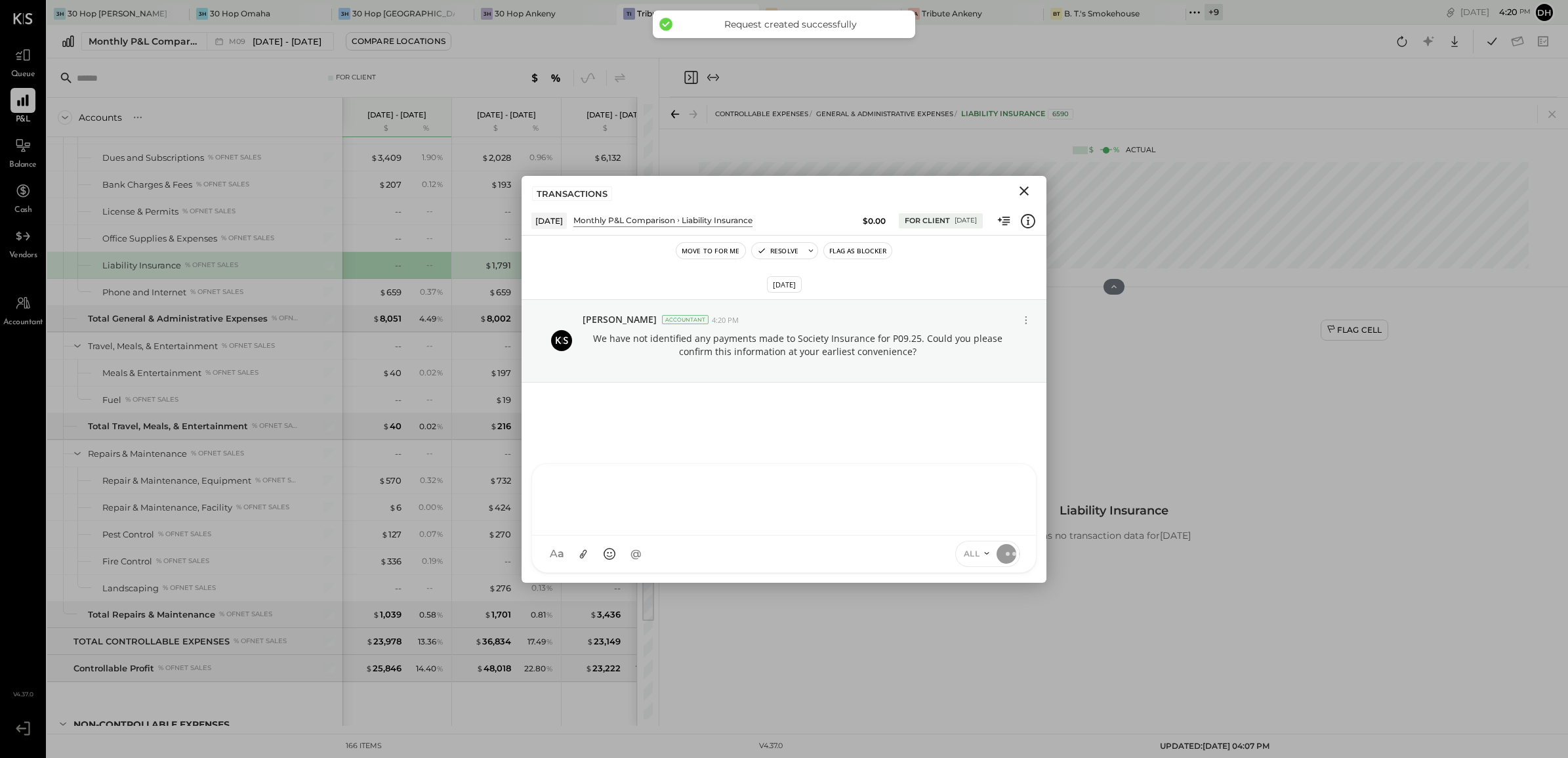
click at [1018, 198] on icon "Close" at bounding box center [1024, 191] width 15 height 15
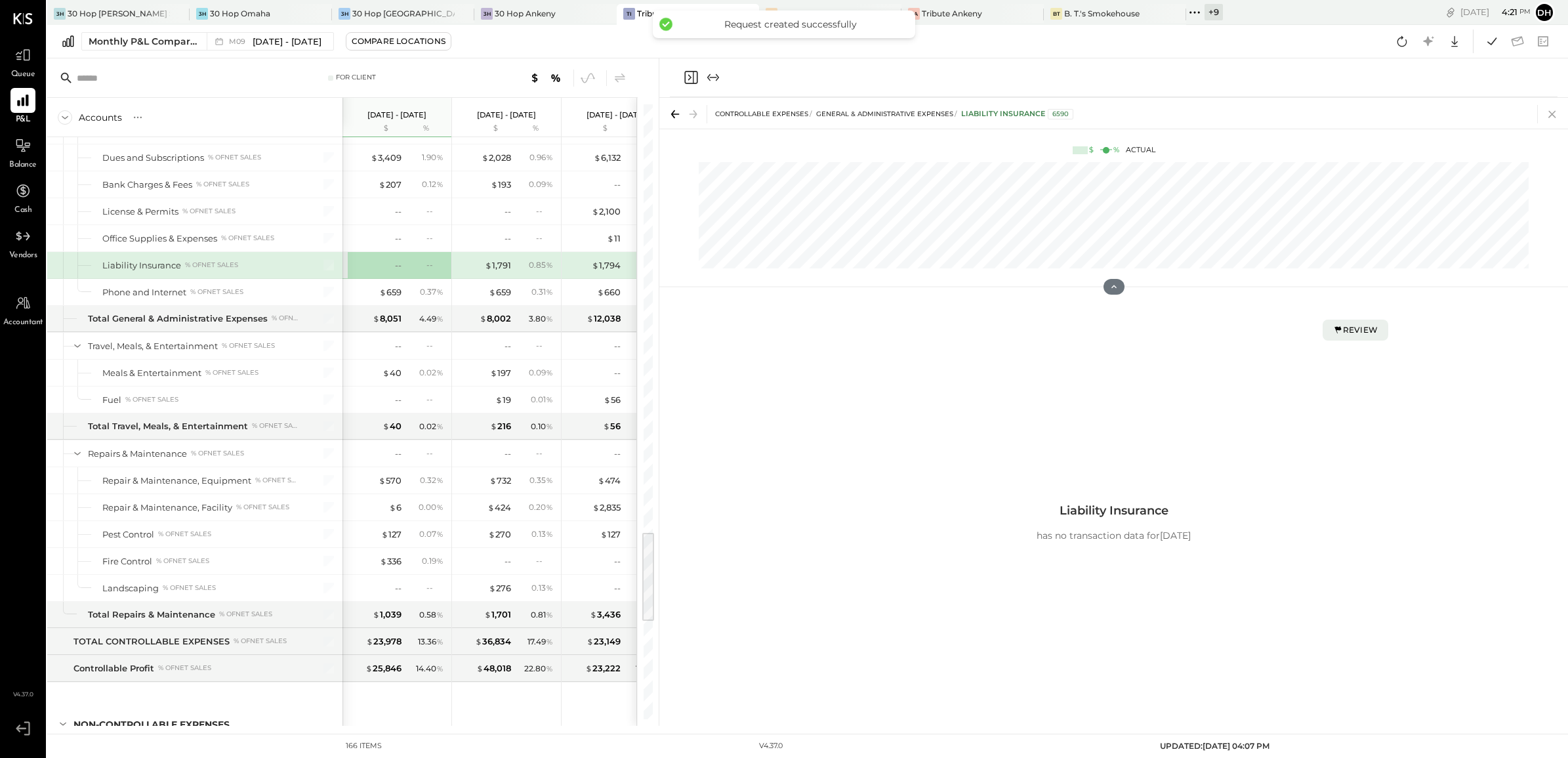
click at [1553, 115] on icon at bounding box center [1552, 114] width 7 height 7
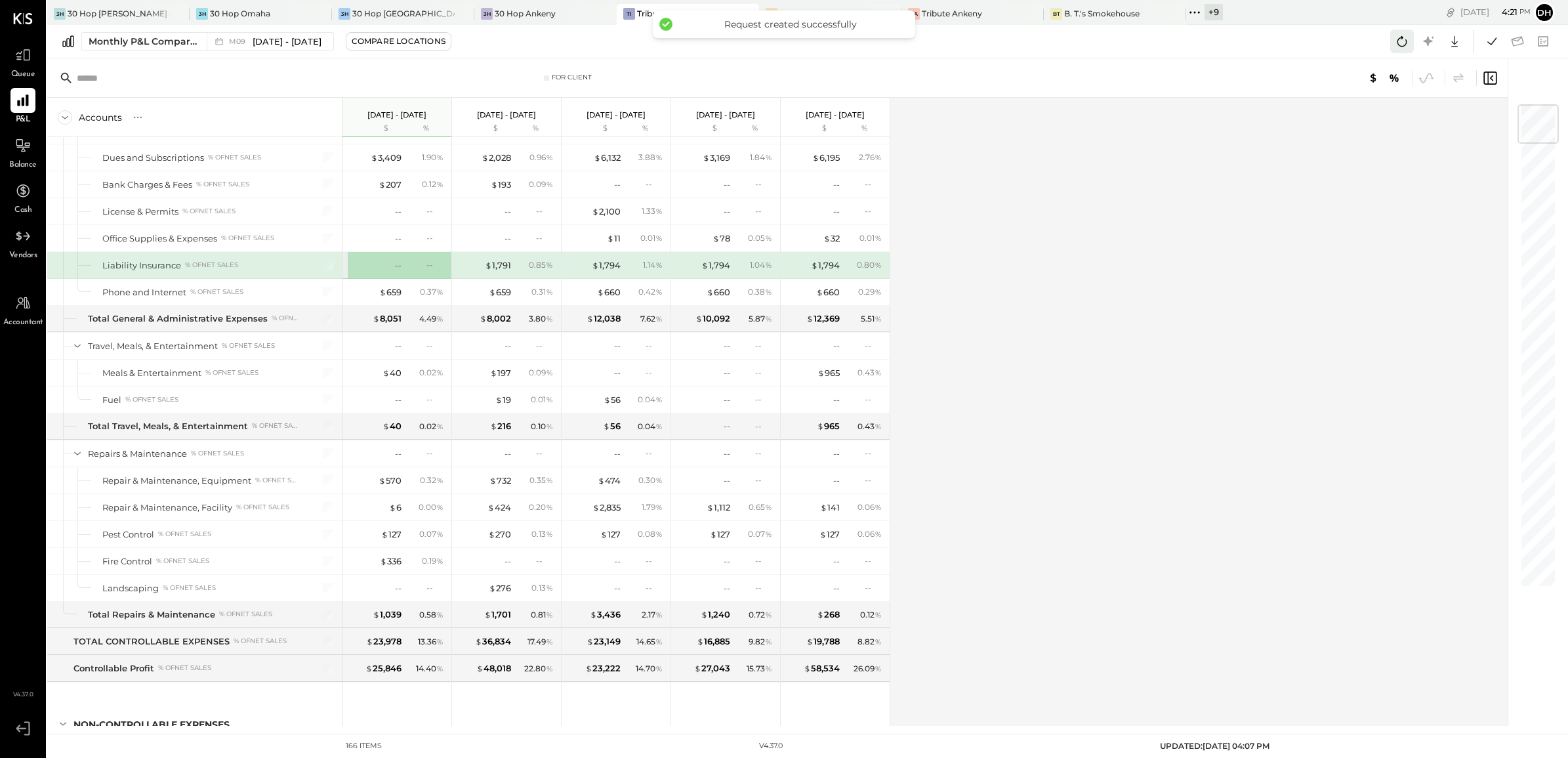
click at [1400, 38] on icon at bounding box center [1402, 42] width 10 height 11
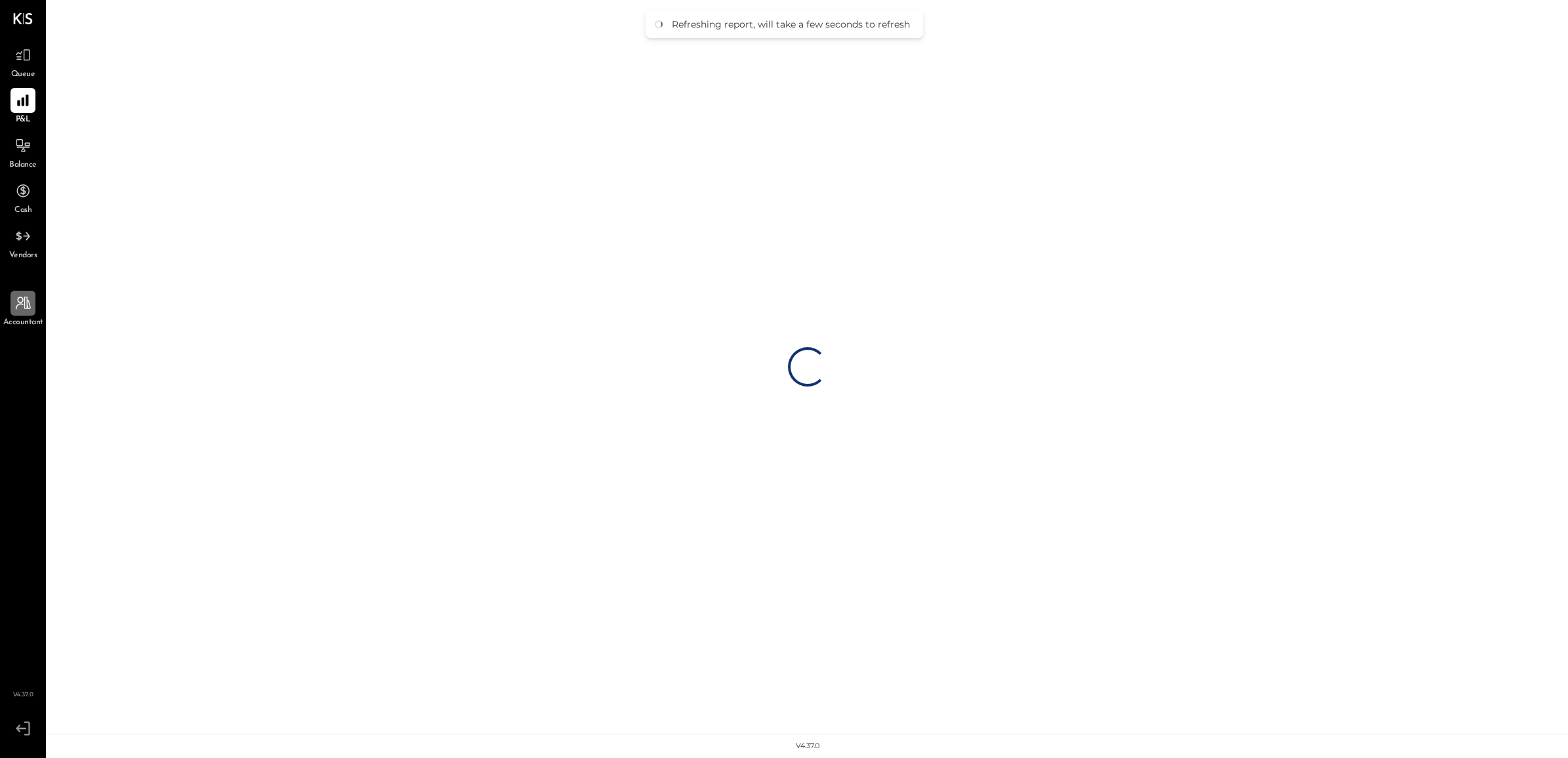
click at [26, 309] on icon at bounding box center [23, 303] width 15 height 13
select select "**"
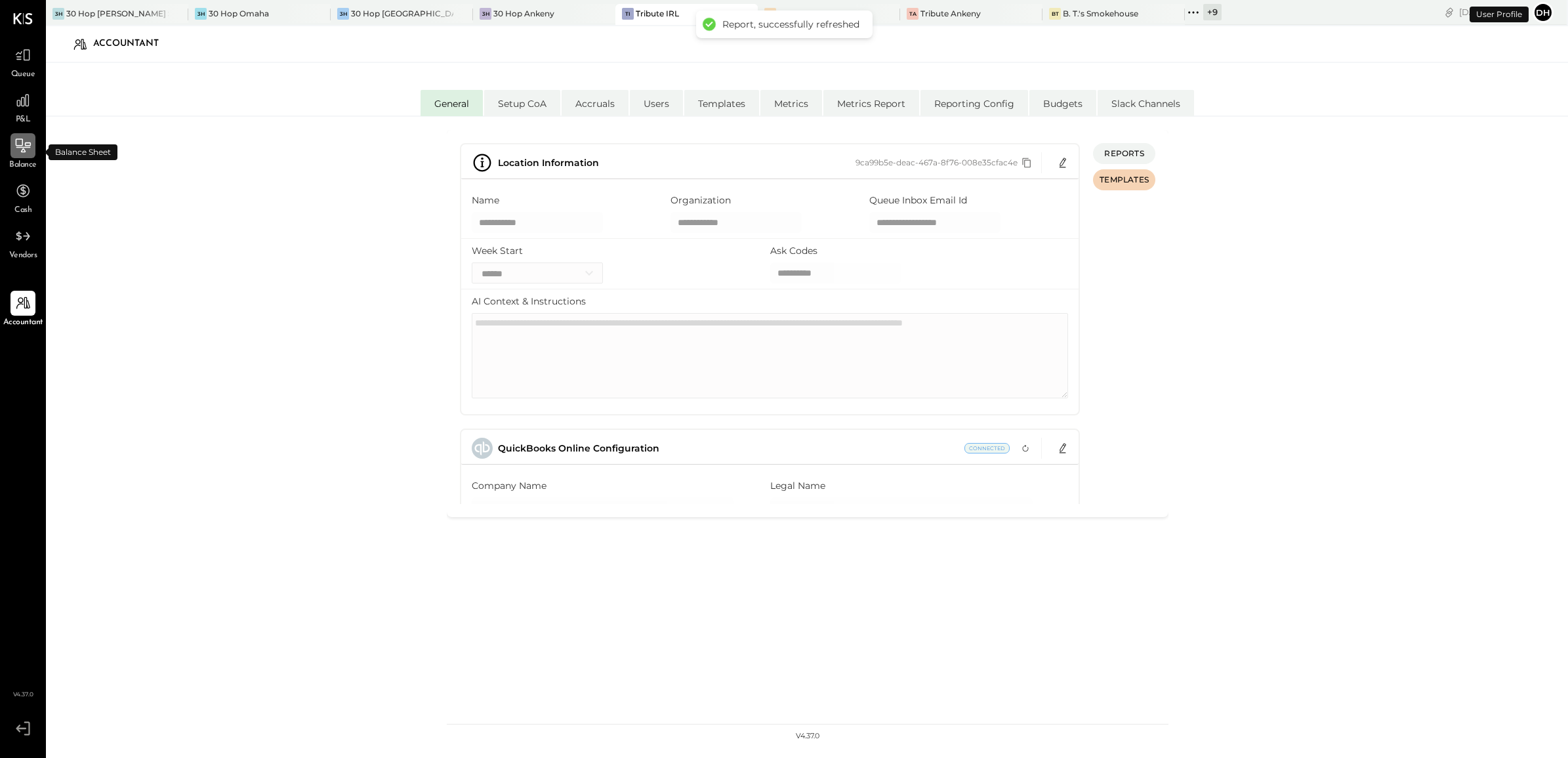
click at [18, 156] on div at bounding box center [23, 146] width 25 height 25
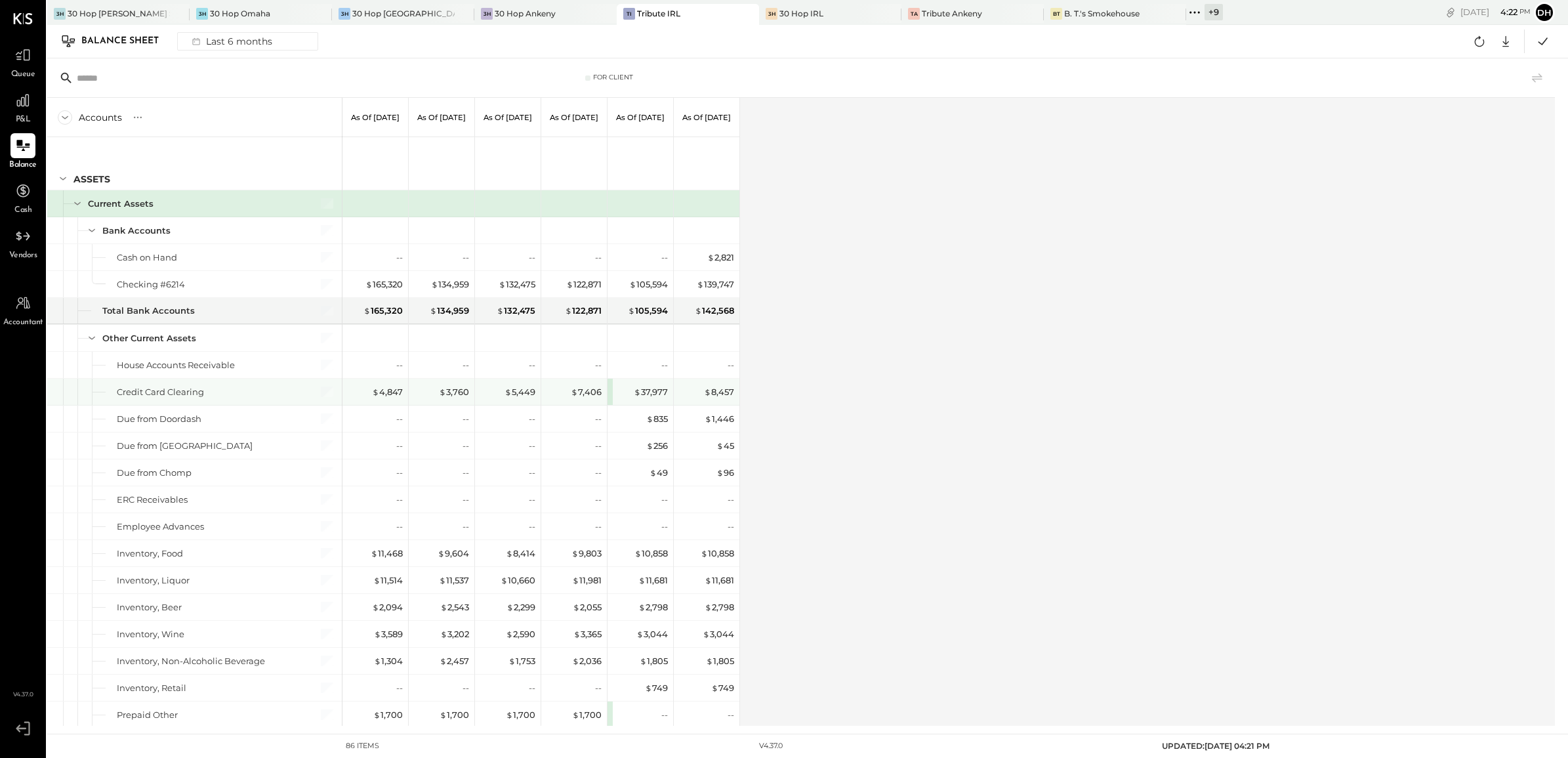
click at [57, 389] on div at bounding box center [60, 392] width 15 height 26
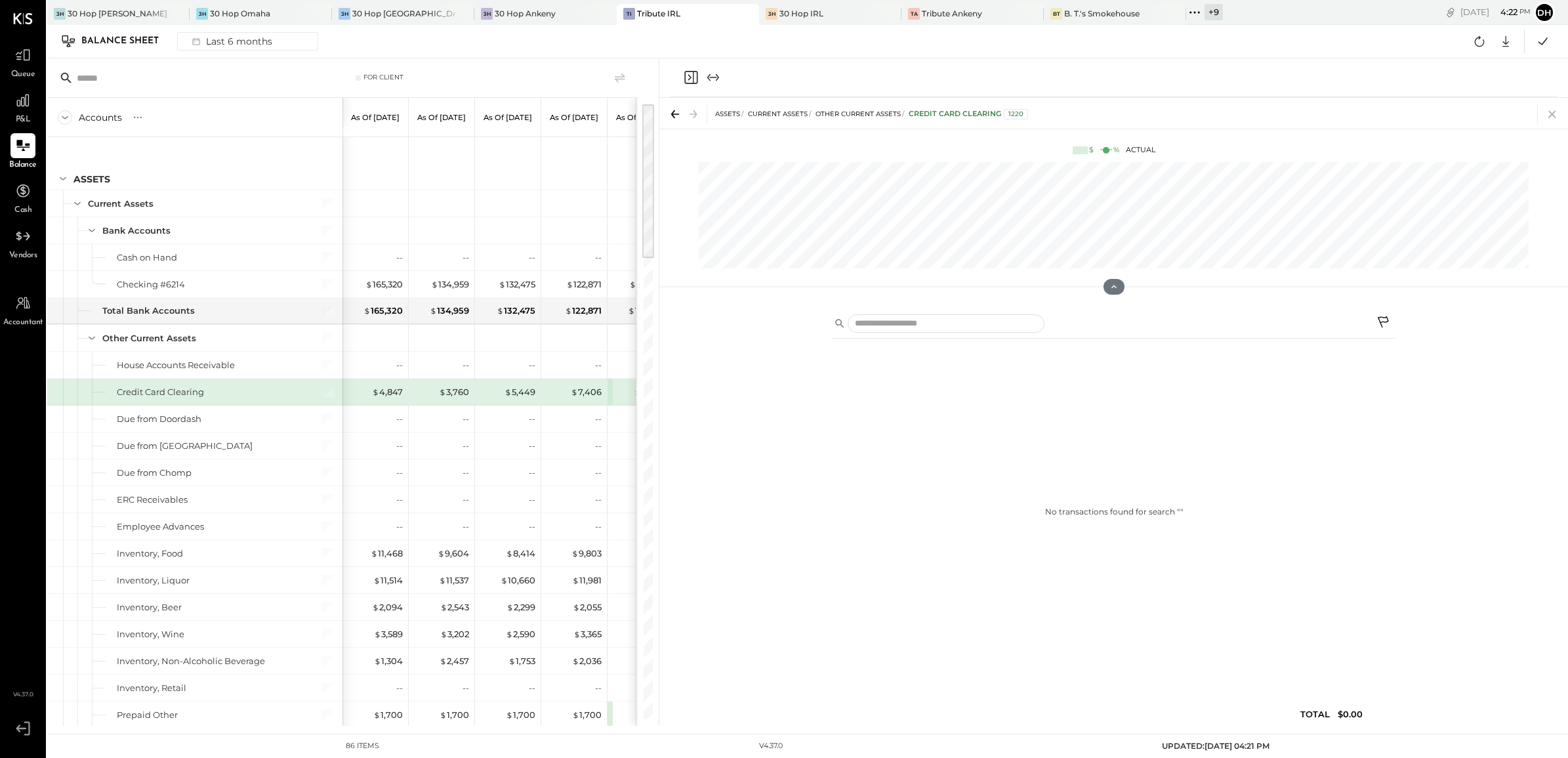
click at [1555, 113] on icon at bounding box center [1552, 114] width 18 height 18
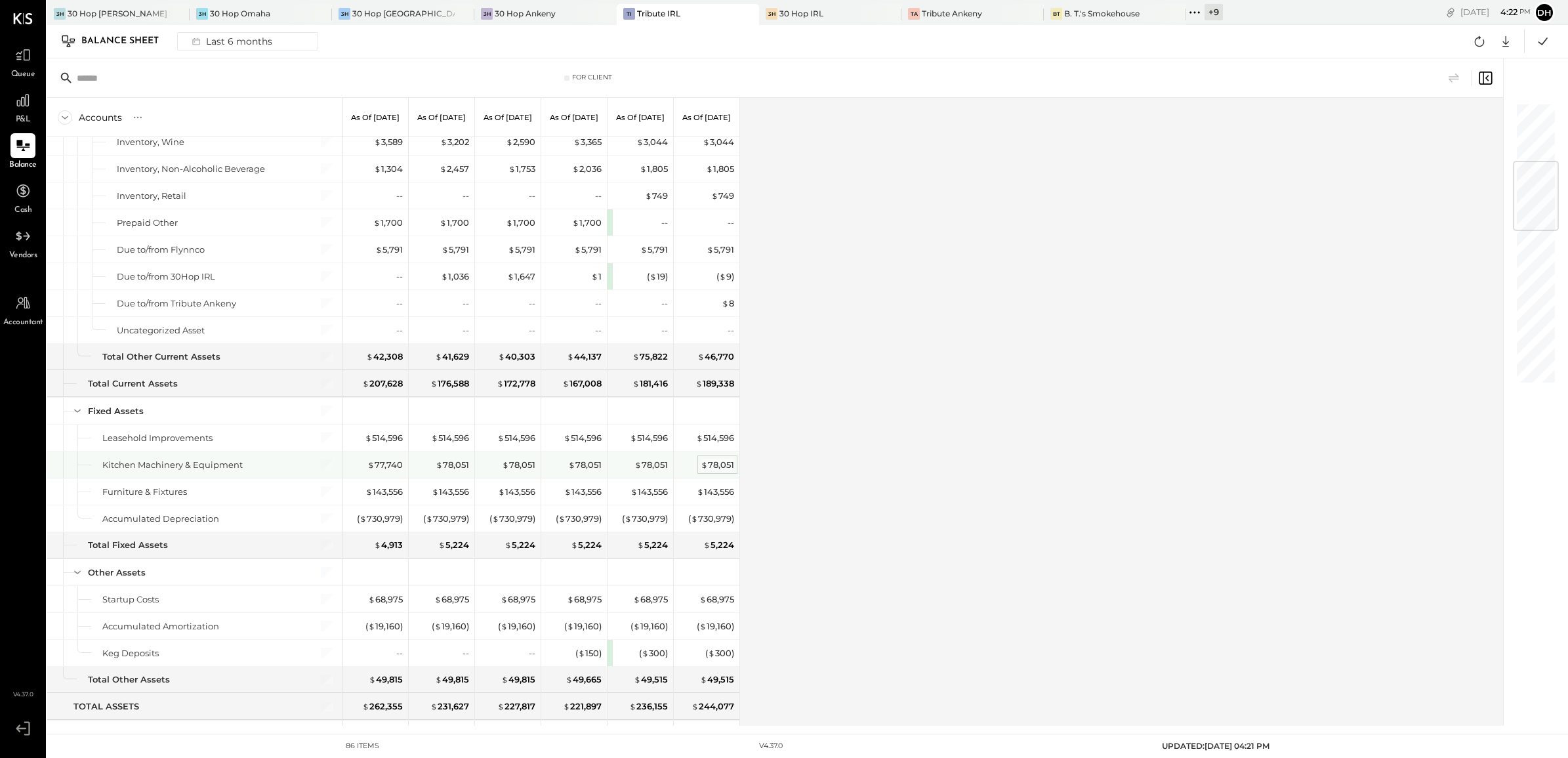
scroll to position [574, 0]
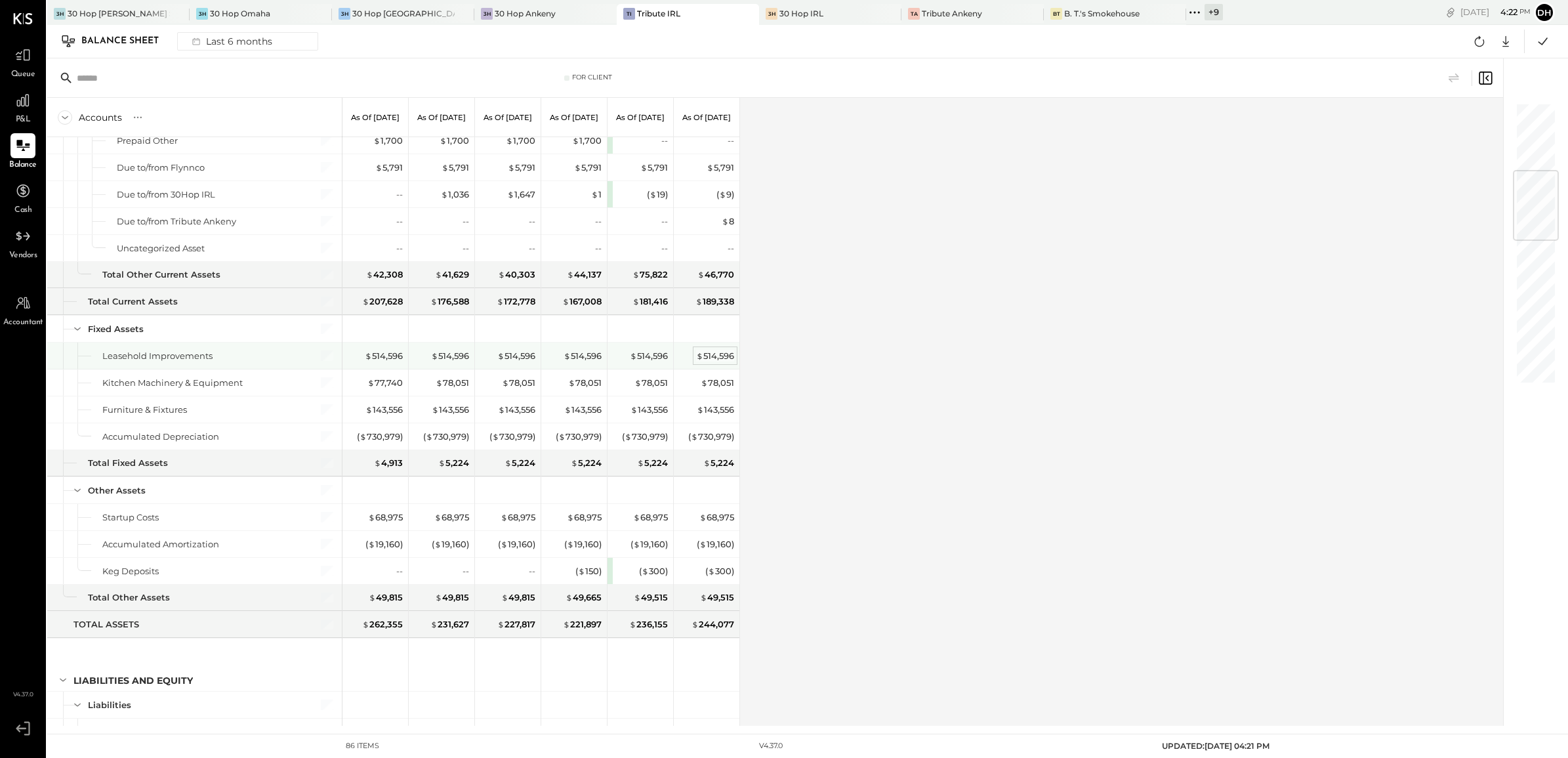
click at [721, 360] on div "$ 514,596" at bounding box center [715, 356] width 38 height 13
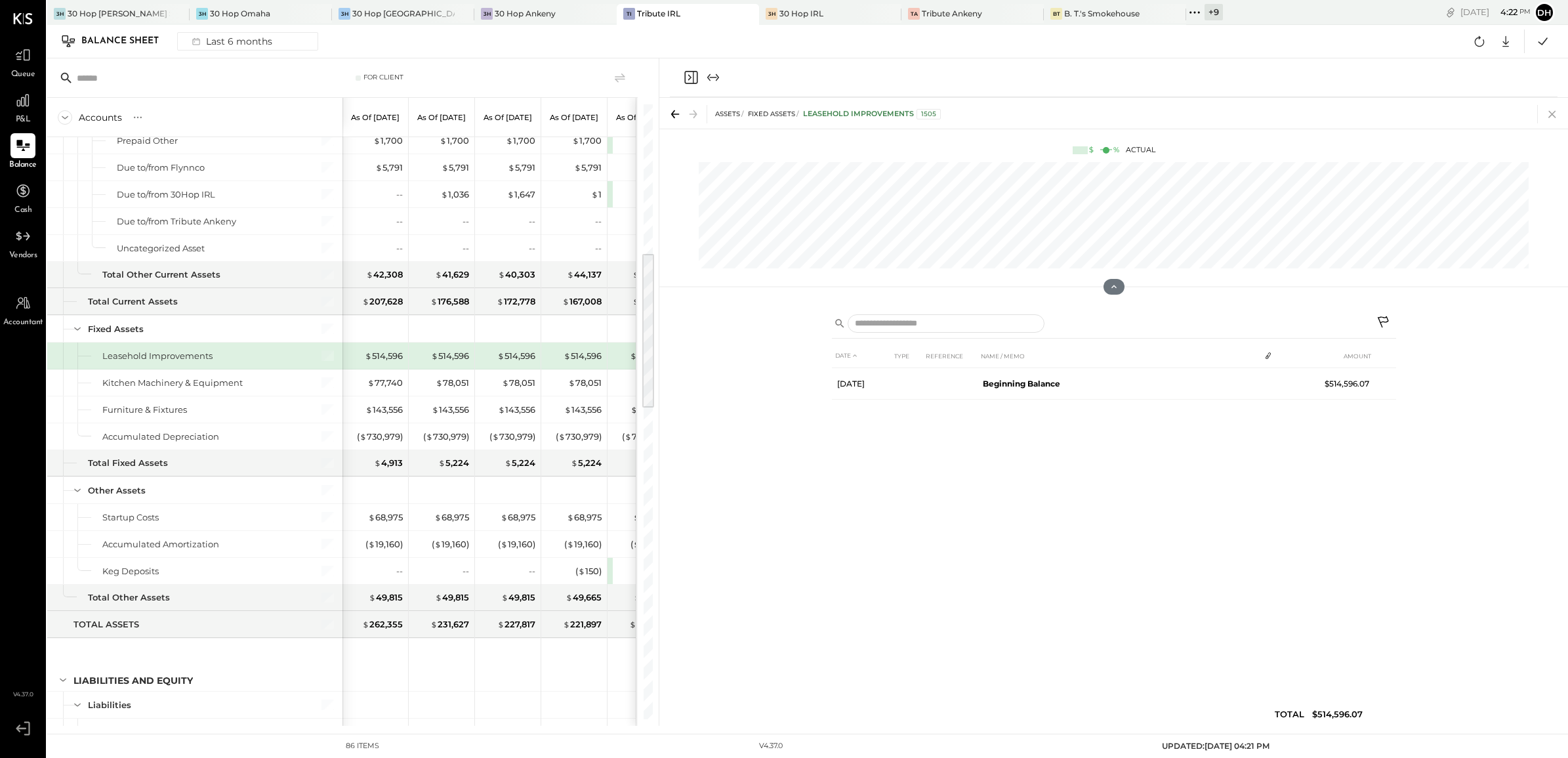
click at [1547, 108] on icon at bounding box center [1552, 114] width 18 height 18
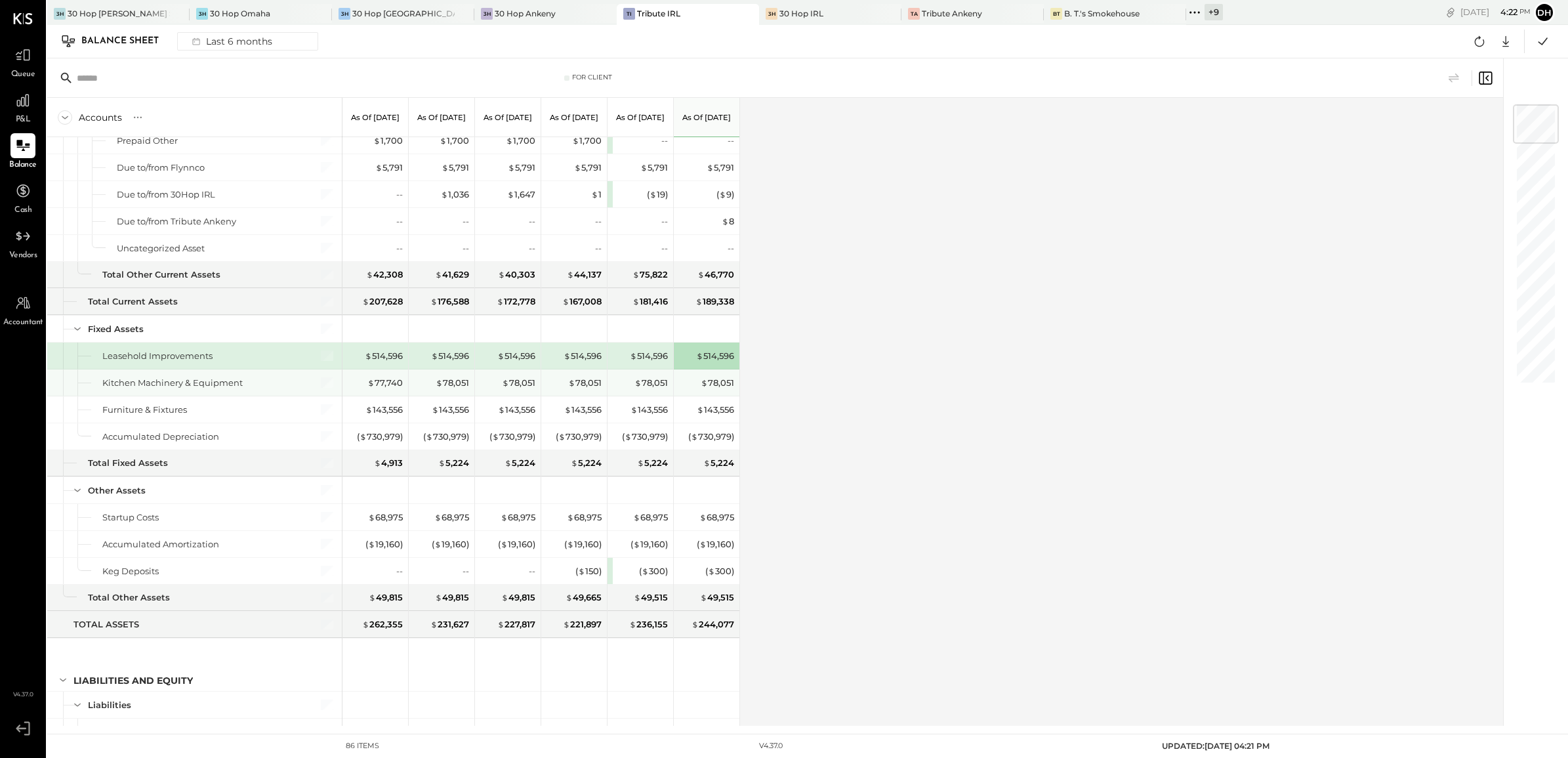
click at [705, 394] on div "$ 78,051" at bounding box center [708, 382] width 52 height 26
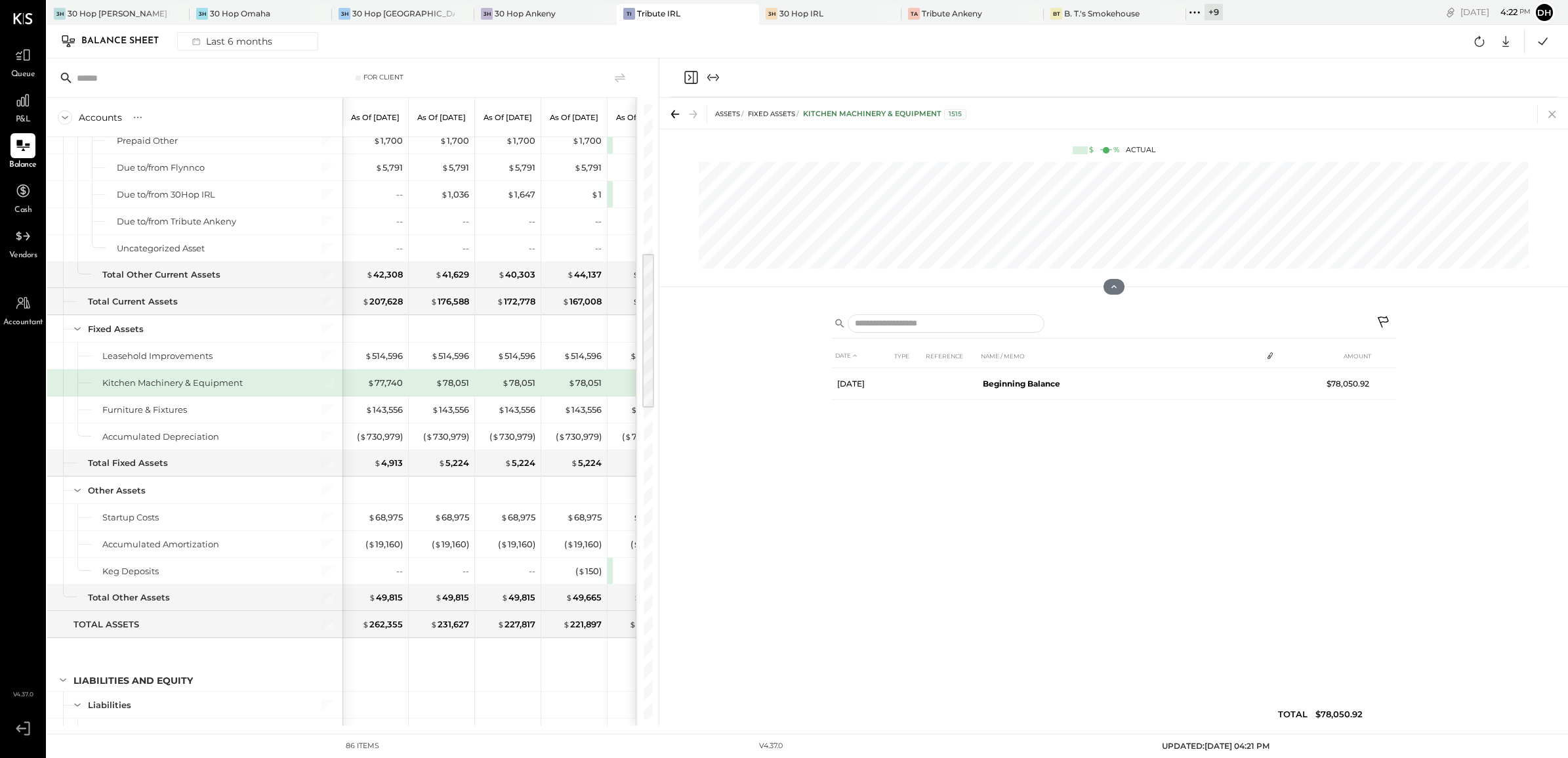
click at [1559, 115] on icon at bounding box center [1552, 114] width 18 height 18
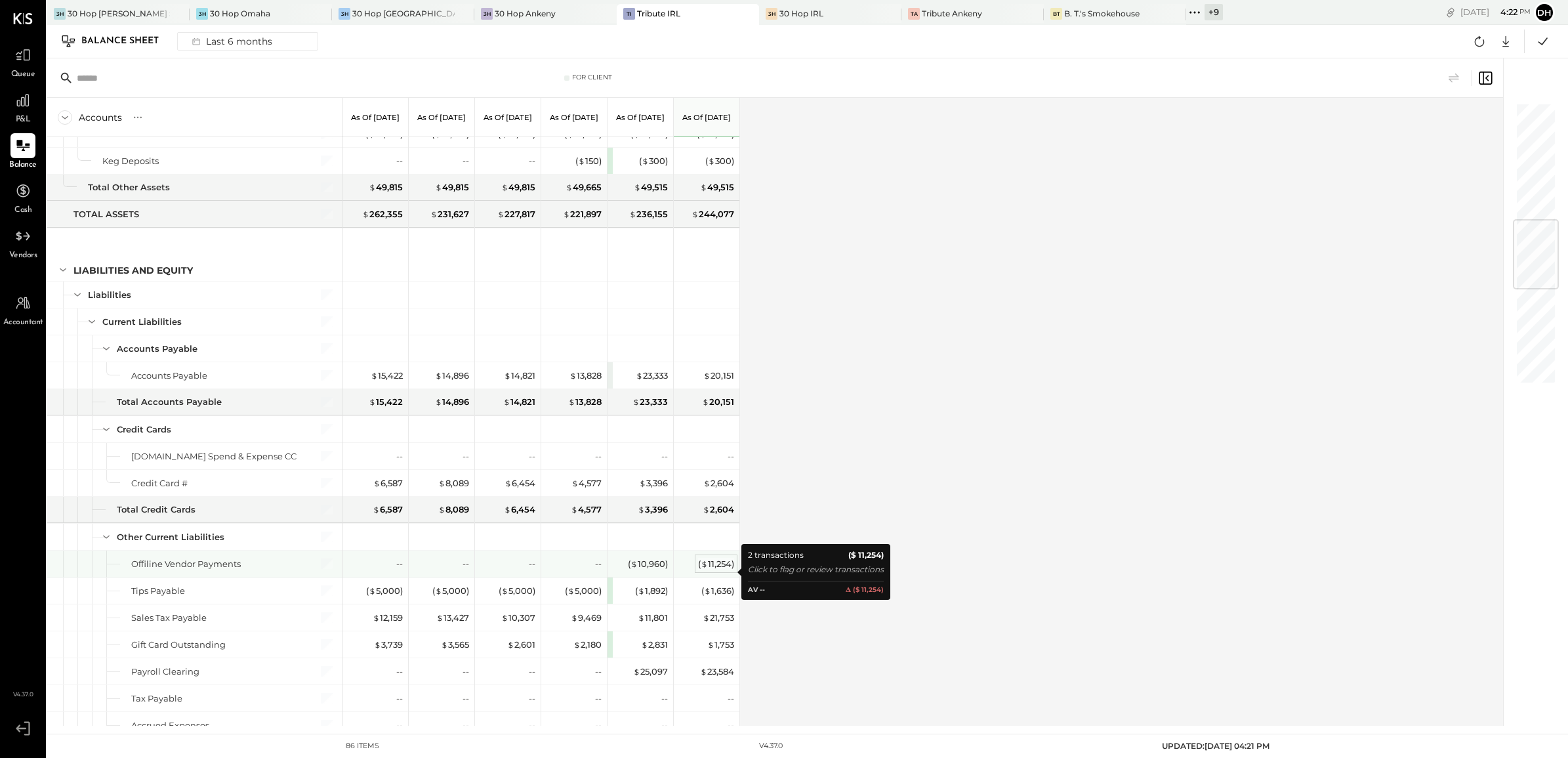
scroll to position [1067, 0]
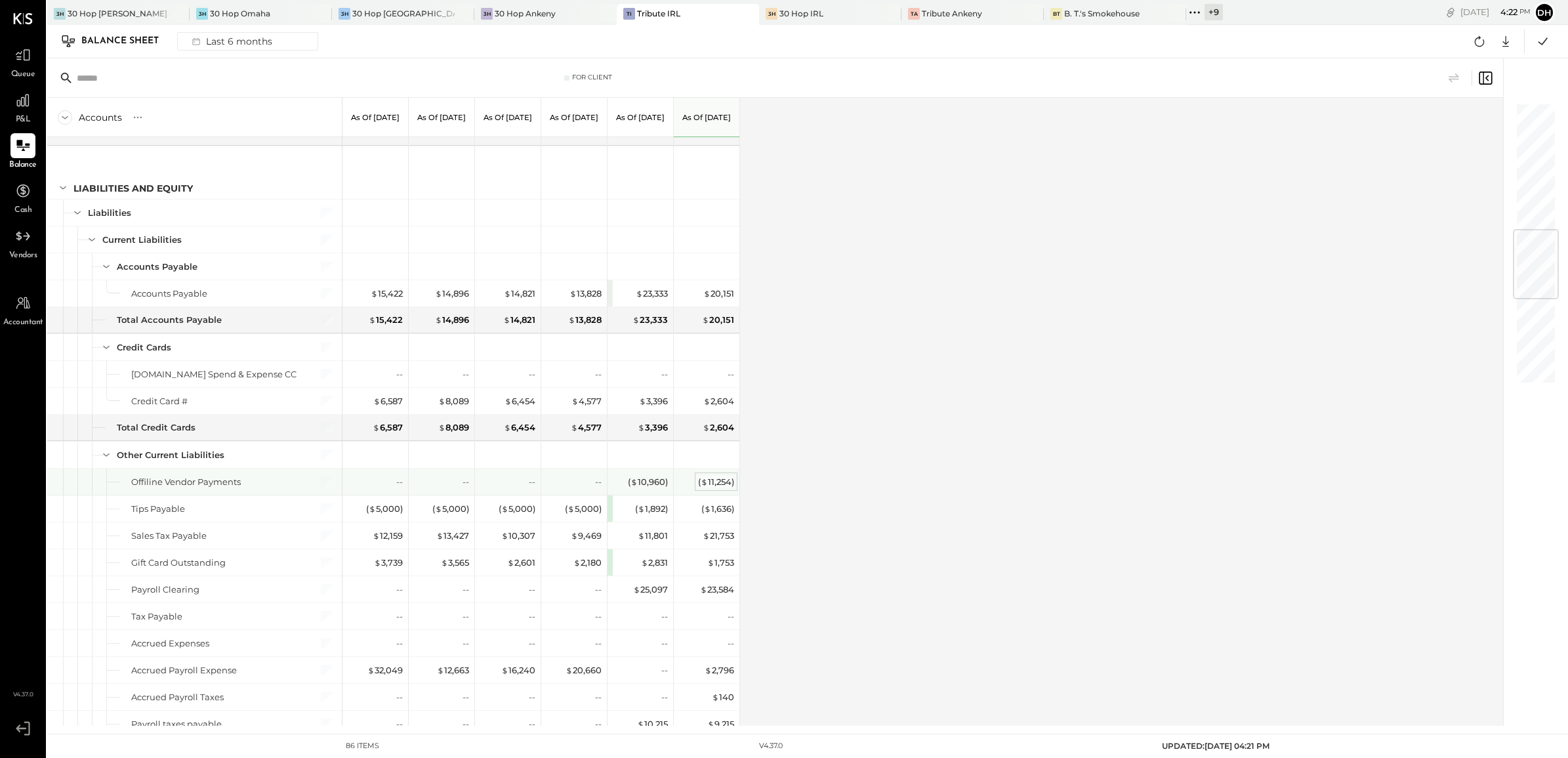
click at [716, 488] on div "( $ 11,254 )" at bounding box center [716, 482] width 36 height 13
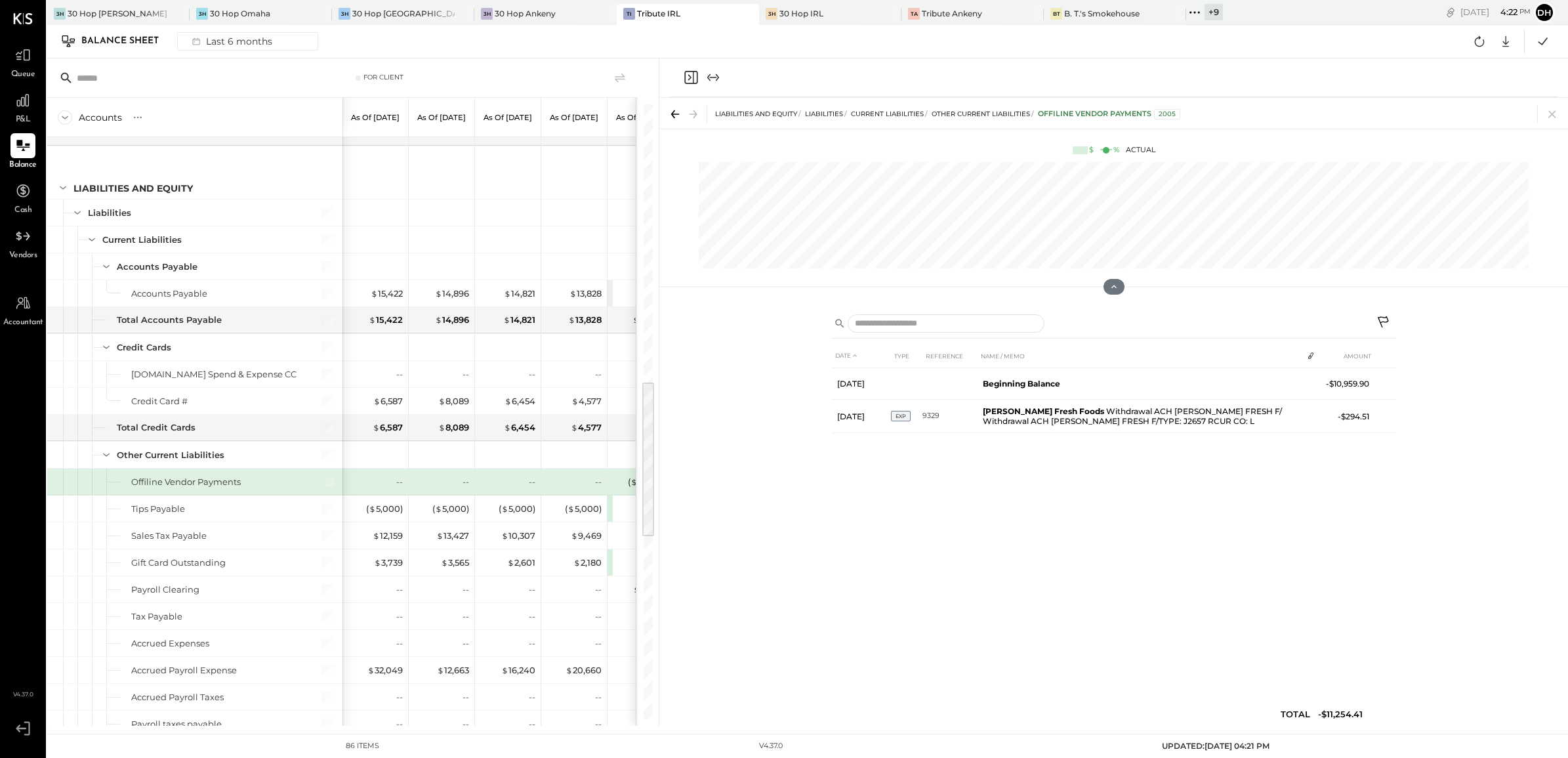
click at [677, 113] on icon at bounding box center [676, 114] width 8 height 1
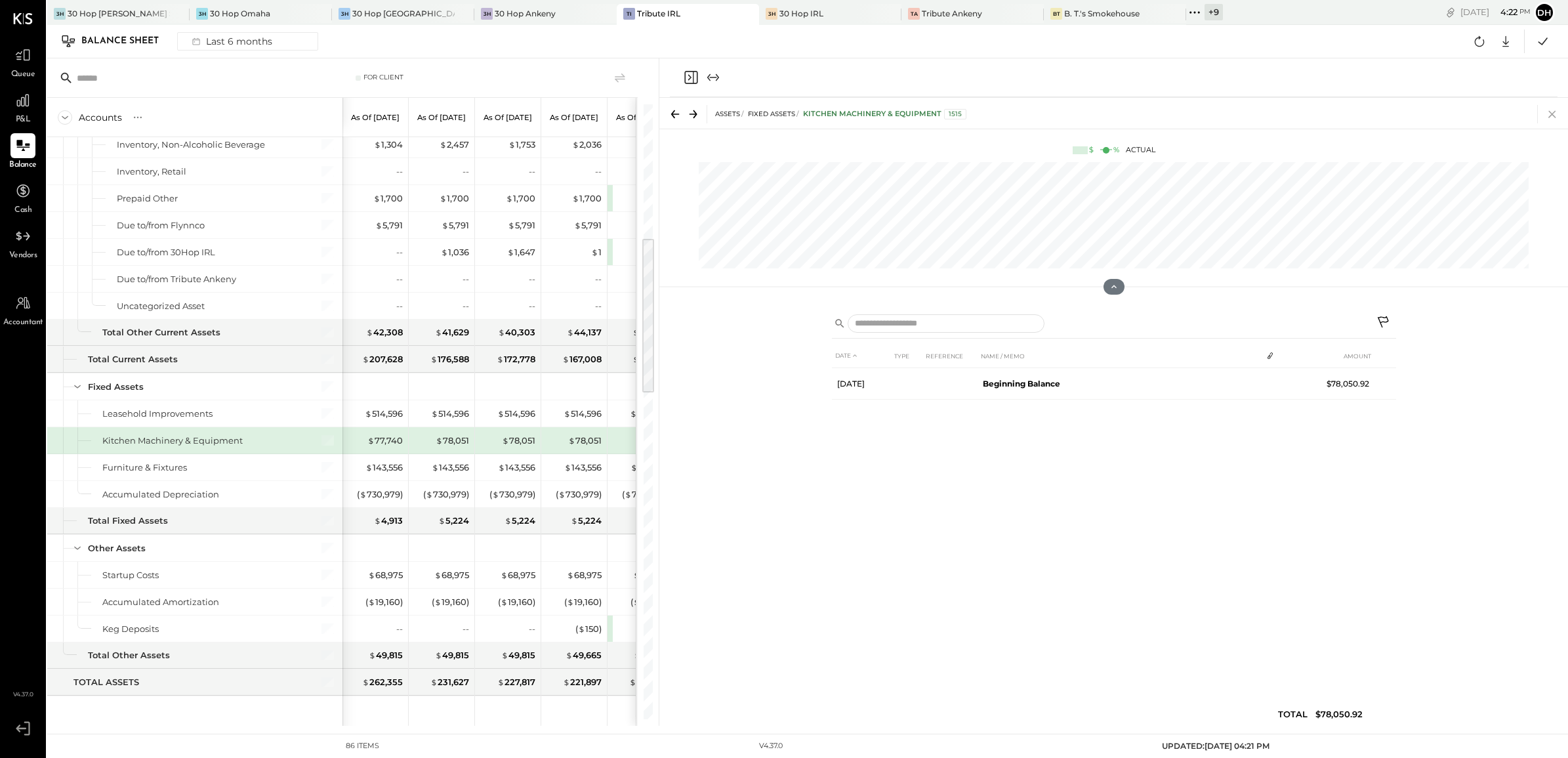
click at [1553, 112] on icon at bounding box center [1552, 114] width 7 height 7
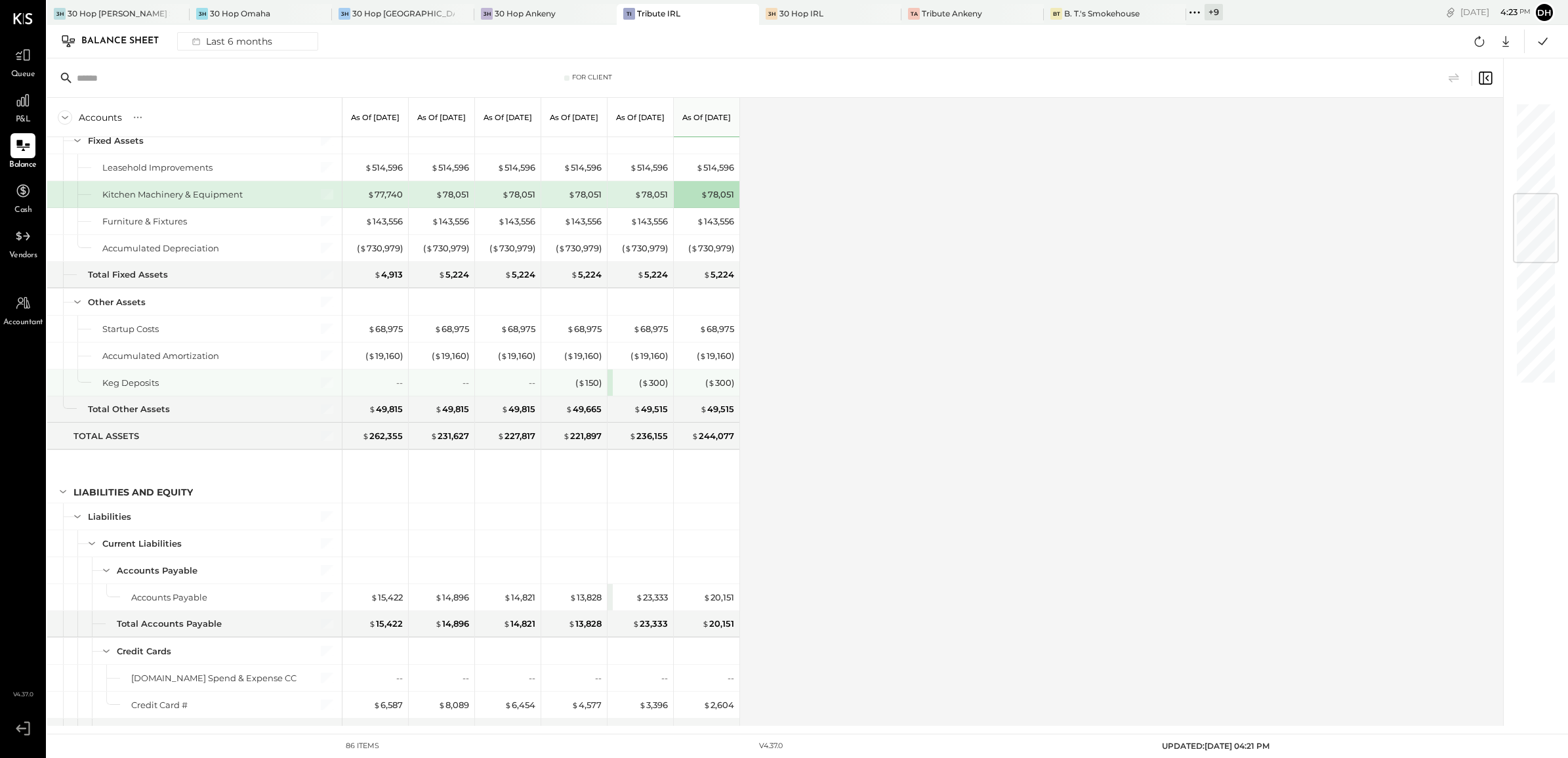
scroll to position [1009, 0]
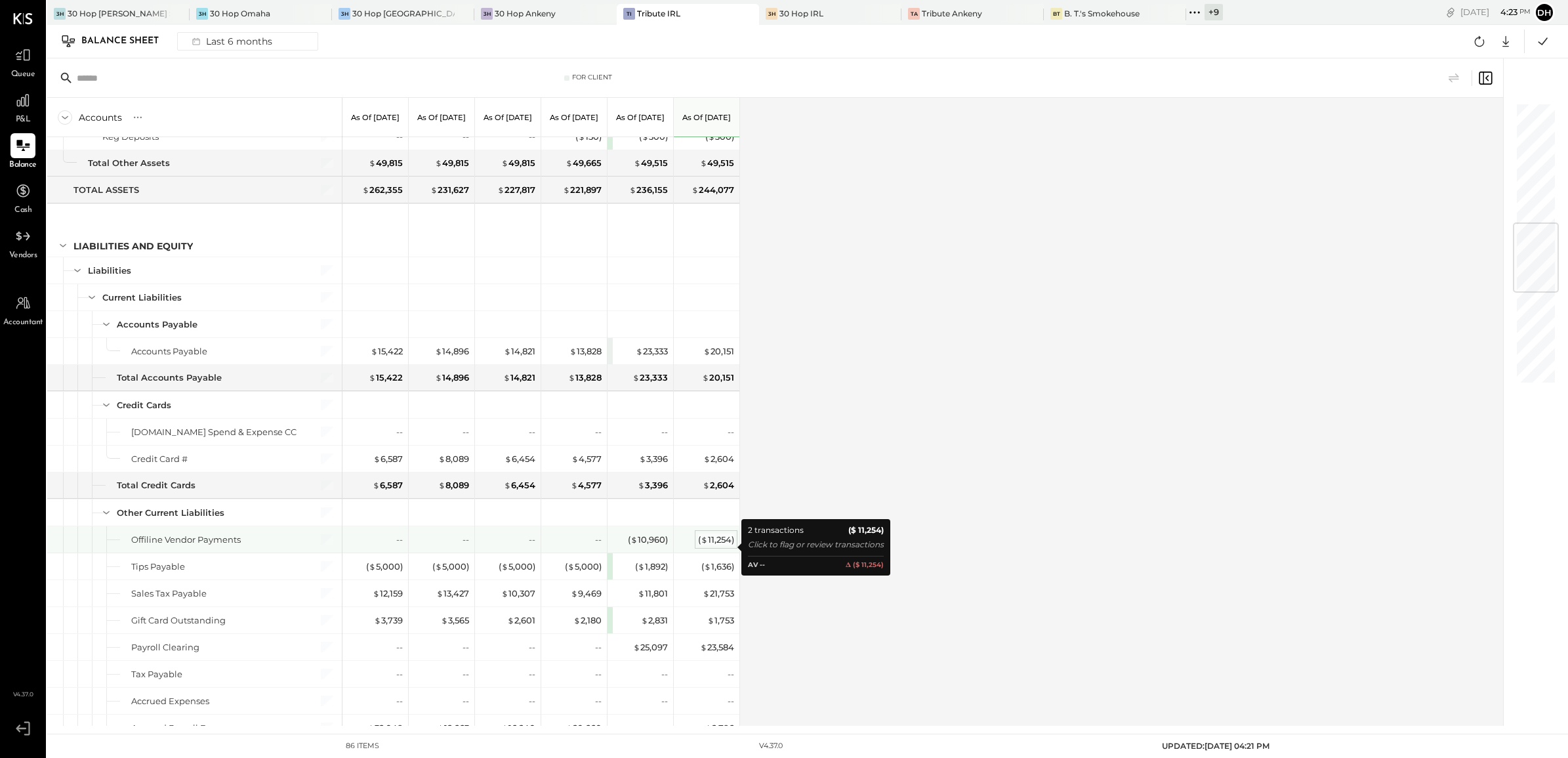
click at [711, 546] on div "( $ 11,254 )" at bounding box center [716, 540] width 36 height 13
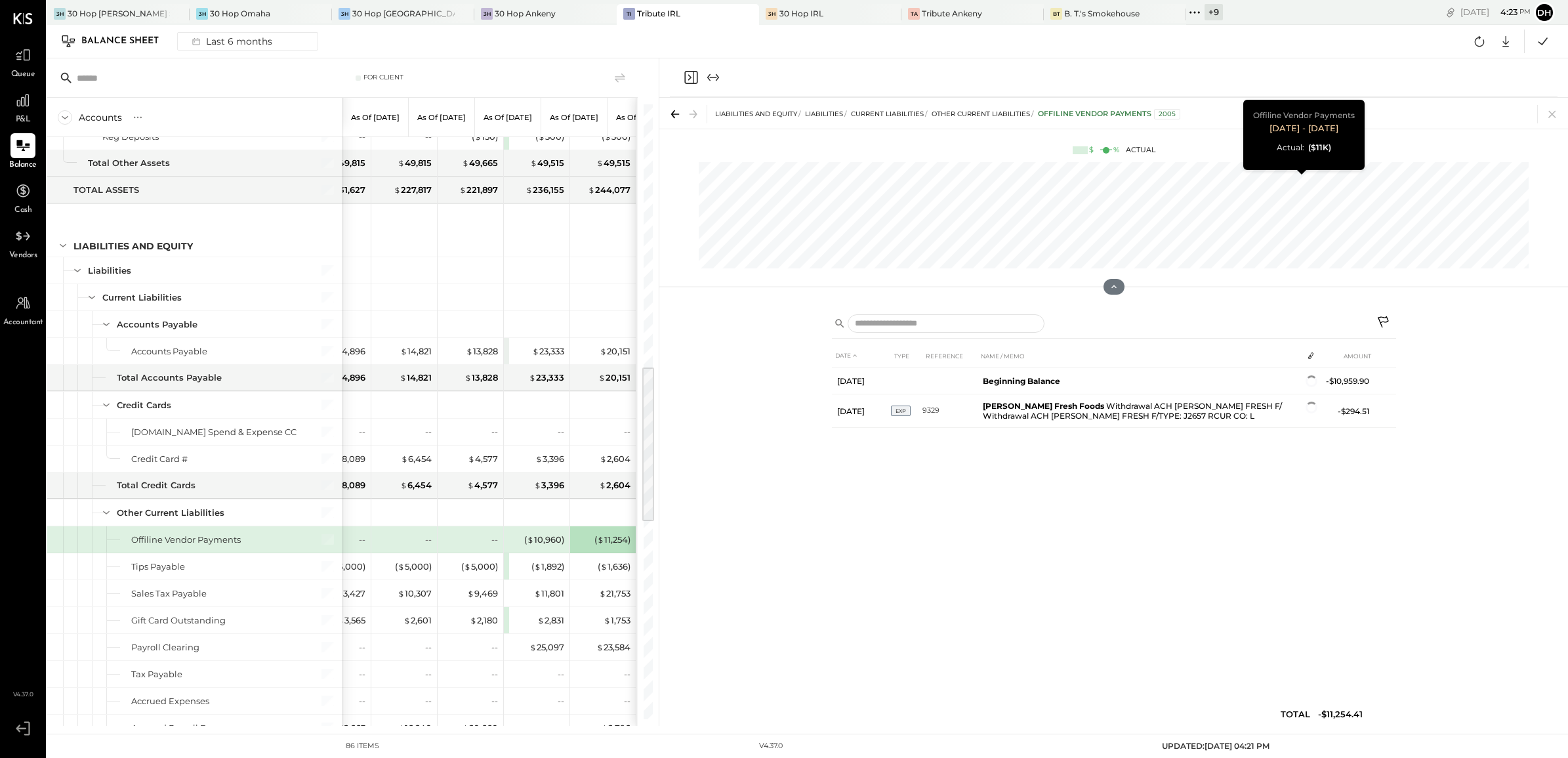
scroll to position [0, 105]
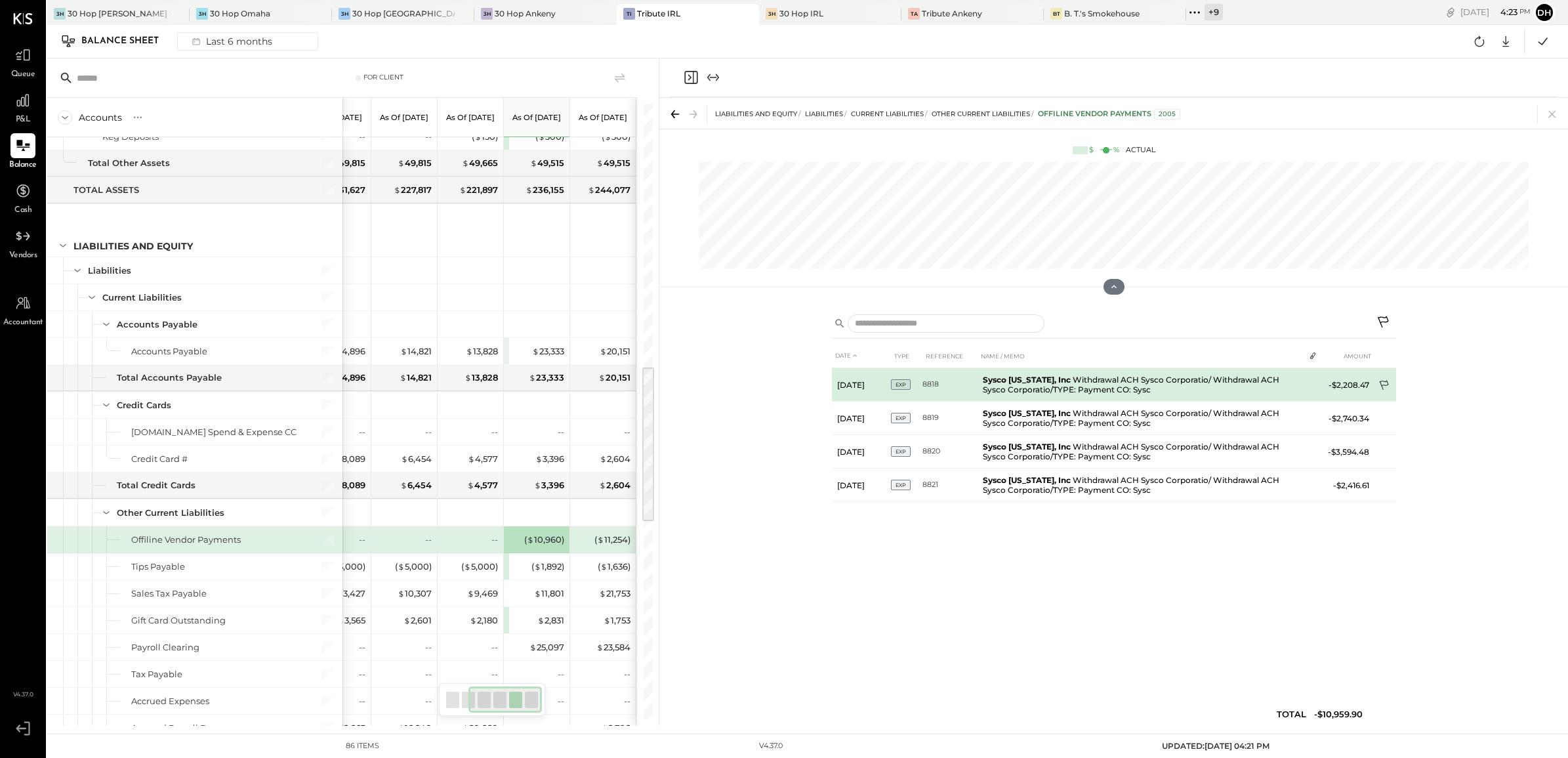
click at [1385, 382] on icon at bounding box center [1384, 386] width 9 height 10
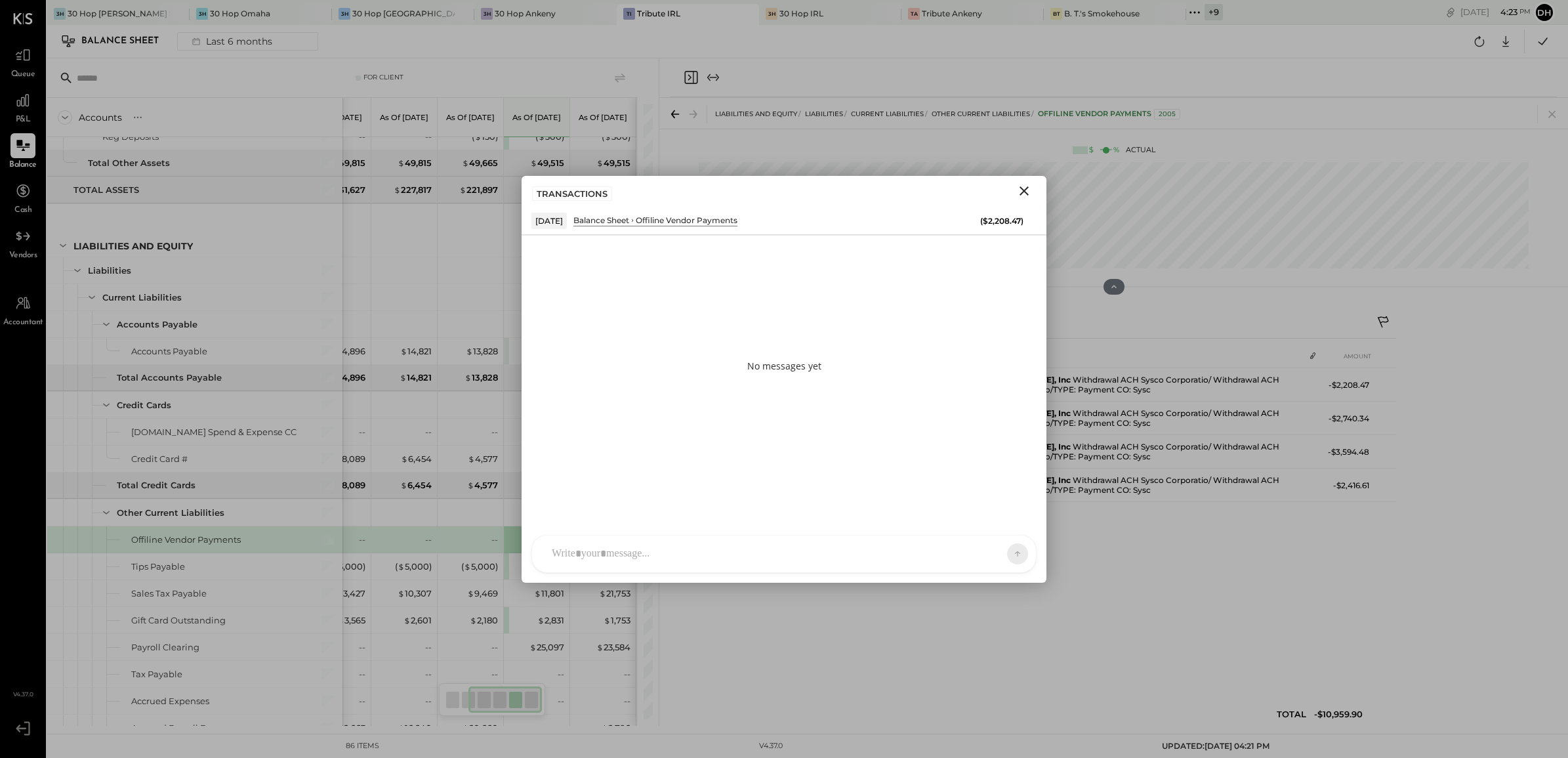
click at [770, 549] on div "AM [PERSON_NAME] [PERSON_NAME] DB [PERSON_NAME] ES [PERSON_NAME] BF [PERSON_NAM…" at bounding box center [784, 554] width 505 height 38
click at [1026, 195] on icon "Close" at bounding box center [1024, 191] width 15 height 15
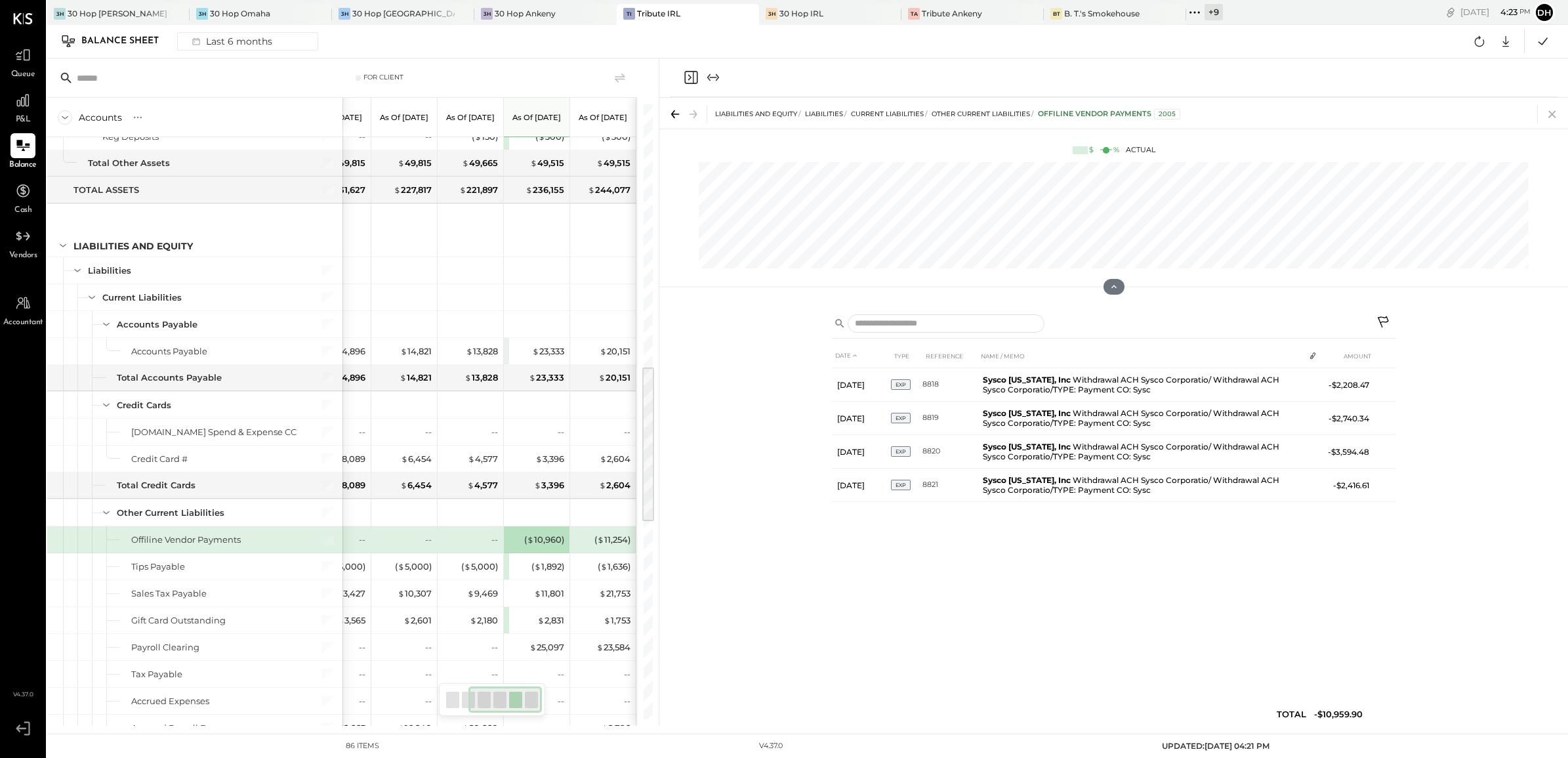
click at [1553, 108] on icon at bounding box center [1552, 114] width 18 height 18
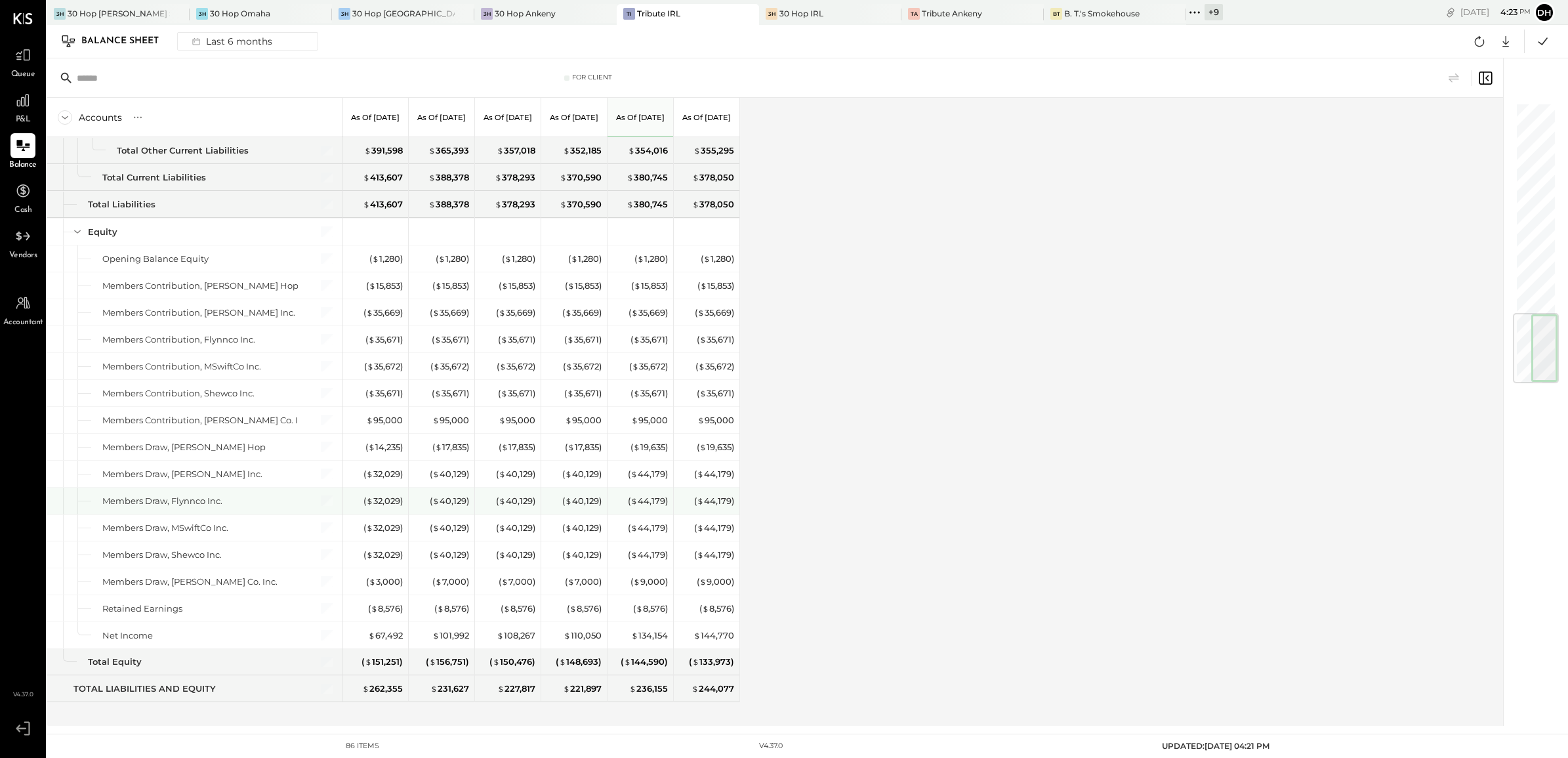
scroll to position [1770, 0]
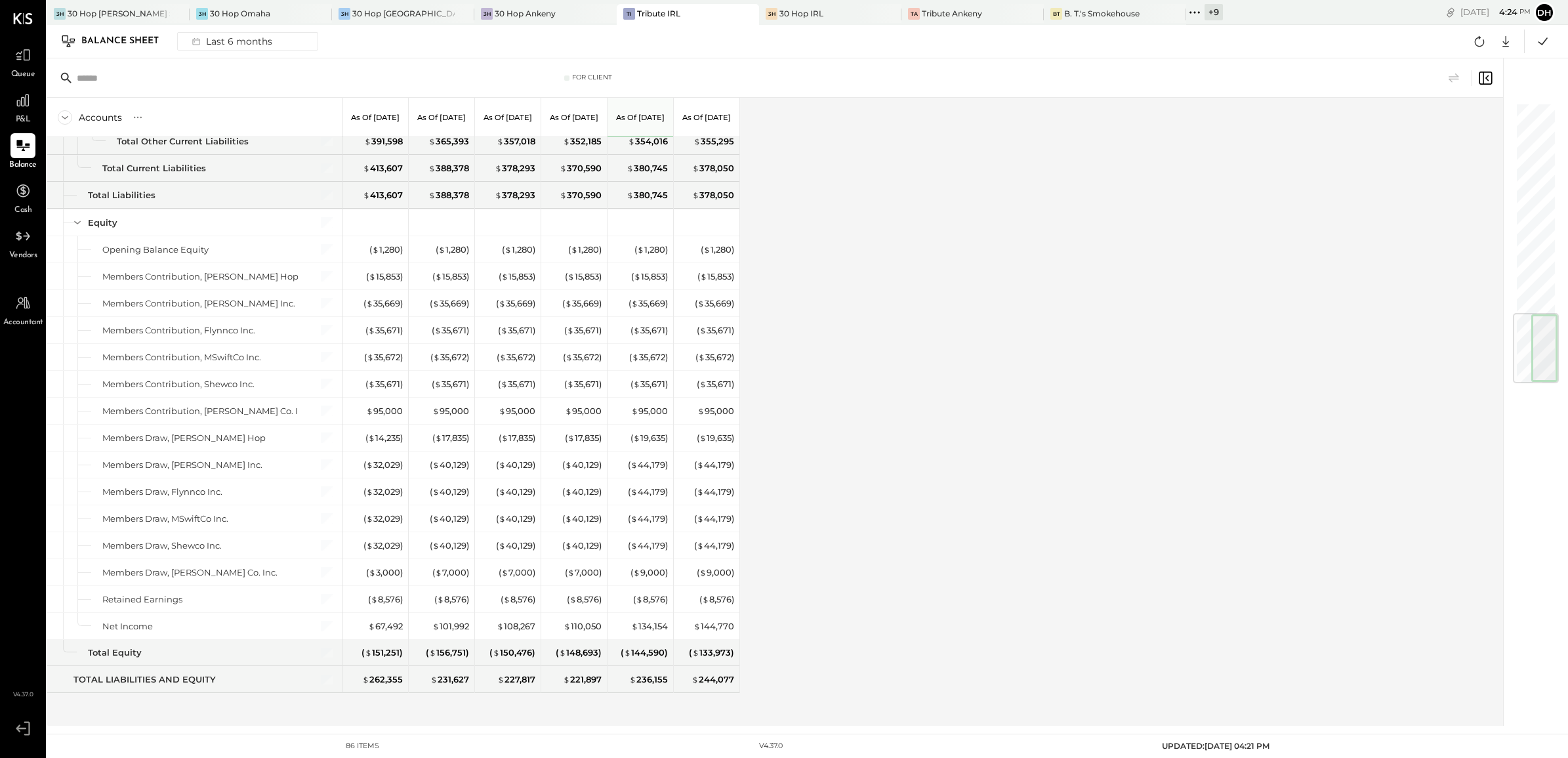
click at [772, 228] on div "Accounts S GL As of [DATE] As of [DATE] As of [DATE] As of [DATE] As of [DATE] …" at bounding box center [776, 412] width 1458 height 629
click at [23, 102] on icon at bounding box center [23, 101] width 13 height 13
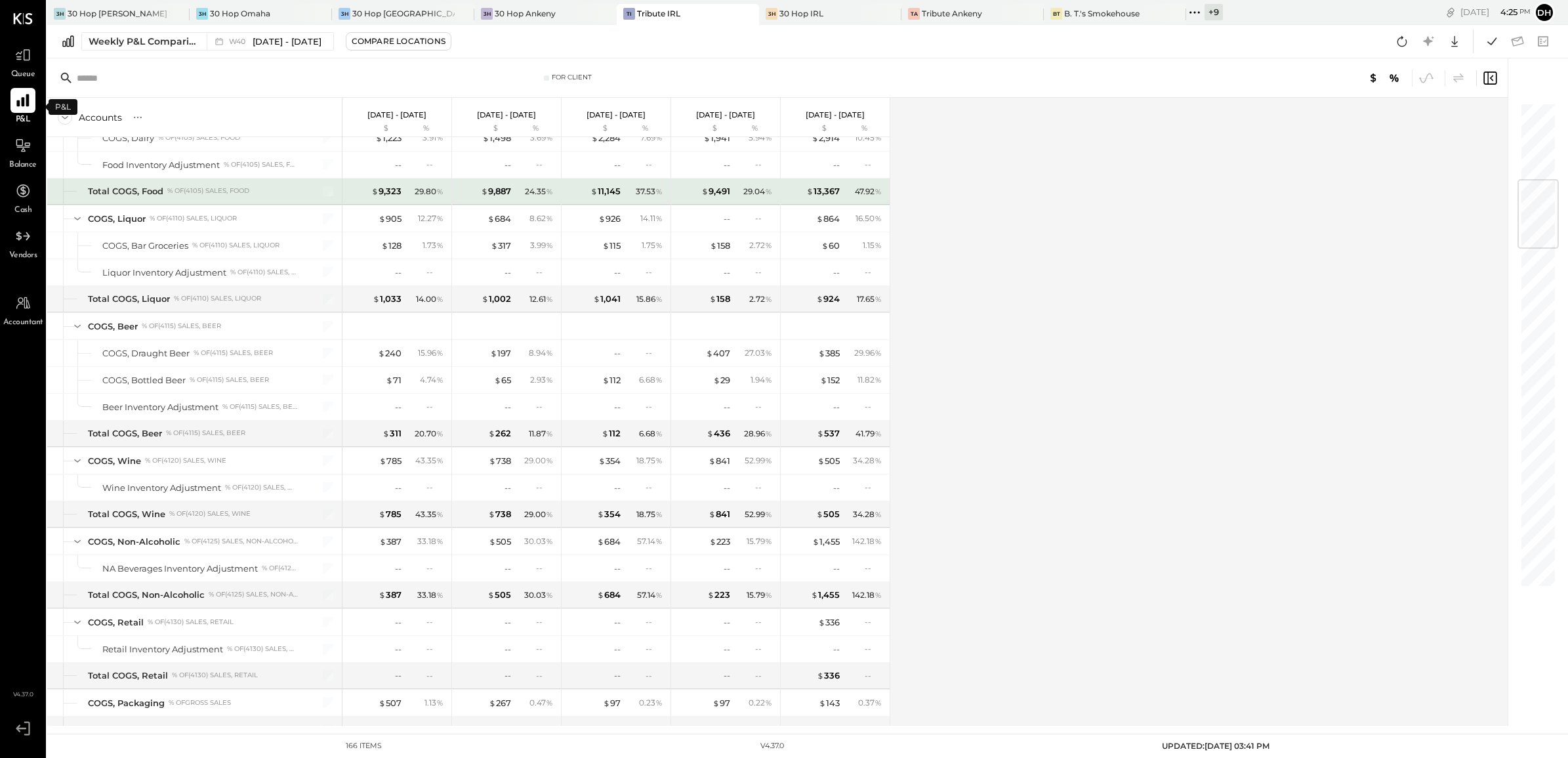
scroll to position [739, 0]
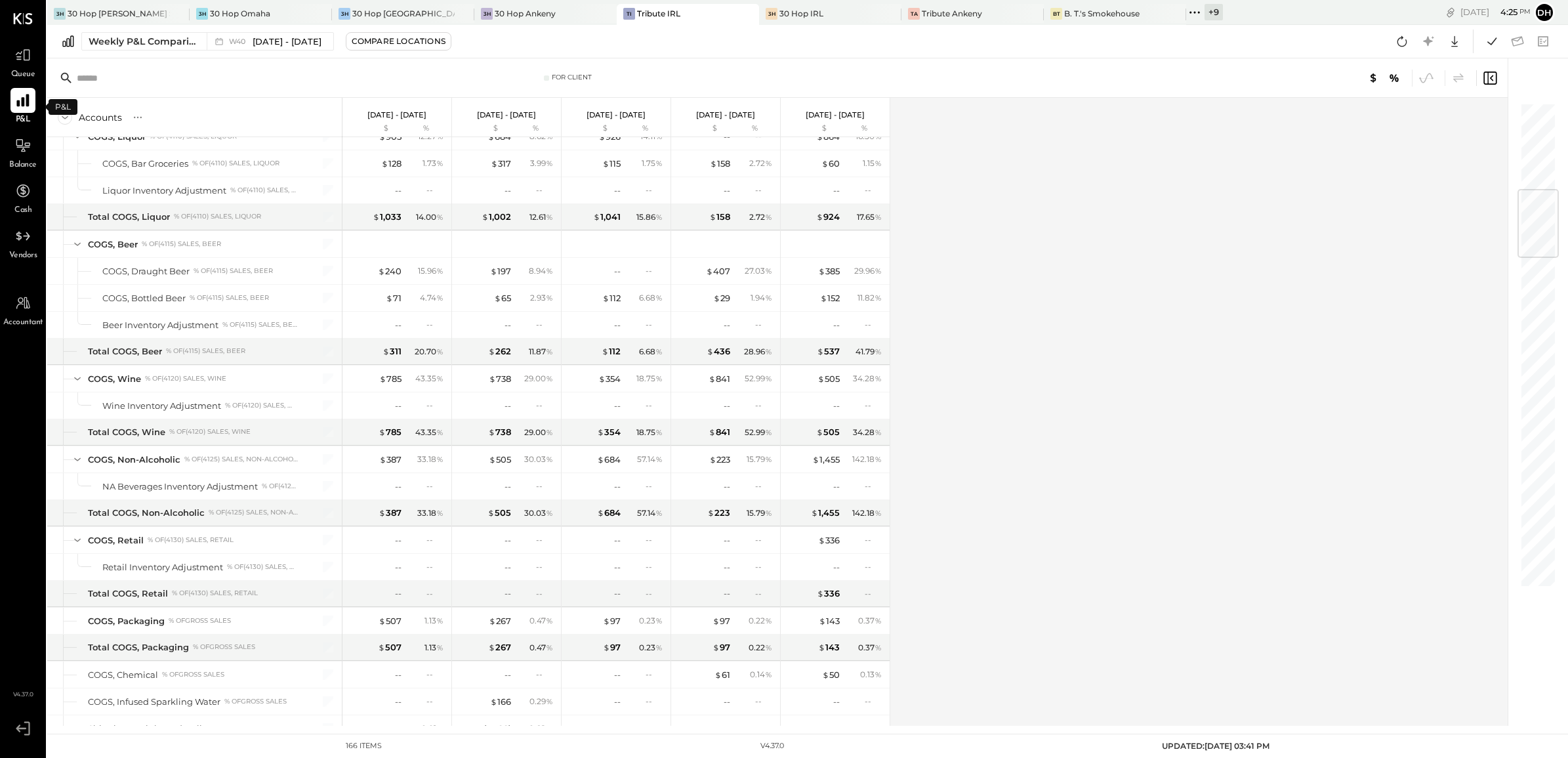
click at [1018, 441] on div "Accounts S % GL [DATE] - [DATE] $ % [DATE] - [DATE] $ % [DATE] - [DATE] $ % [DA…" at bounding box center [778, 412] width 1462 height 629
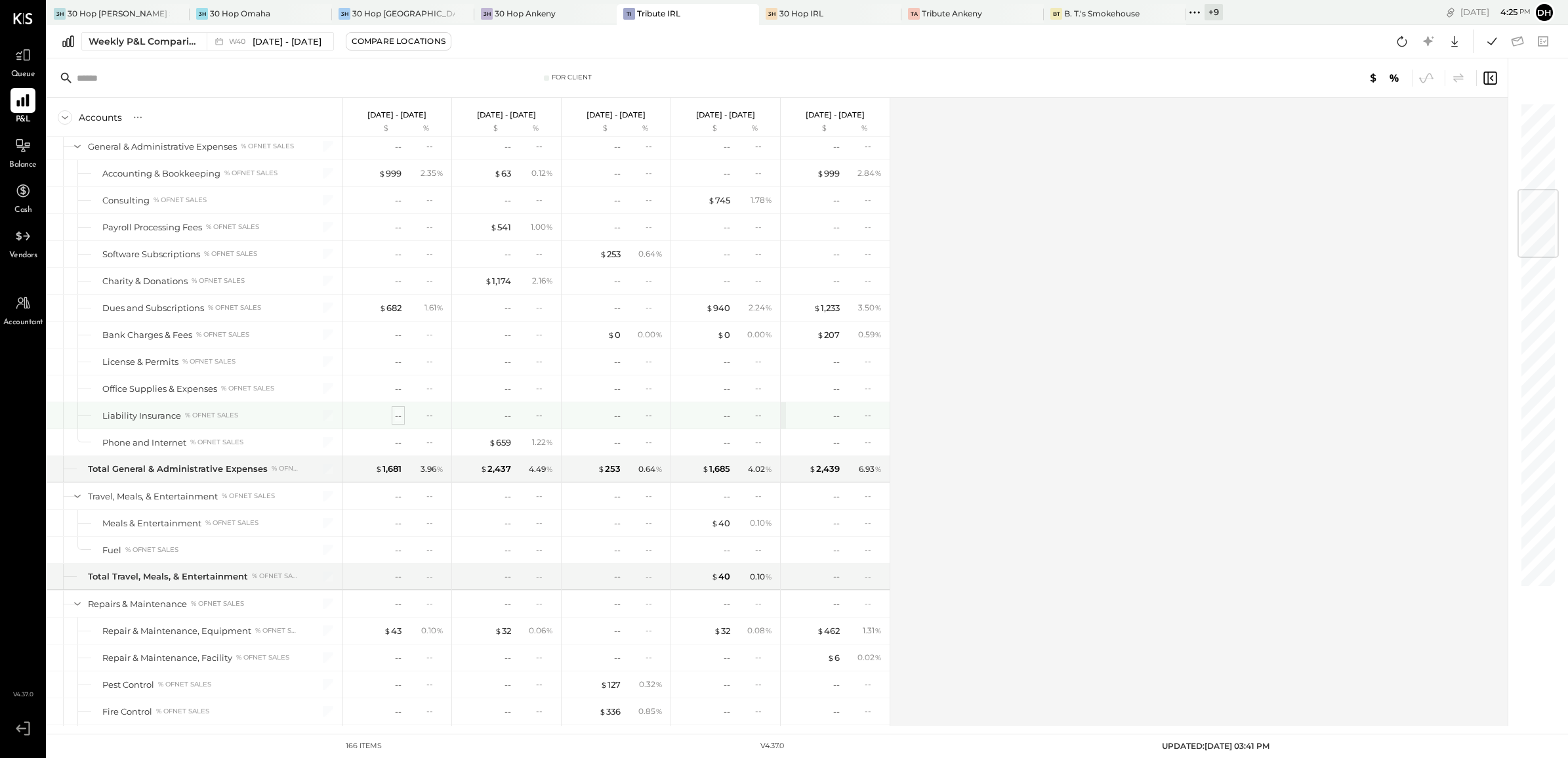
click at [398, 422] on div "--" at bounding box center [398, 416] width 7 height 13
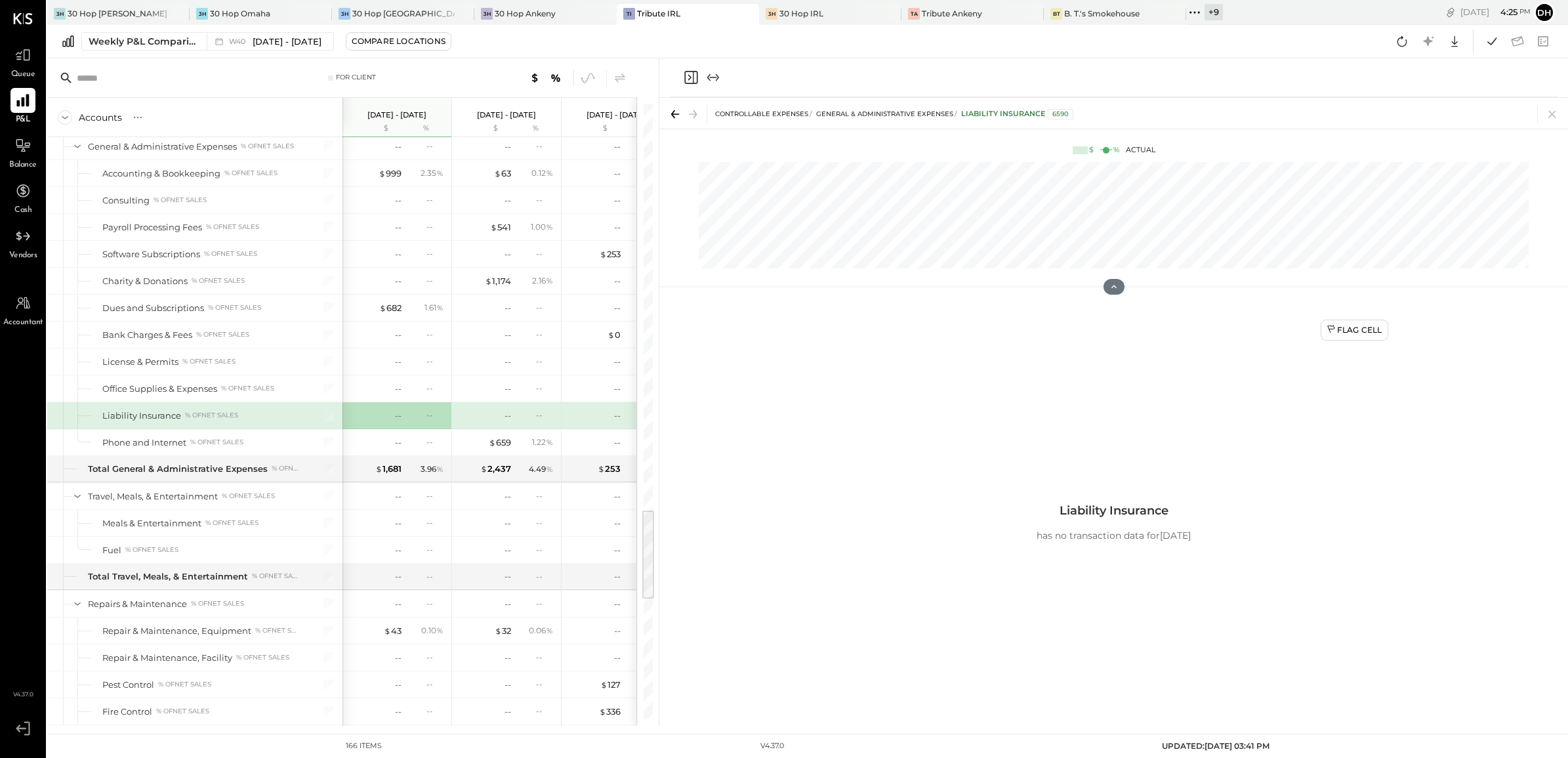
click at [671, 113] on icon at bounding box center [673, 114] width 4 height 8
click at [171, 35] on div "Weekly P&L Comparison" at bounding box center [143, 42] width 110 height 13
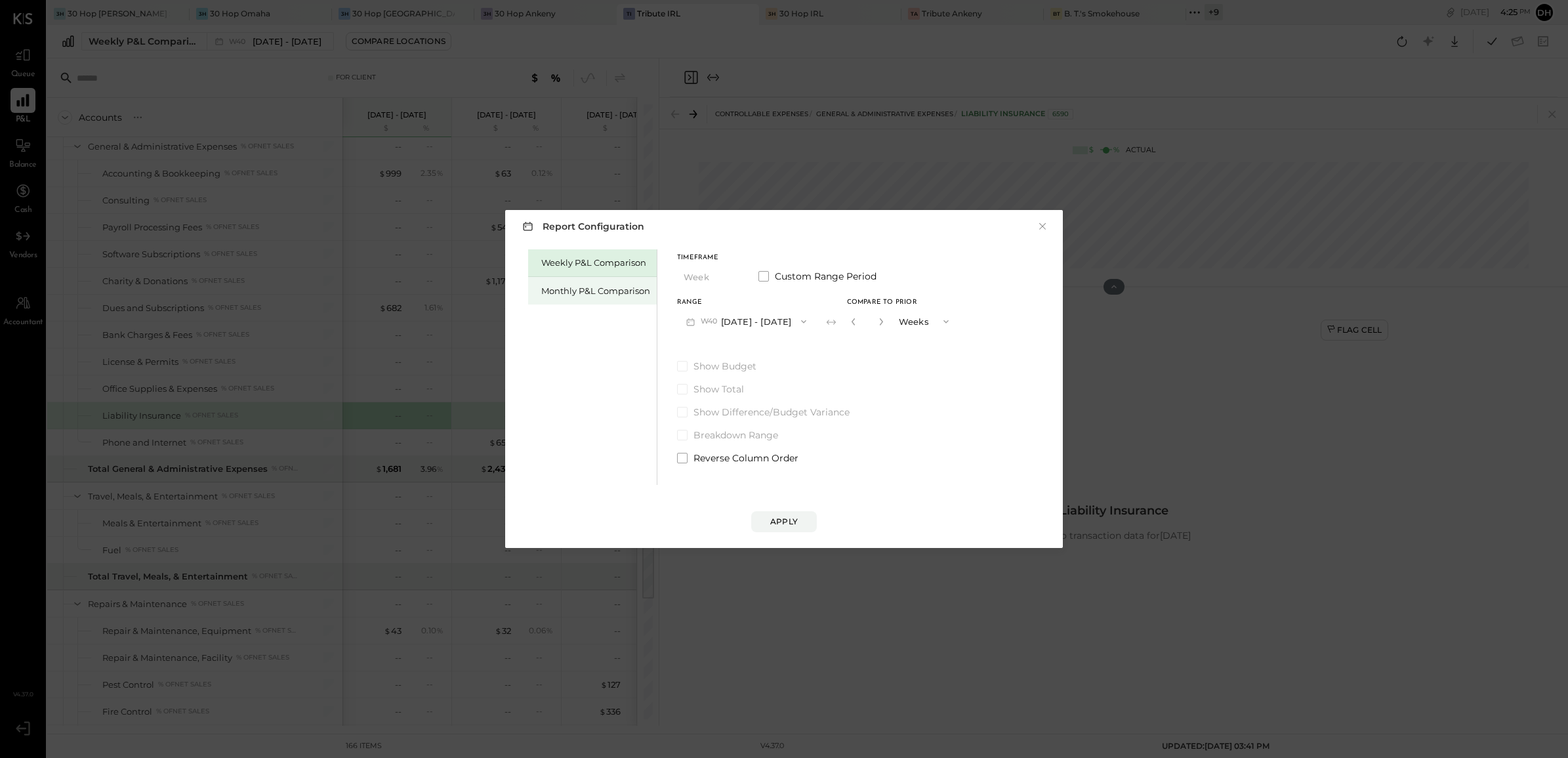
click at [558, 300] on div "Monthly P&L Comparison" at bounding box center [593, 290] width 129 height 28
click at [780, 314] on button "M10 [DATE] - [DATE]" at bounding box center [745, 321] width 137 height 24
click at [745, 375] on span "[DATE] - [DATE]" at bounding box center [741, 378] width 62 height 11
click at [834, 317] on button "Compare" at bounding box center [857, 324] width 66 height 21
click at [868, 320] on input "*" at bounding box center [867, 321] width 17 height 21
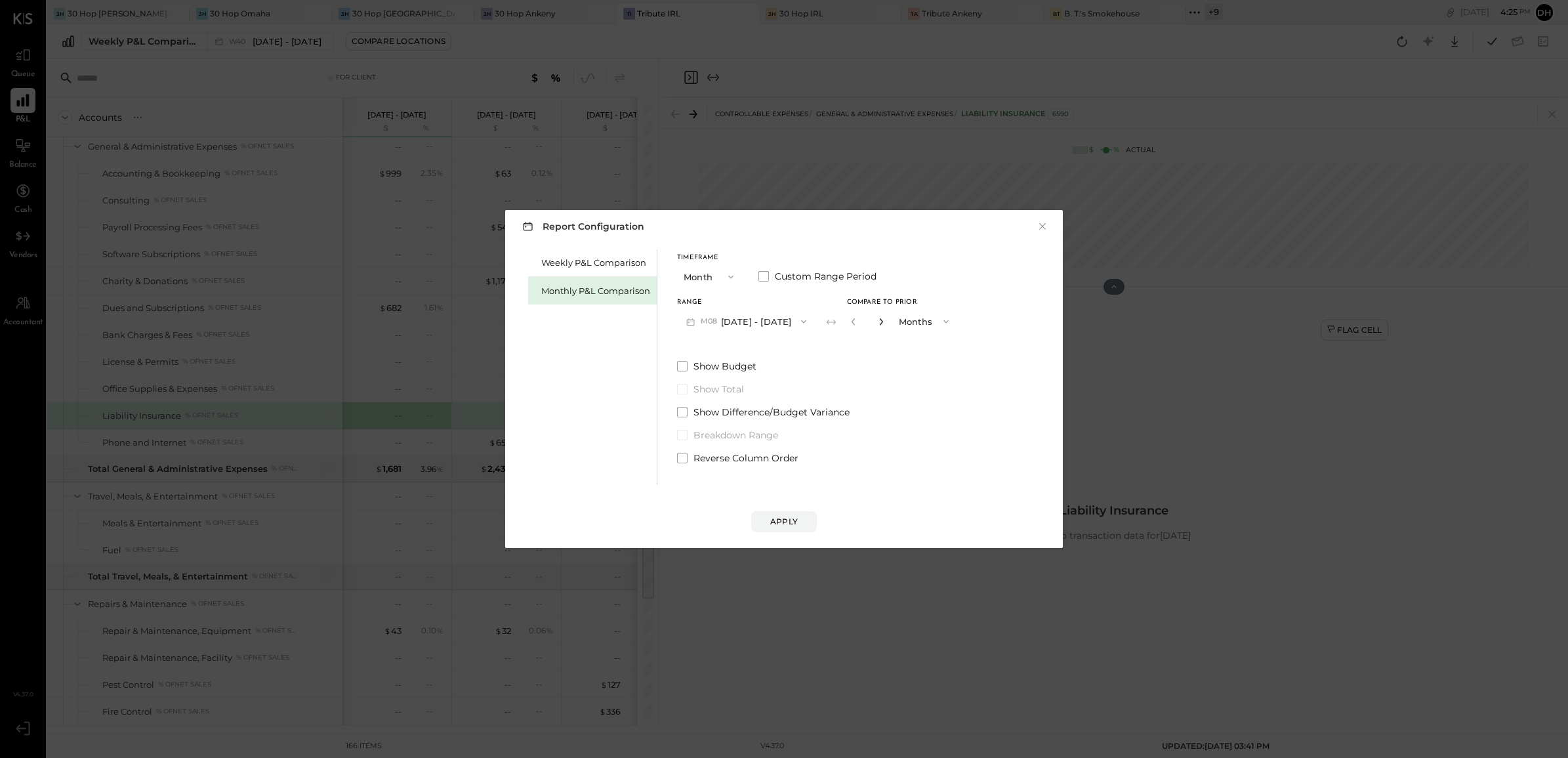
click at [877, 322] on icon "button" at bounding box center [881, 322] width 8 height 8
type input "*"
click at [783, 516] on div "Apply" at bounding box center [784, 521] width 27 height 11
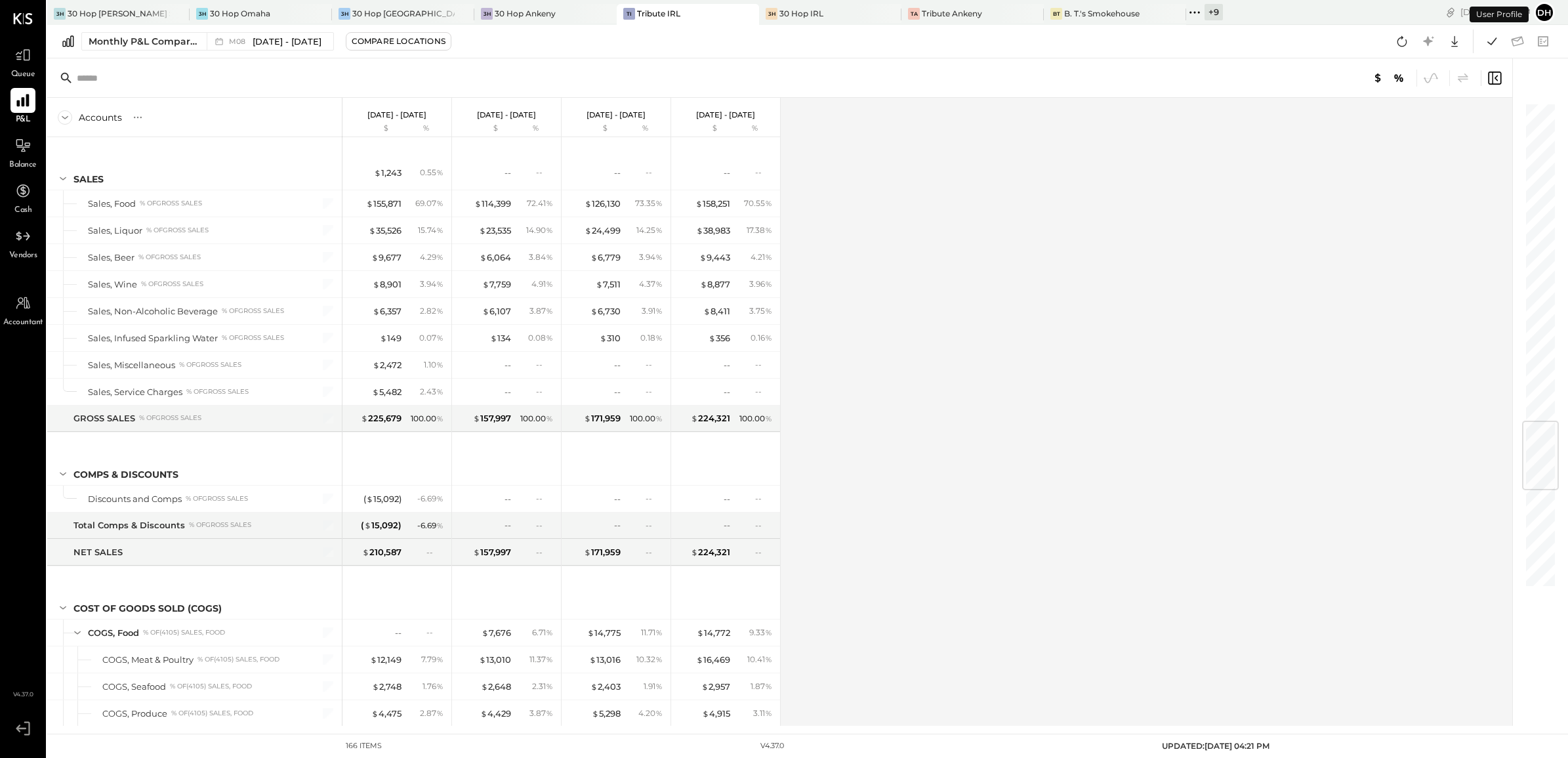
scroll to position [2707, 0]
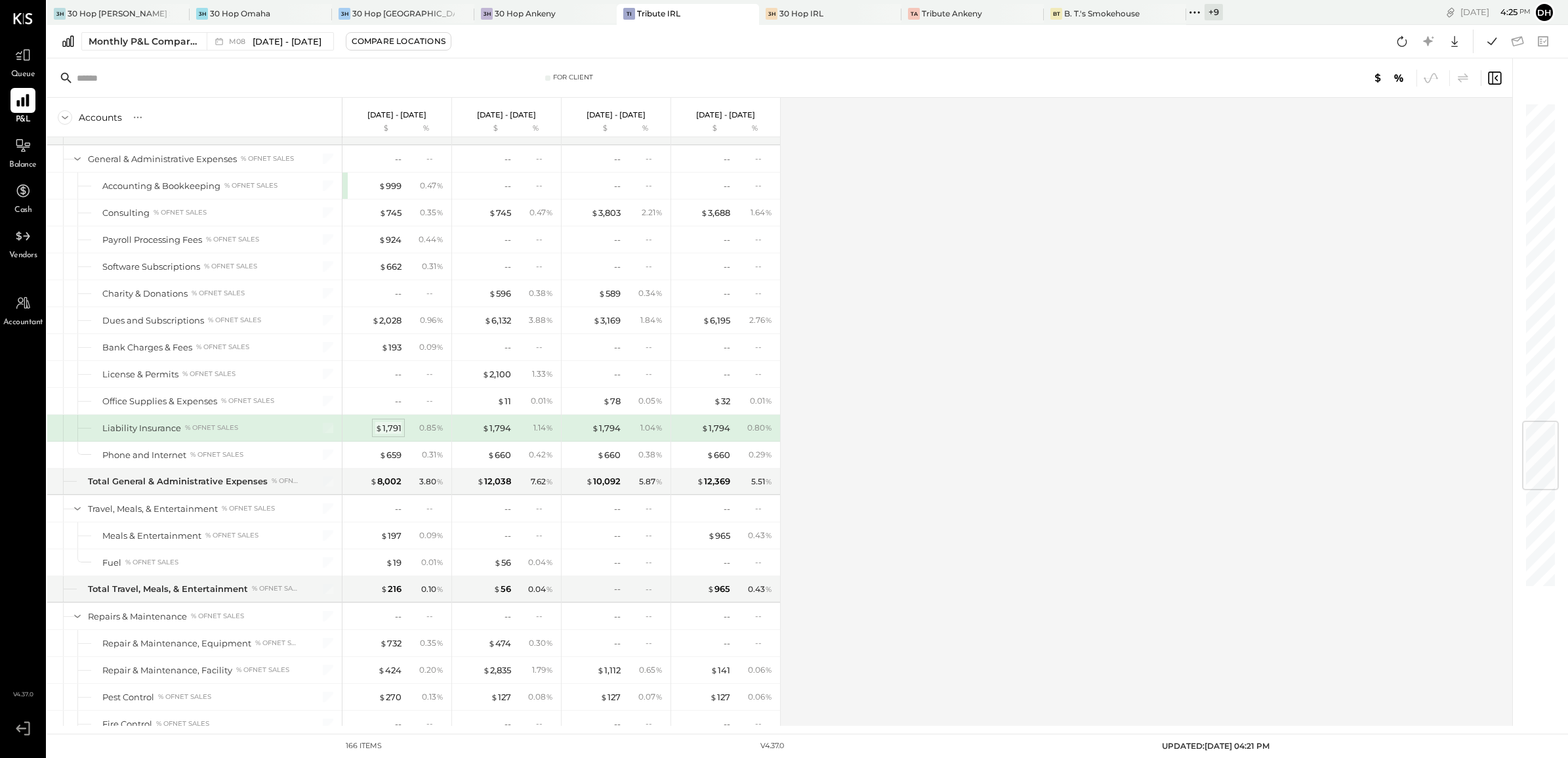
click at [396, 435] on div "$ 1,791" at bounding box center [388, 428] width 26 height 13
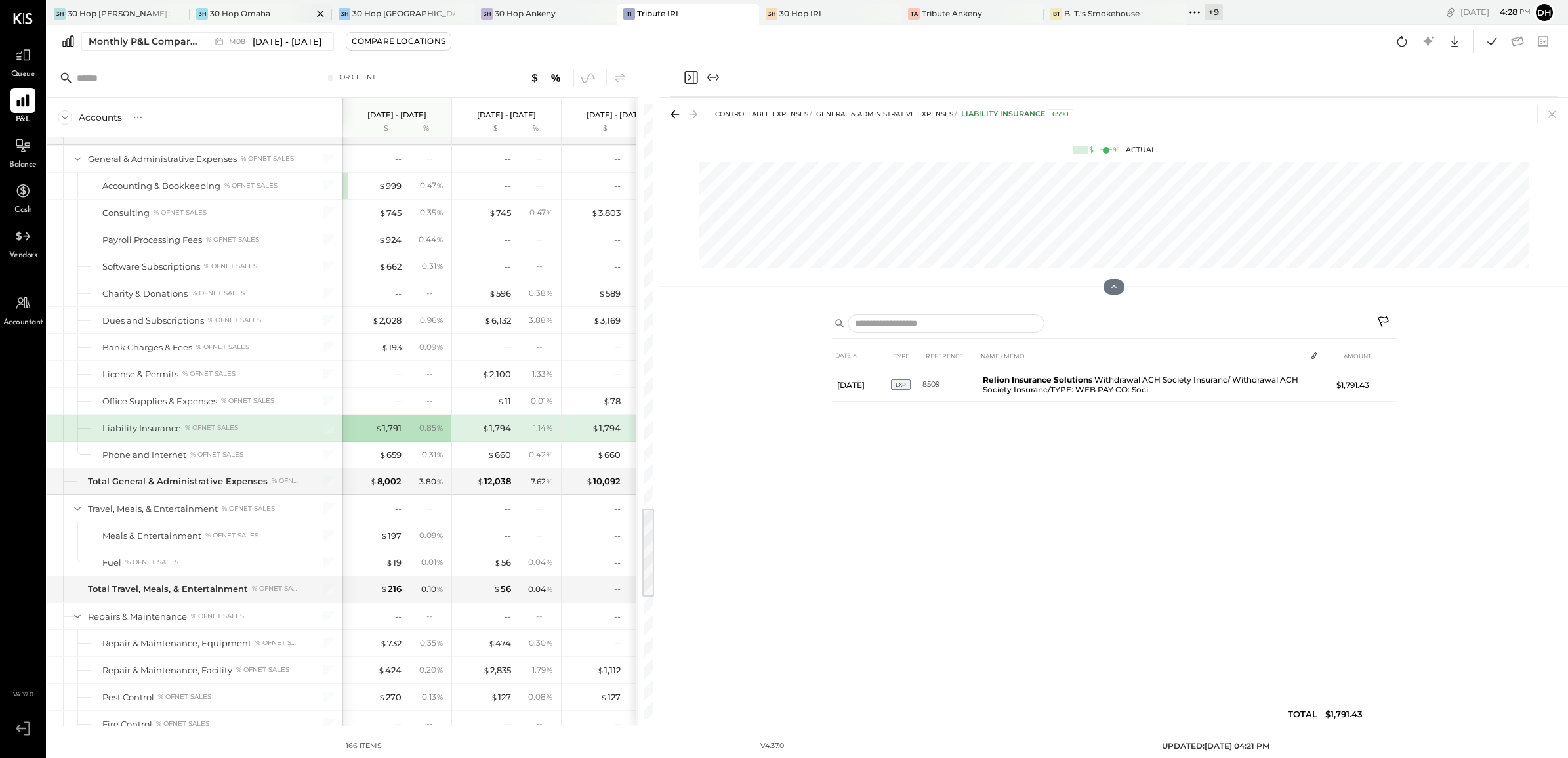
click at [238, 10] on div "30 Hop Omaha" at bounding box center [240, 13] width 60 height 11
